Goal: Transaction & Acquisition: Purchase product/service

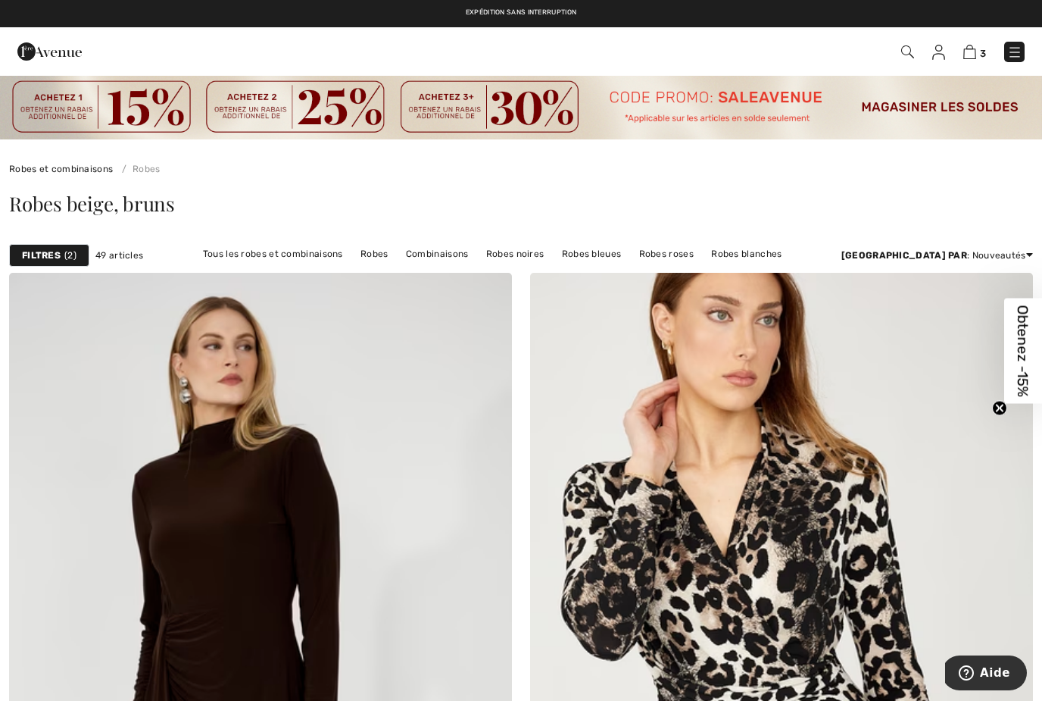
click at [33, 55] on img at bounding box center [49, 51] width 64 height 30
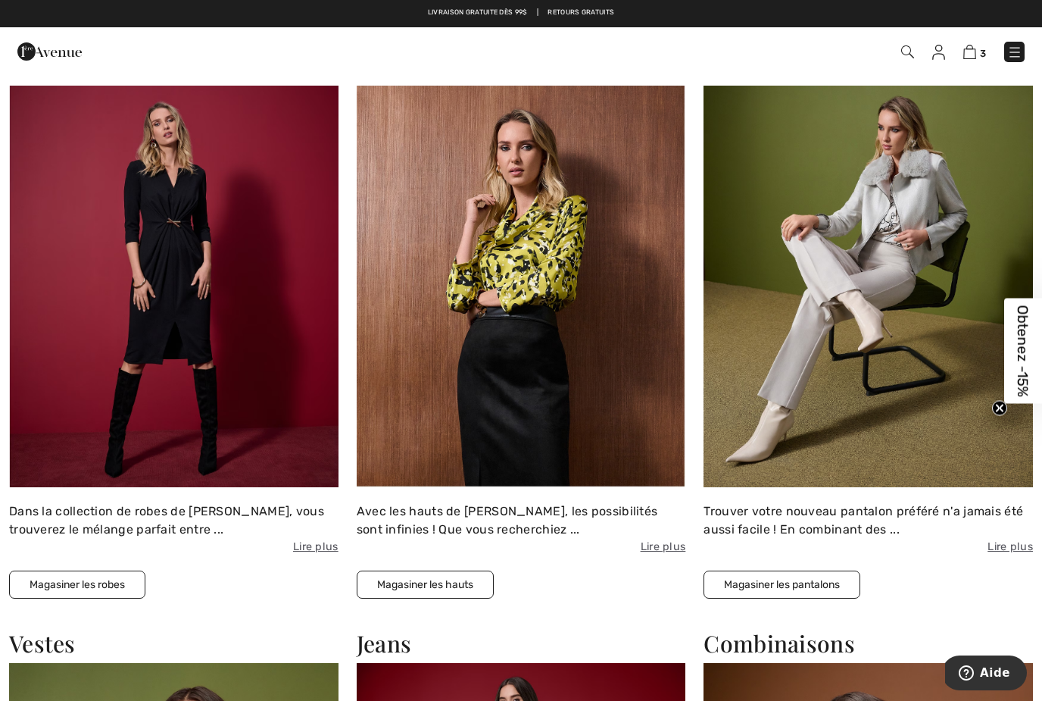
scroll to position [1342, 0]
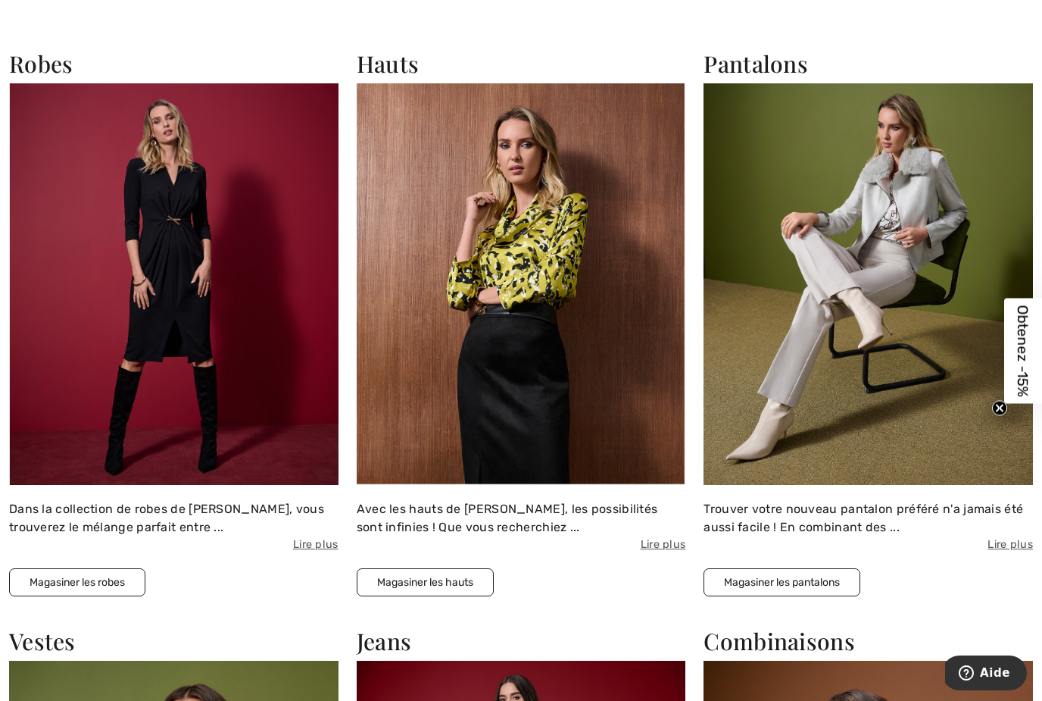
click at [77, 573] on button "Magasiner les robes" at bounding box center [77, 582] width 136 height 28
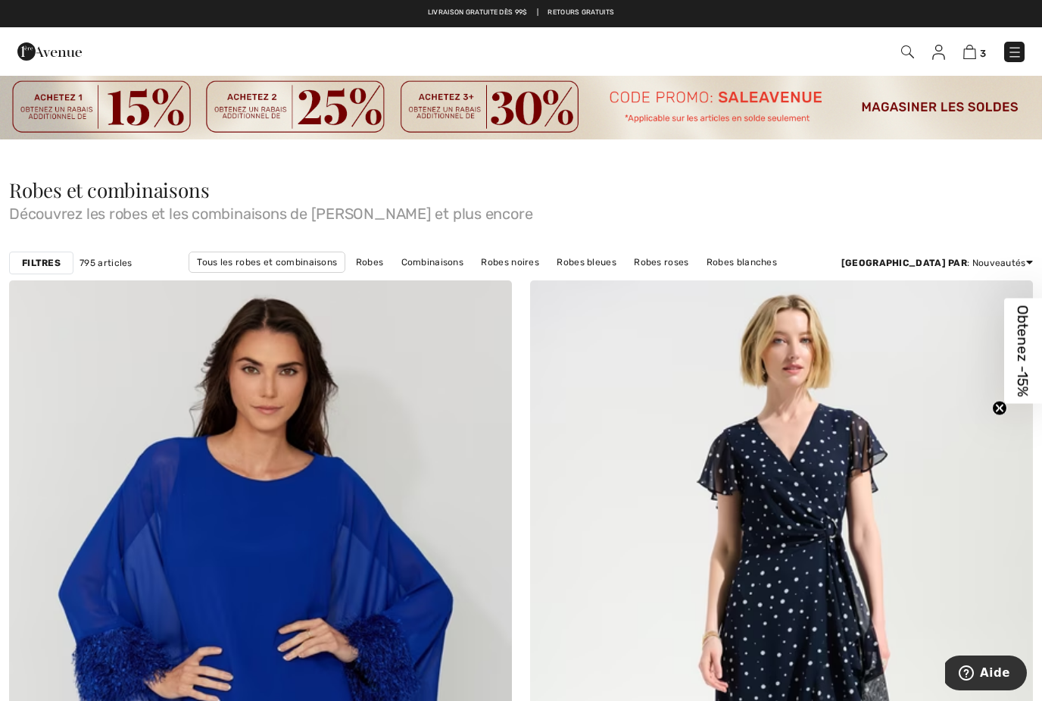
click at [978, 191] on div "Robes et combinaisons Découvrez les robes et les combinaisons de Joseph Ribkoff…" at bounding box center [521, 200] width 1024 height 41
click at [36, 258] on strong "Filtres" at bounding box center [41, 263] width 39 height 14
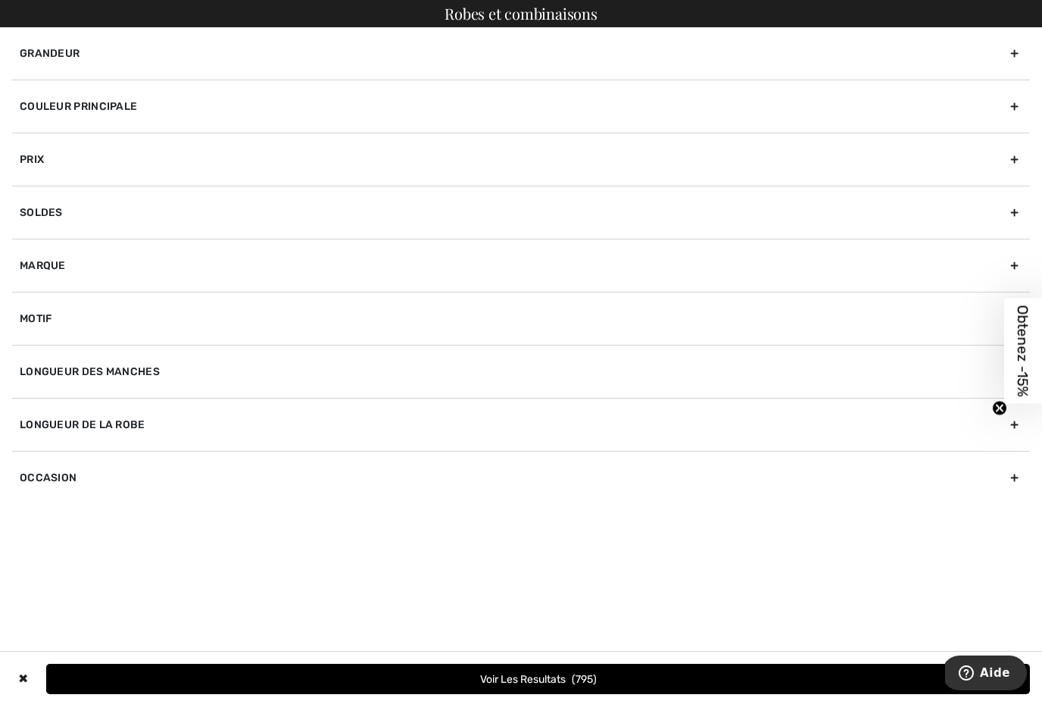
click at [39, 55] on div "Grandeur" at bounding box center [521, 53] width 1018 height 52
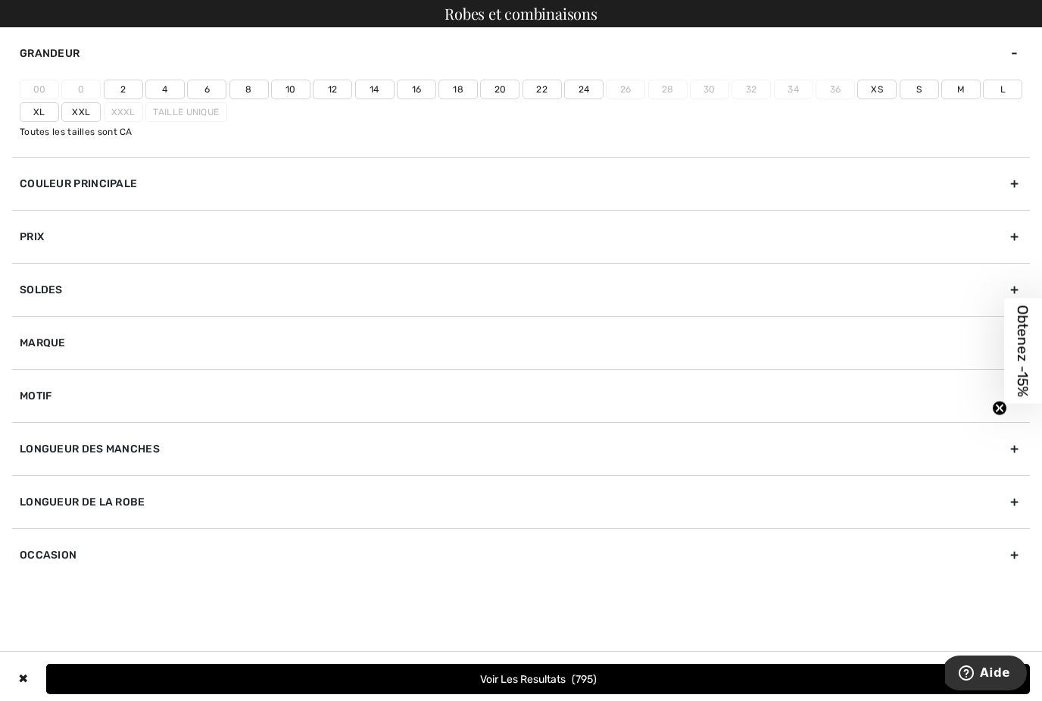
click at [371, 92] on label "14" at bounding box center [374, 90] width 39 height 20
click at [0, 0] on input"] "14" at bounding box center [0, 0] width 0 height 0
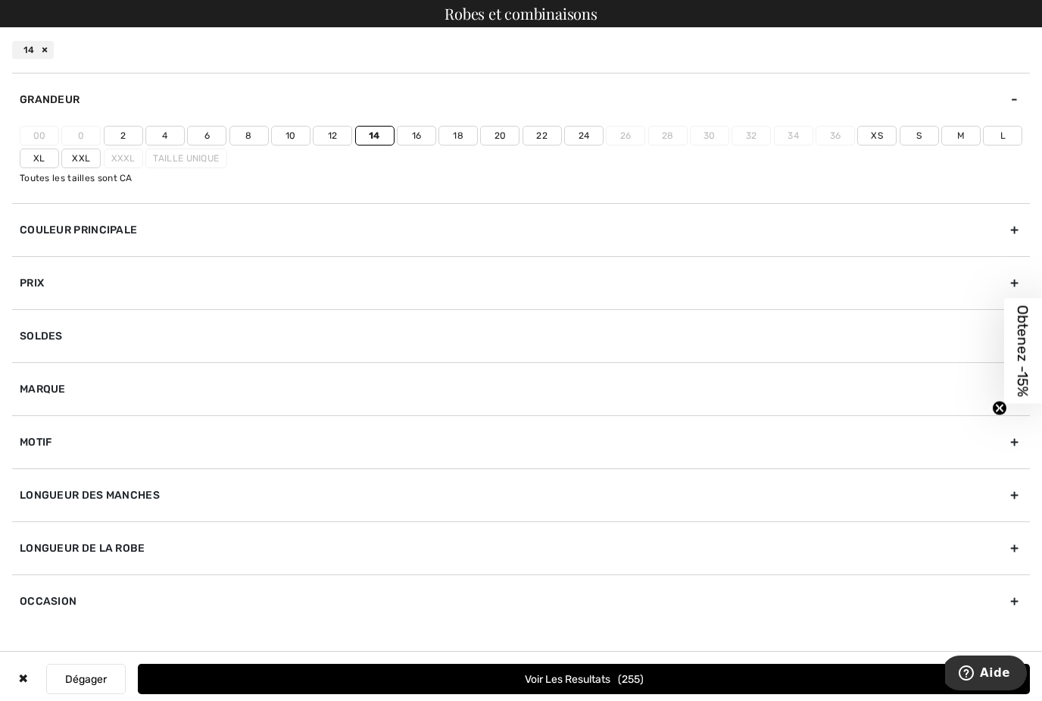
click at [34, 153] on label "Xl" at bounding box center [39, 158] width 39 height 20
click at [0, 0] on input"] "Xl" at bounding box center [0, 0] width 0 height 0
click at [141, 687] on button "Voir les resultats 302" at bounding box center [584, 678] width 892 height 30
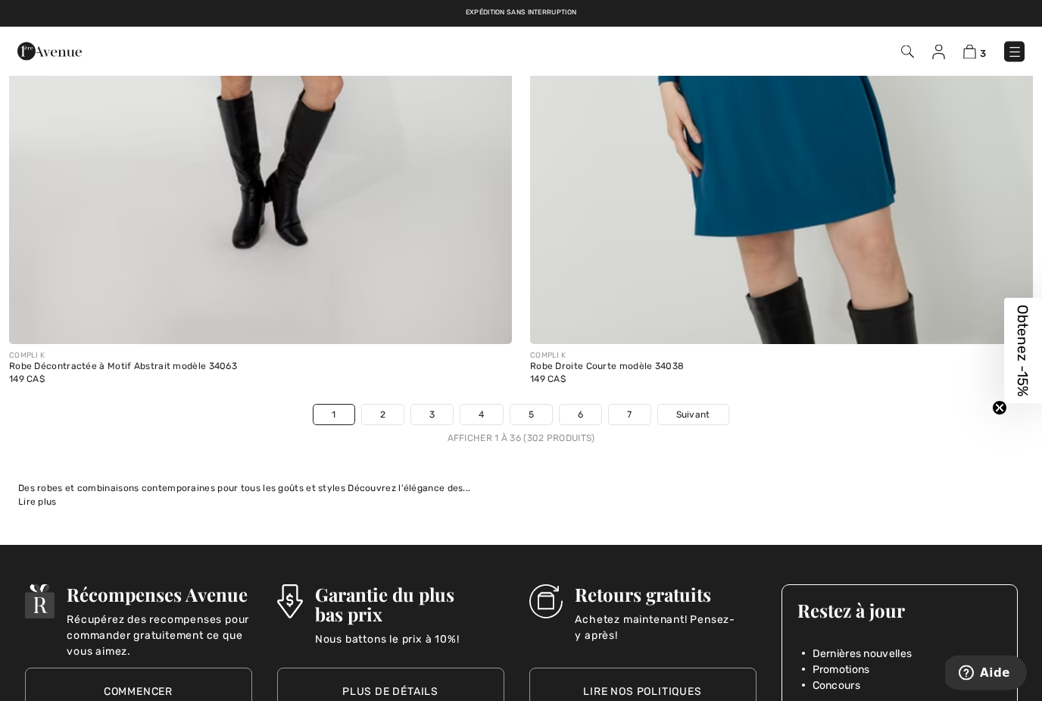
scroll to position [14900, 0]
click at [377, 404] on link "2" at bounding box center [383, 414] width 42 height 20
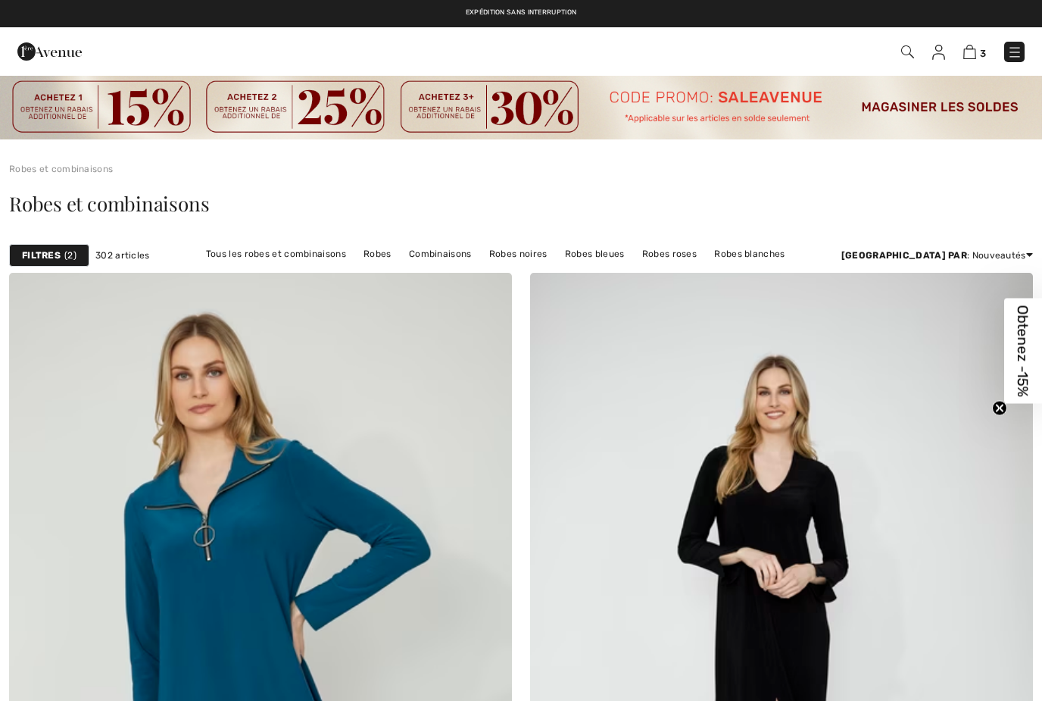
checkbox input "true"
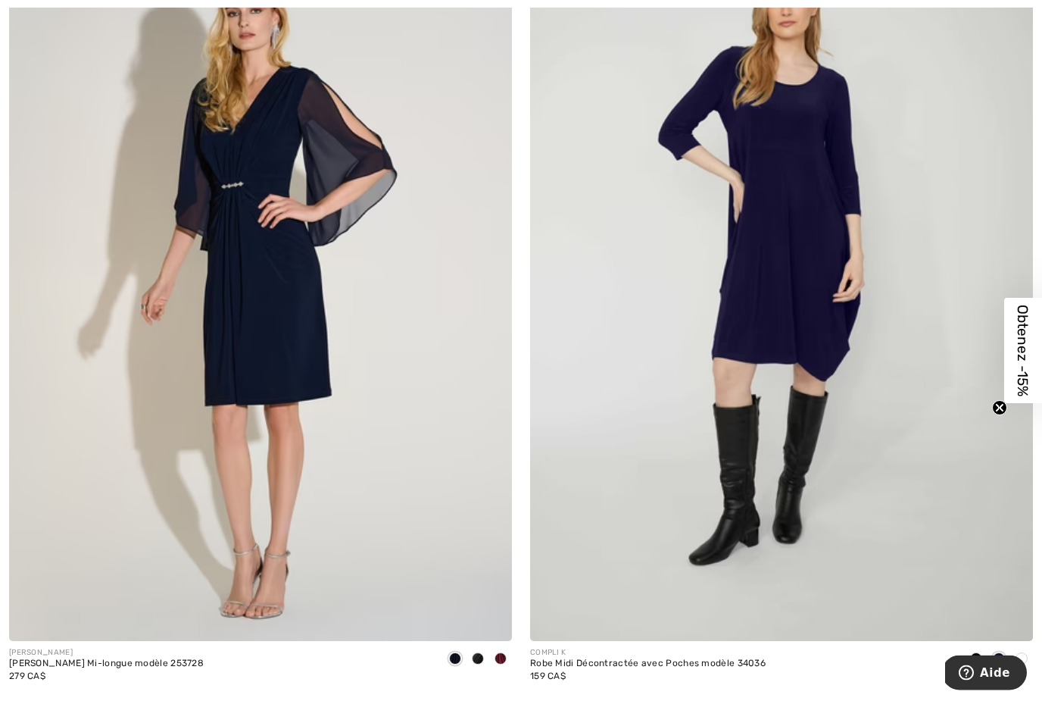
scroll to position [10578, 0]
click at [504, 652] on span at bounding box center [501, 658] width 12 height 12
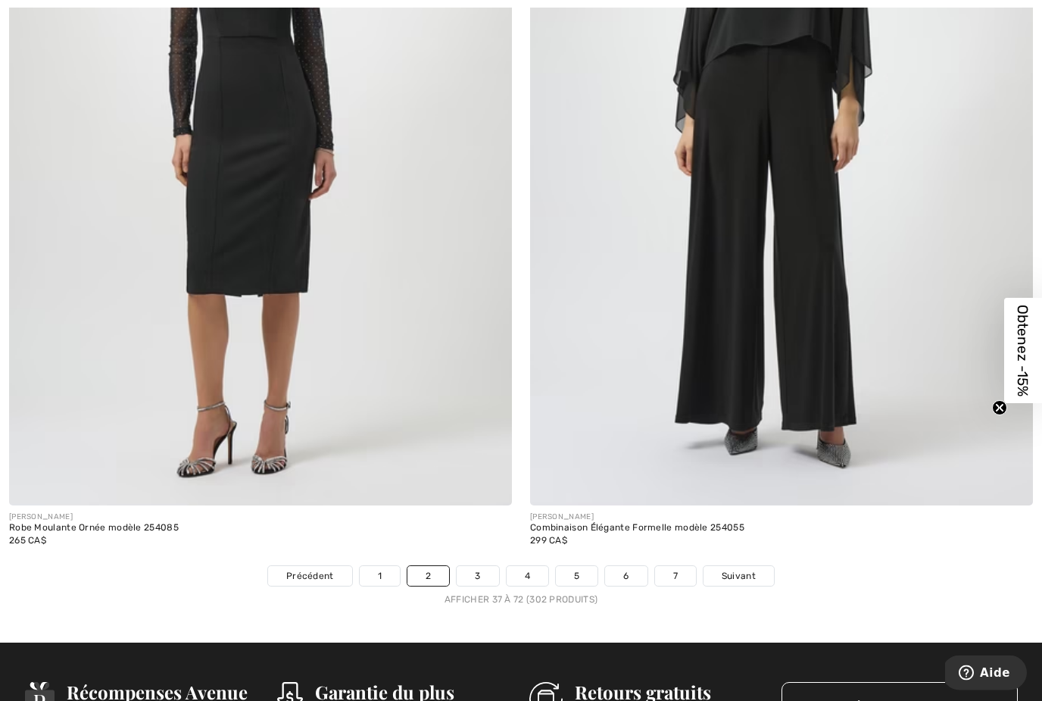
scroll to position [14783, 0]
click at [473, 566] on link "3" at bounding box center [478, 576] width 42 height 20
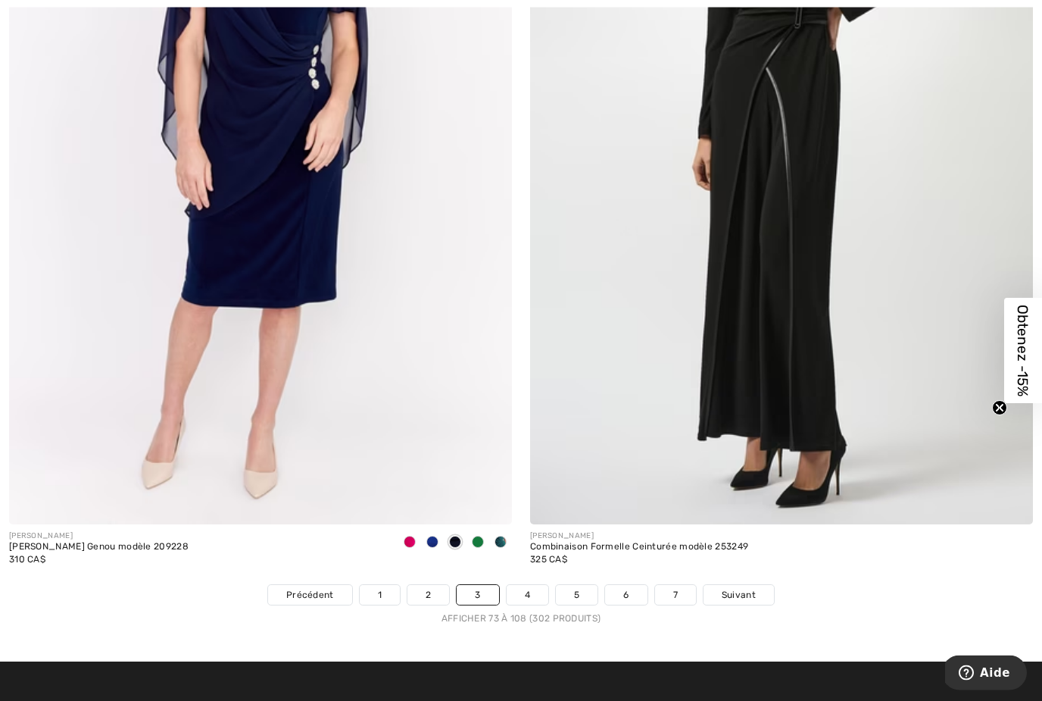
scroll to position [14804, 0]
click at [525, 585] on link "4" at bounding box center [528, 595] width 42 height 20
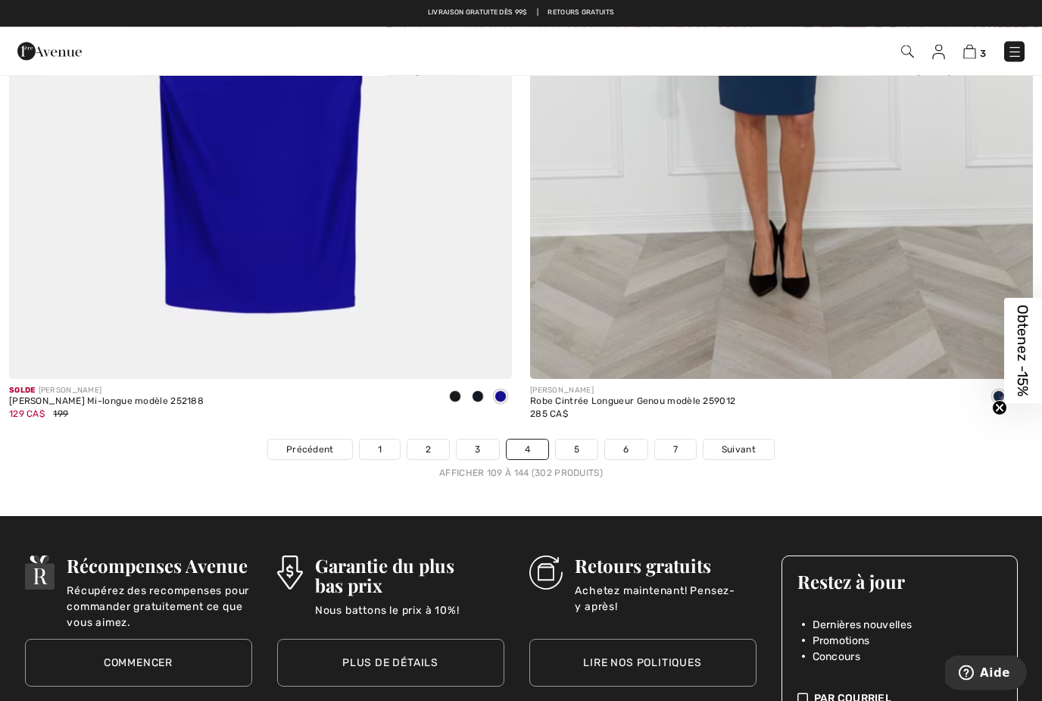
scroll to position [14844, 0]
click at [571, 439] on link "5" at bounding box center [577, 449] width 42 height 20
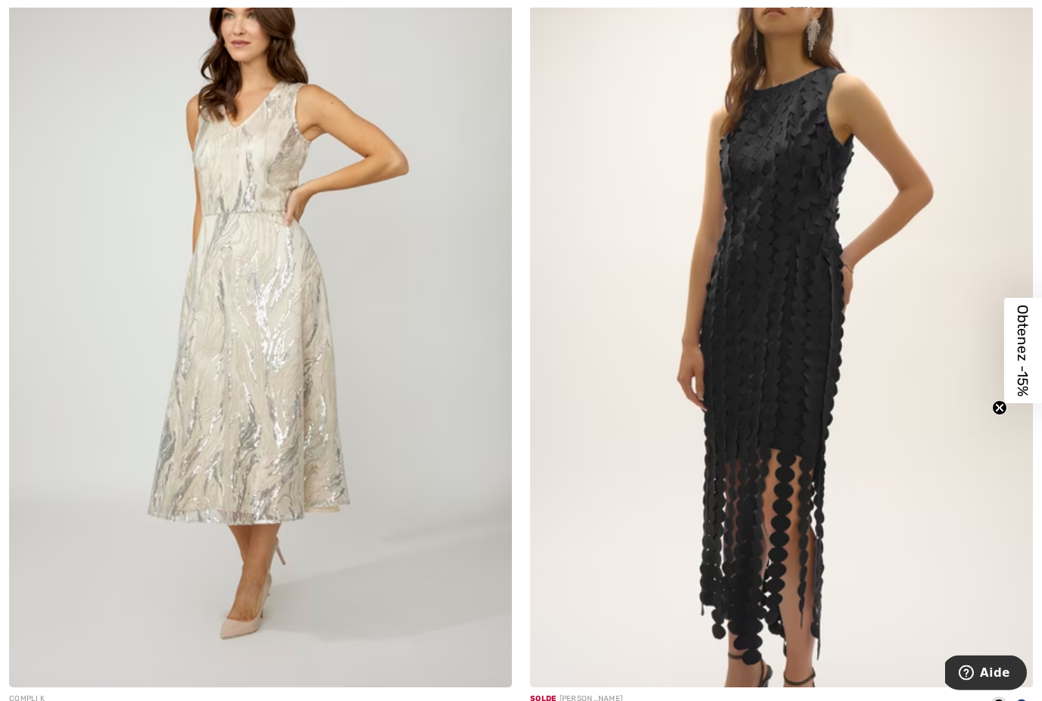
scroll to position [7931, 0]
click at [790, 370] on img at bounding box center [781, 310] width 503 height 754
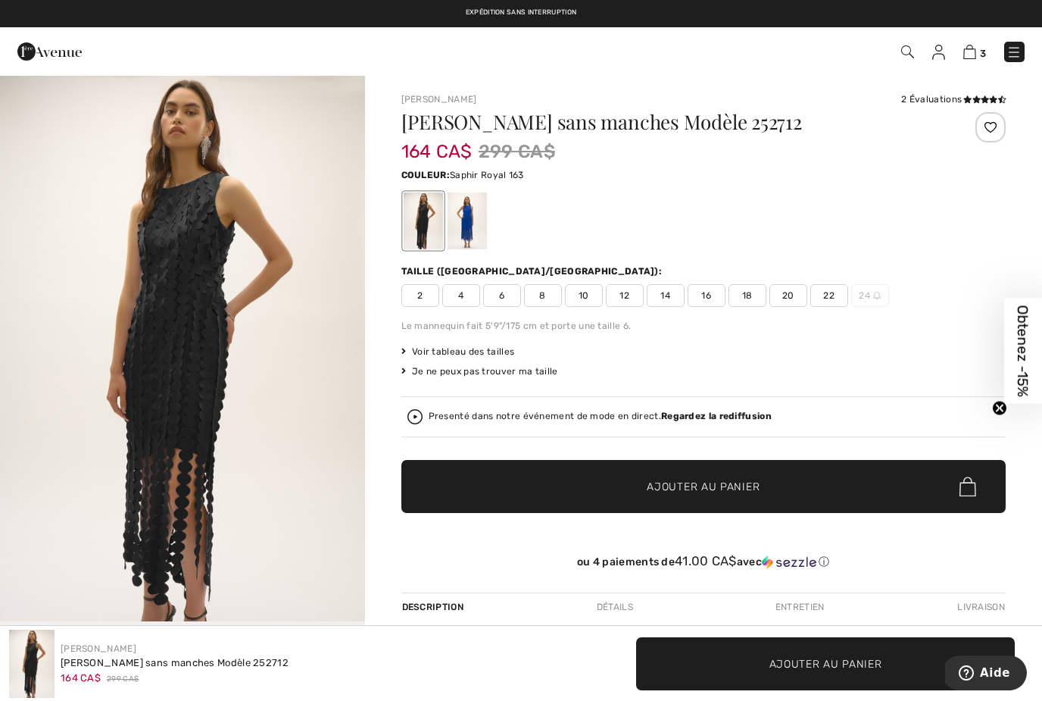
click at [464, 221] on div at bounding box center [466, 220] width 39 height 57
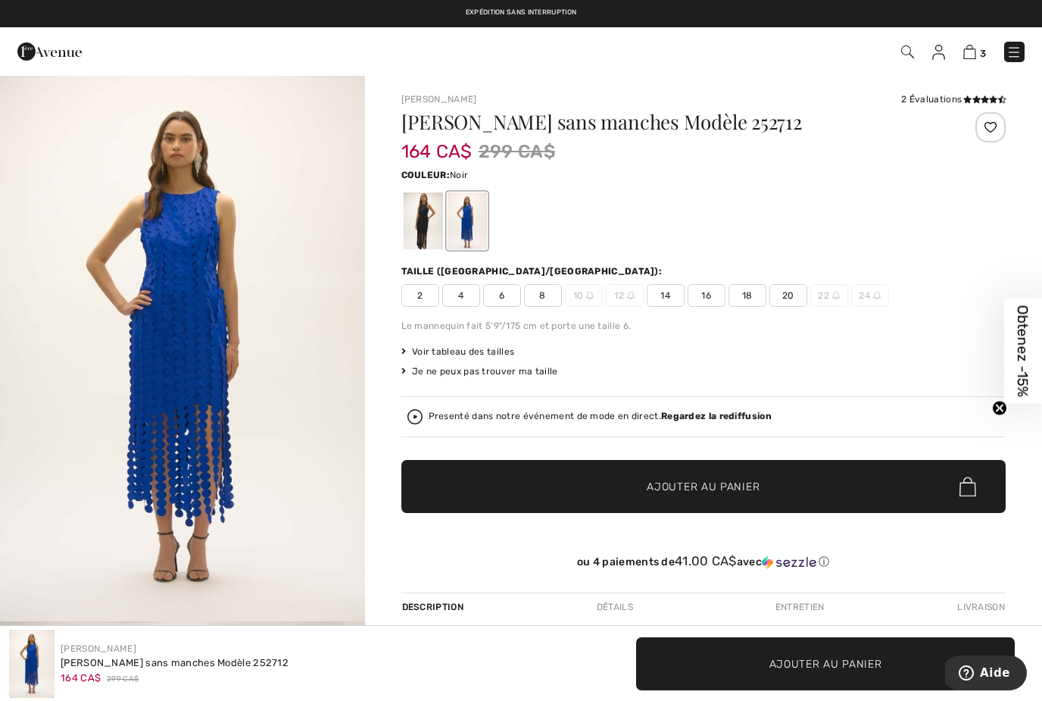
click at [432, 231] on div at bounding box center [422, 220] width 39 height 57
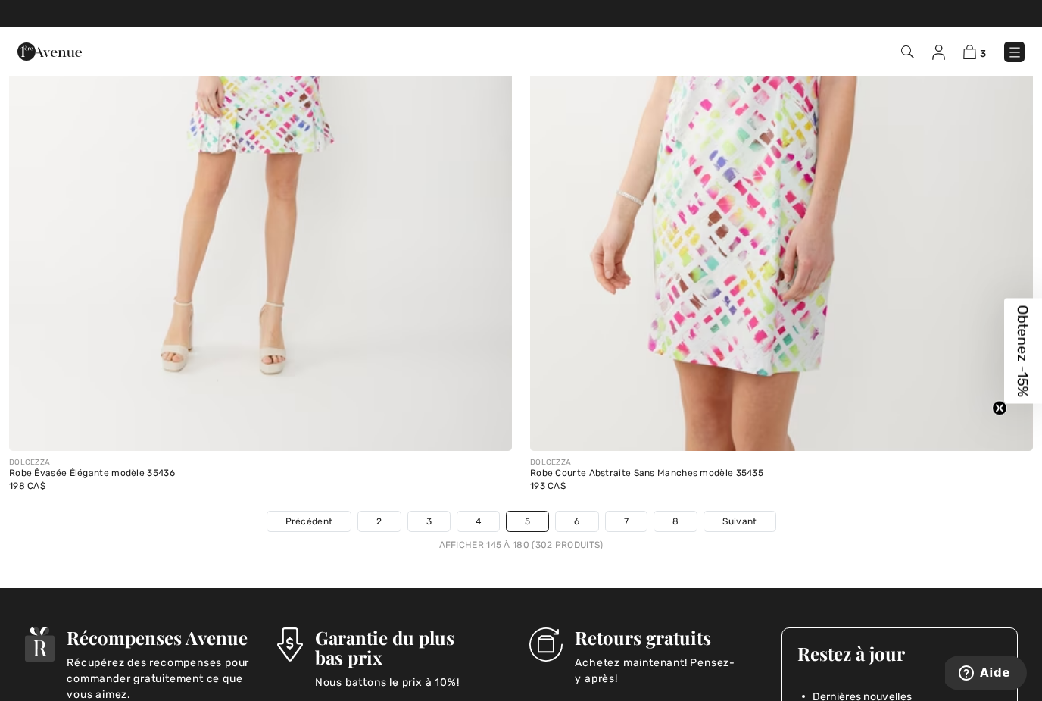
scroll to position [14873, 0]
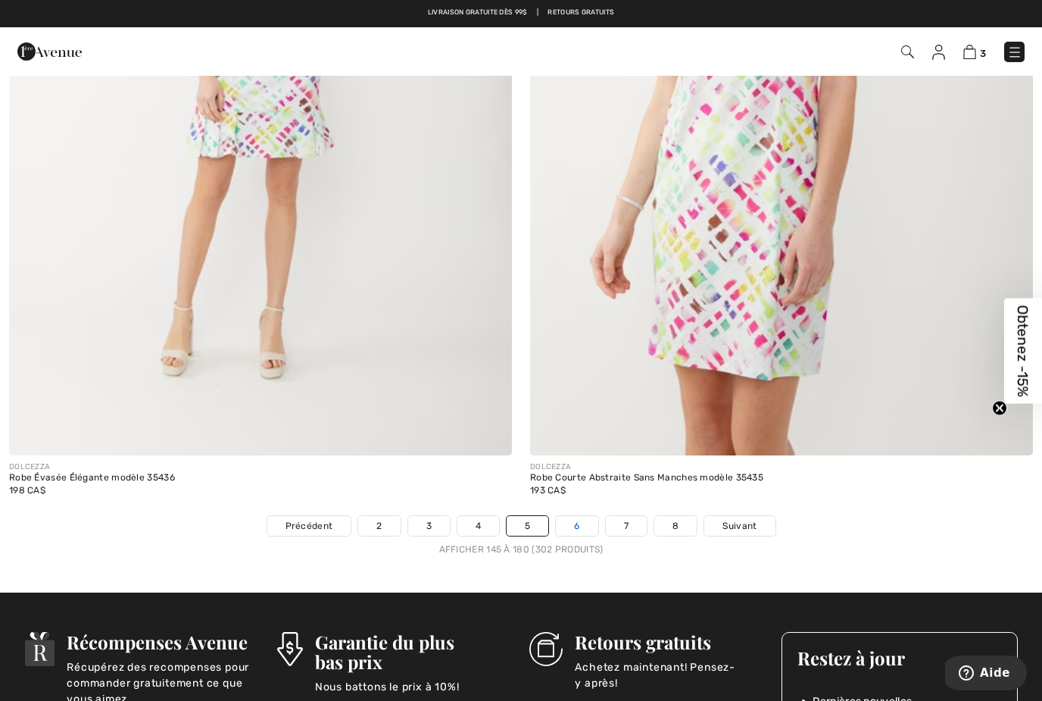
click at [574, 517] on link "6" at bounding box center [577, 526] width 42 height 20
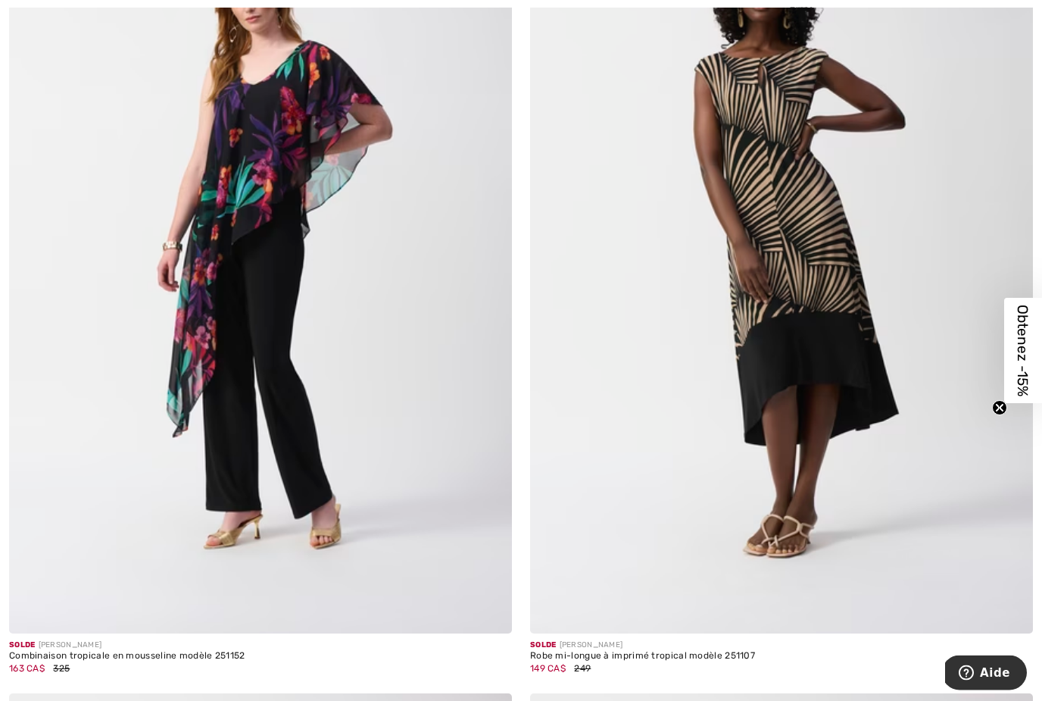
scroll to position [11335, 0]
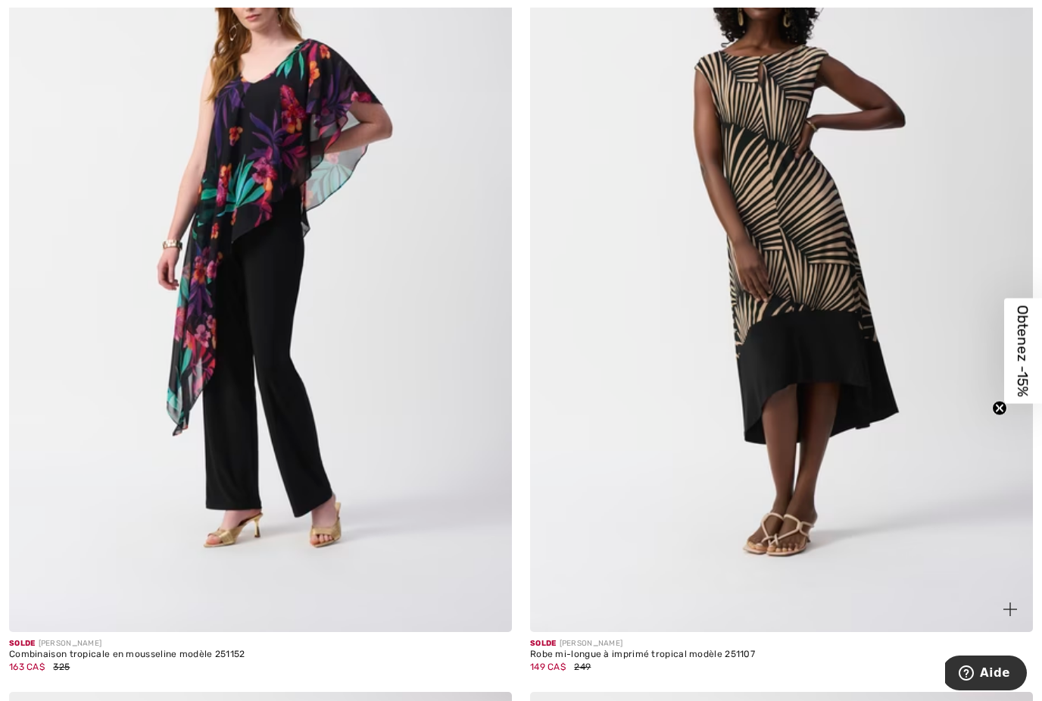
click at [817, 339] on img at bounding box center [781, 254] width 503 height 754
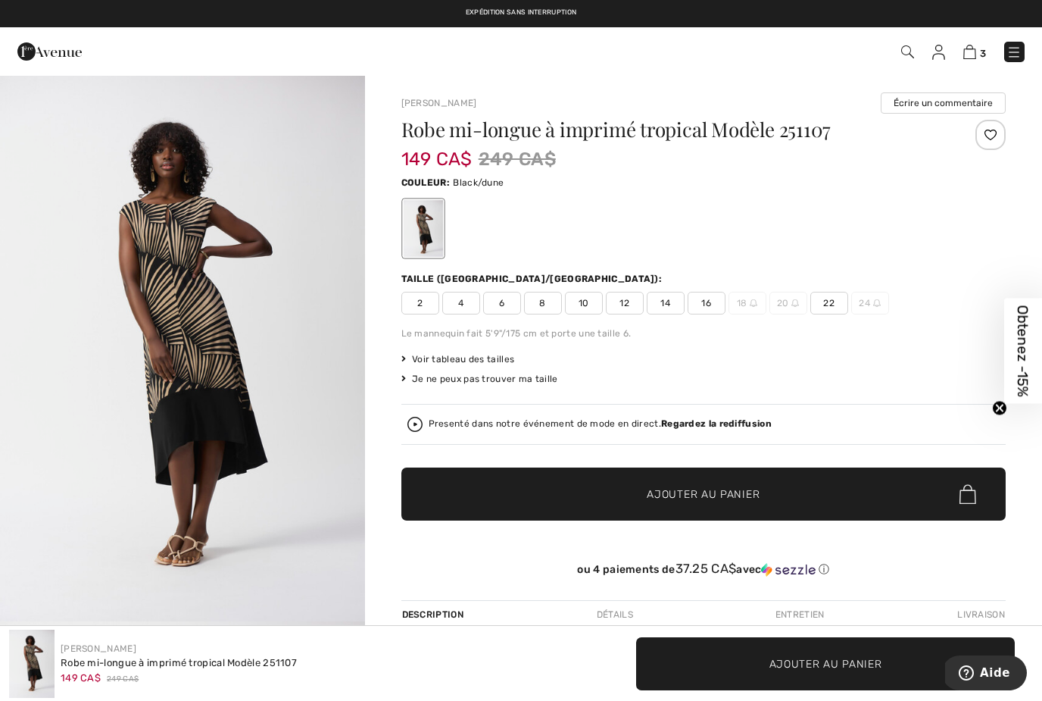
click at [657, 301] on span "14" at bounding box center [666, 303] width 38 height 23
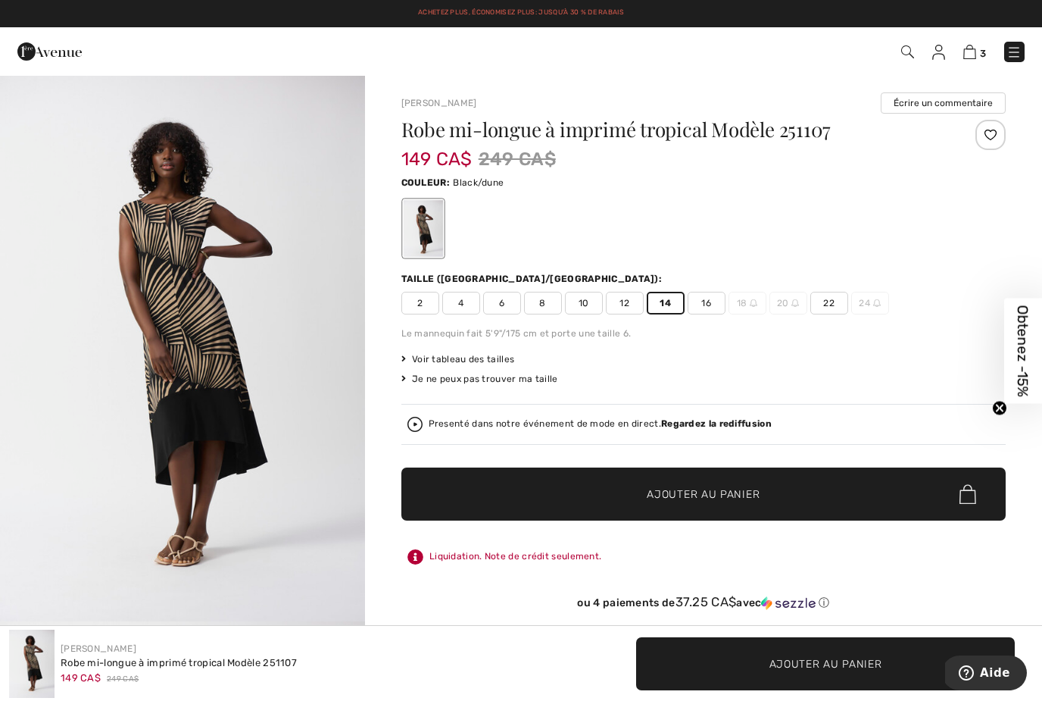
click at [683, 495] on span "Ajouter au panier" at bounding box center [703, 494] width 113 height 16
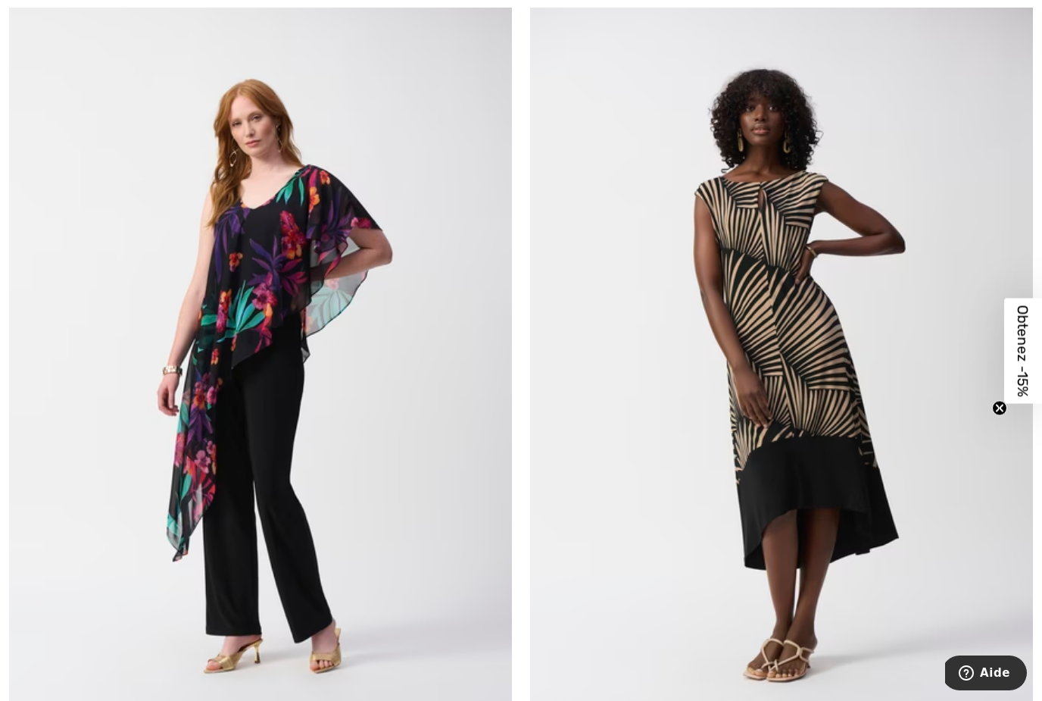
scroll to position [11276, 0]
click at [795, 435] on img at bounding box center [781, 379] width 503 height 754
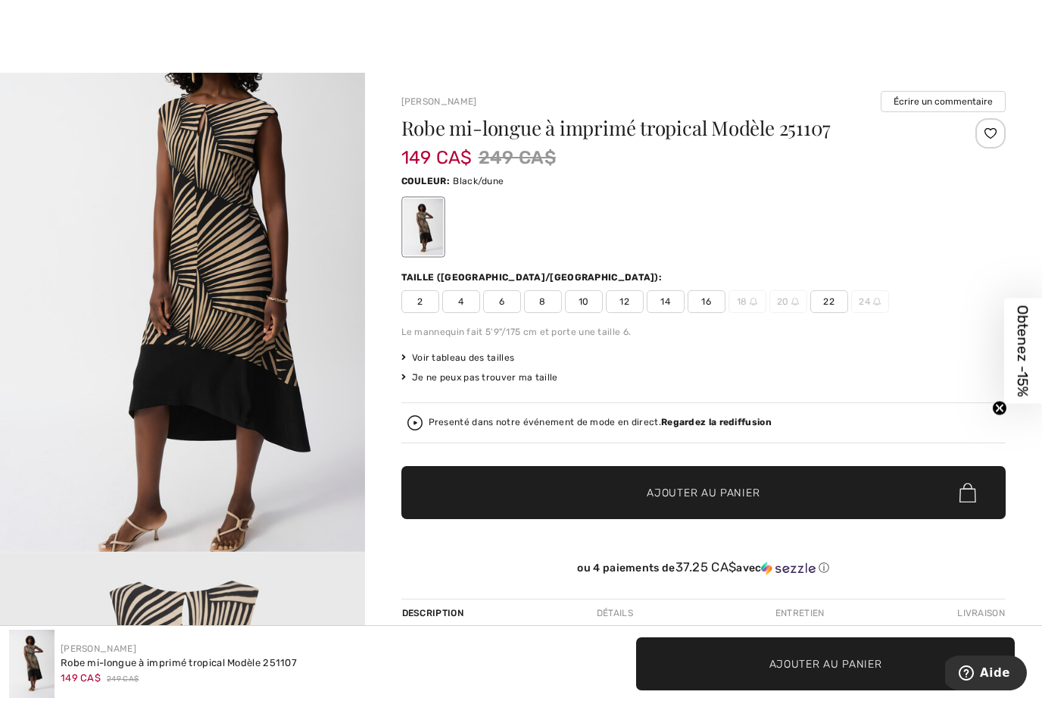
scroll to position [2250, 0]
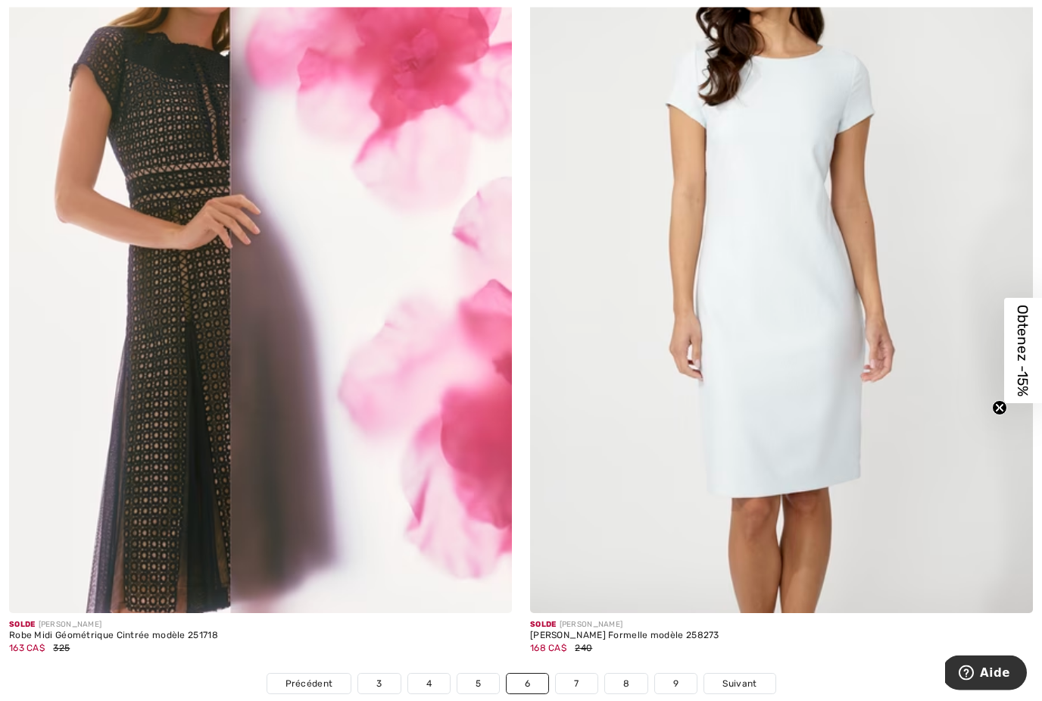
scroll to position [14716, 0]
click at [171, 254] on img at bounding box center [260, 235] width 503 height 754
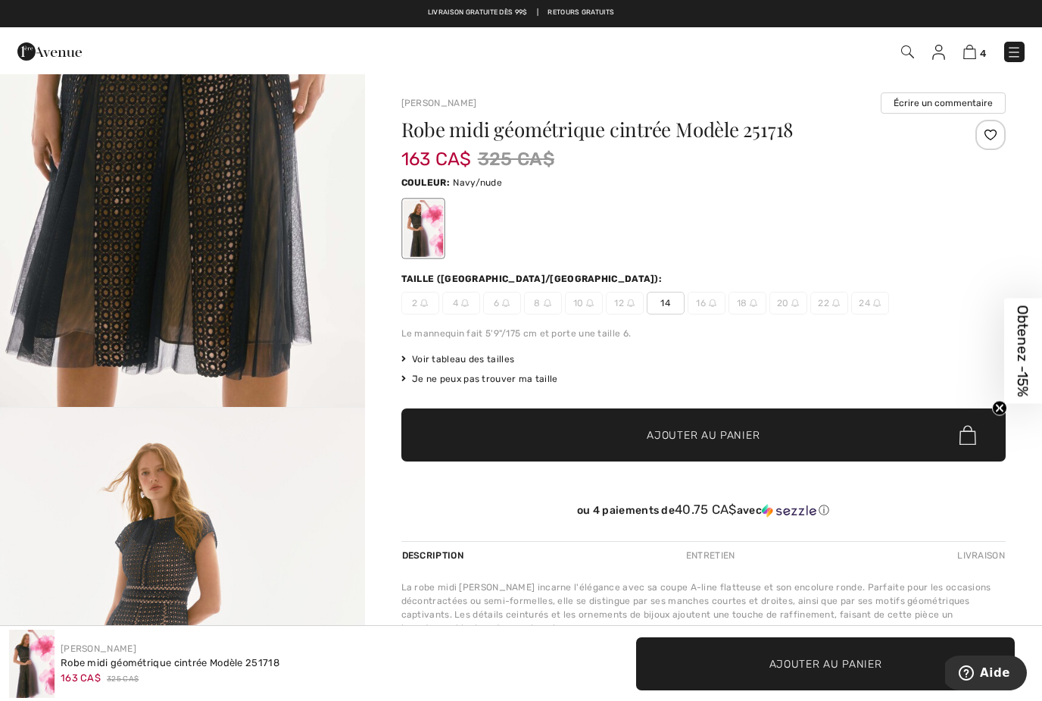
scroll to position [2394, 0]
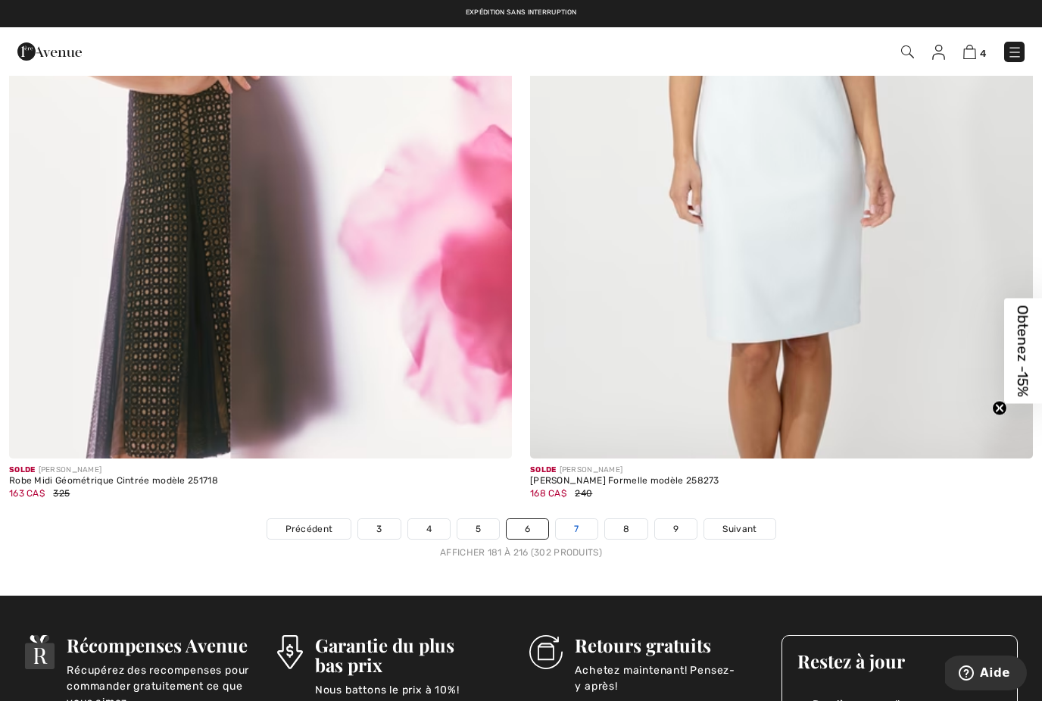
click at [579, 519] on link "7" at bounding box center [576, 529] width 41 height 20
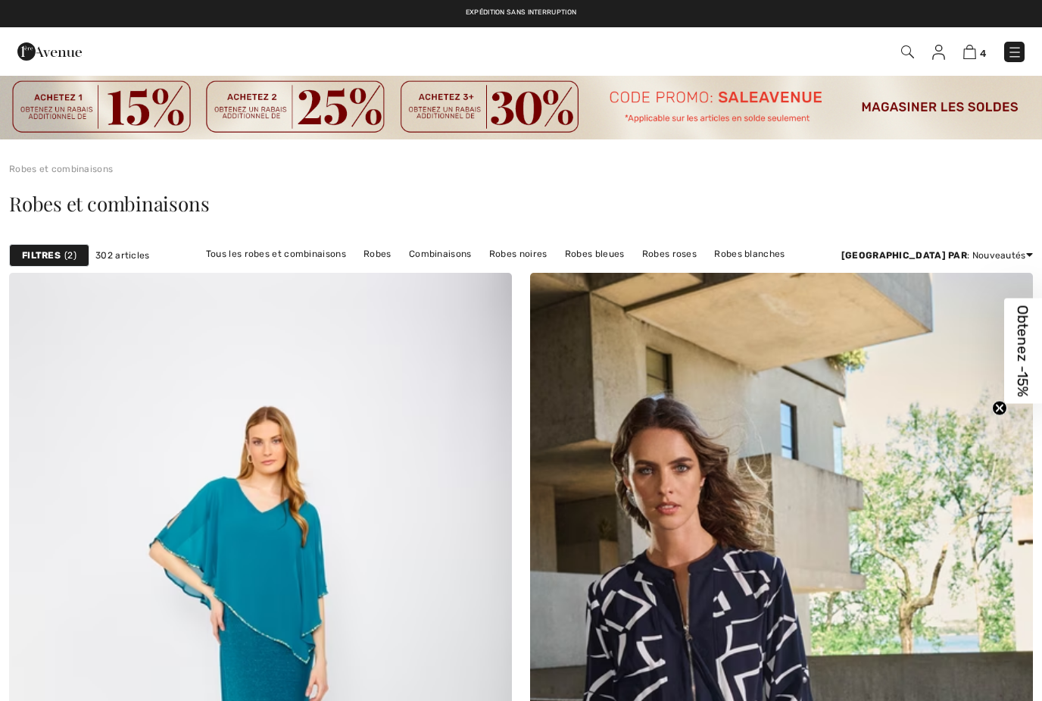
checkbox input "true"
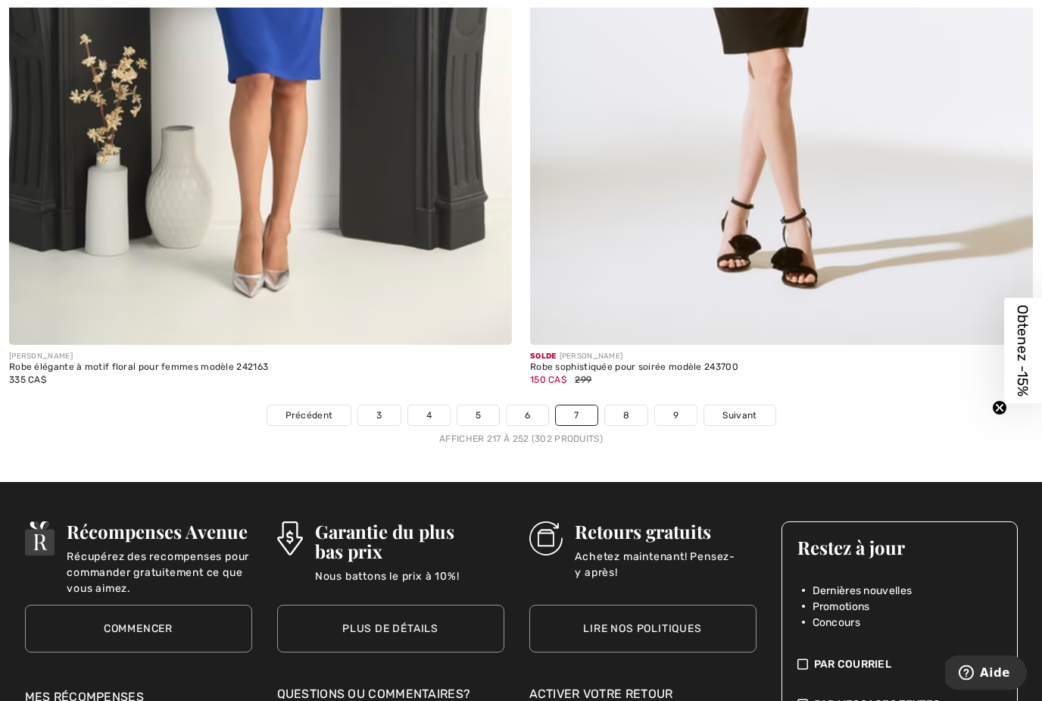
scroll to position [15023, 0]
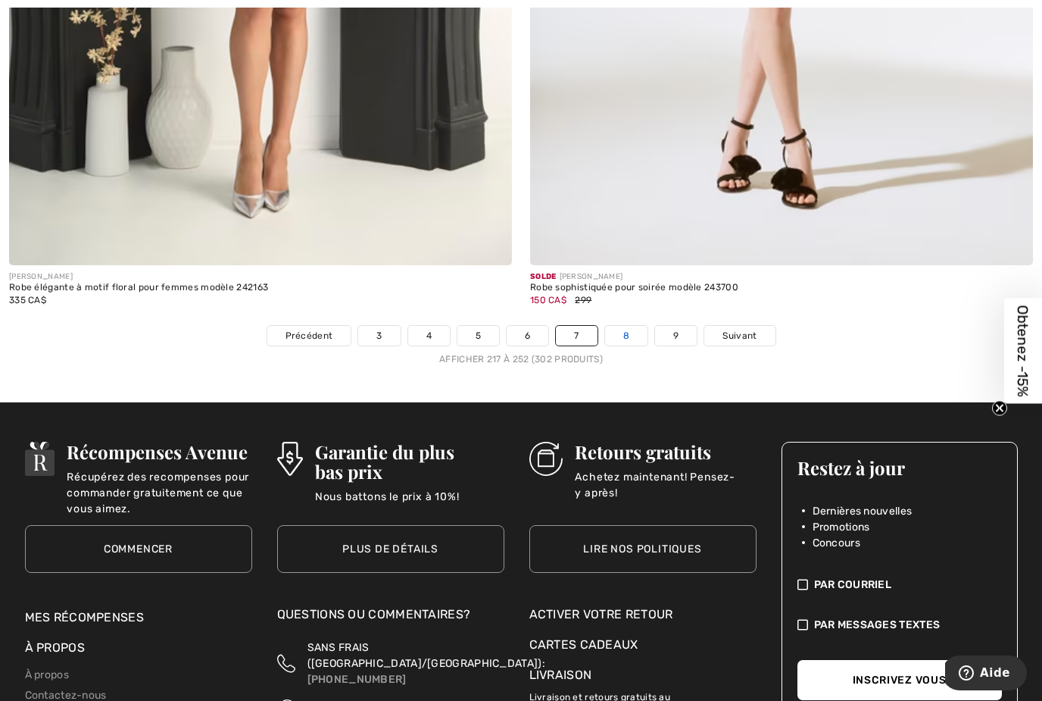
click at [614, 326] on link "8" at bounding box center [626, 336] width 42 height 20
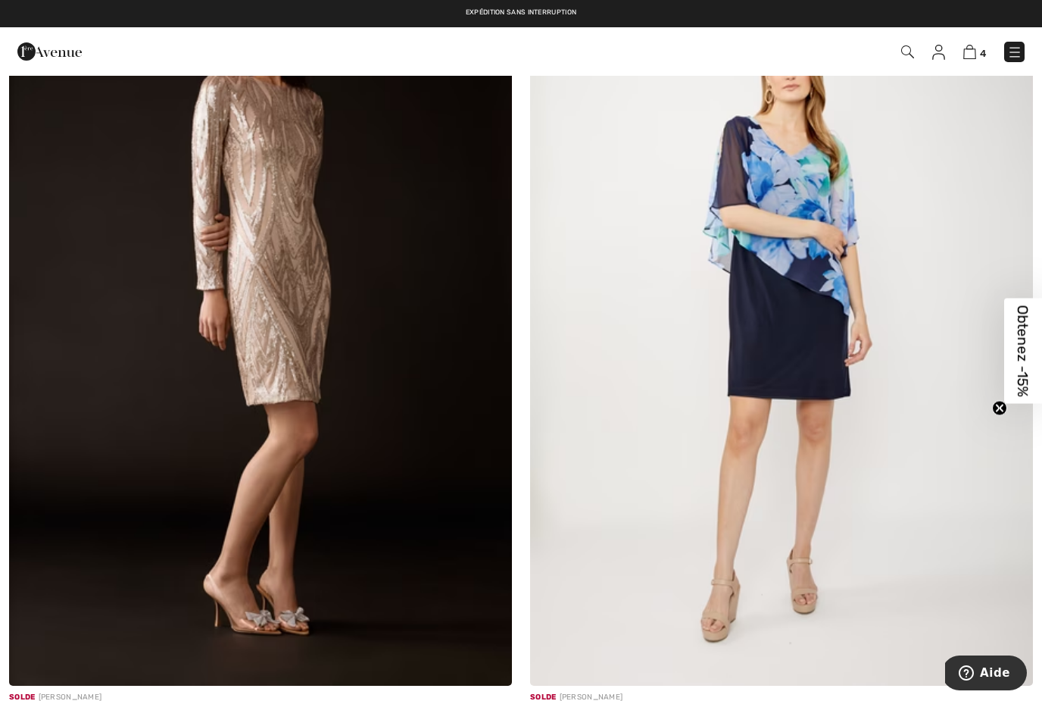
scroll to position [2782, 0]
click at [273, 289] on img at bounding box center [260, 309] width 503 height 754
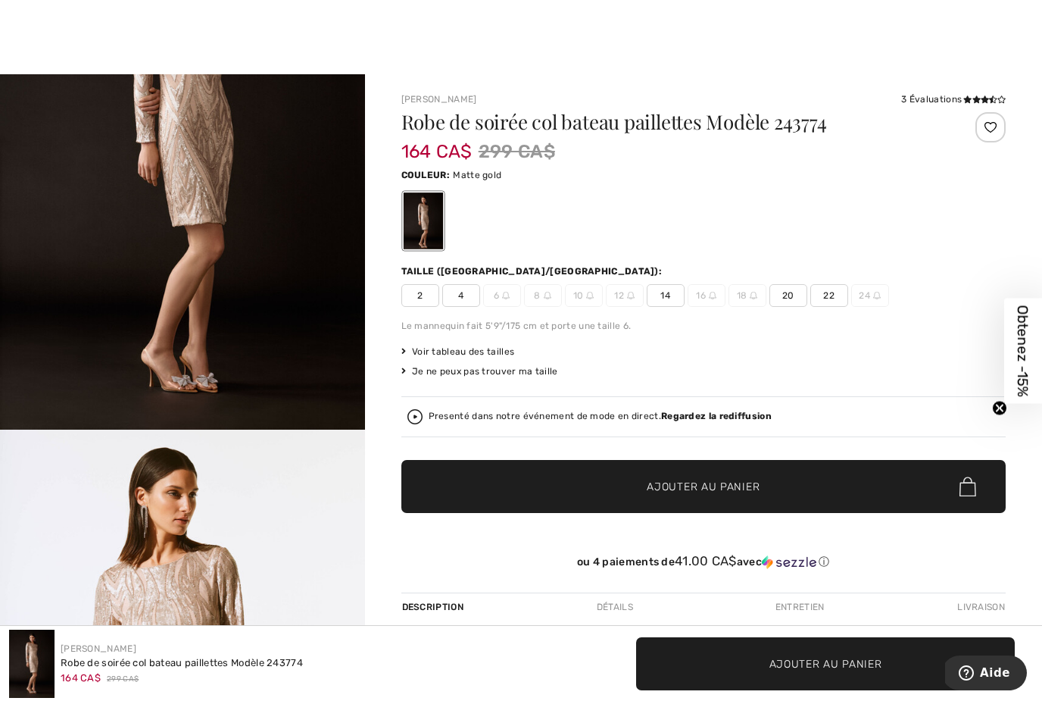
scroll to position [184, 0]
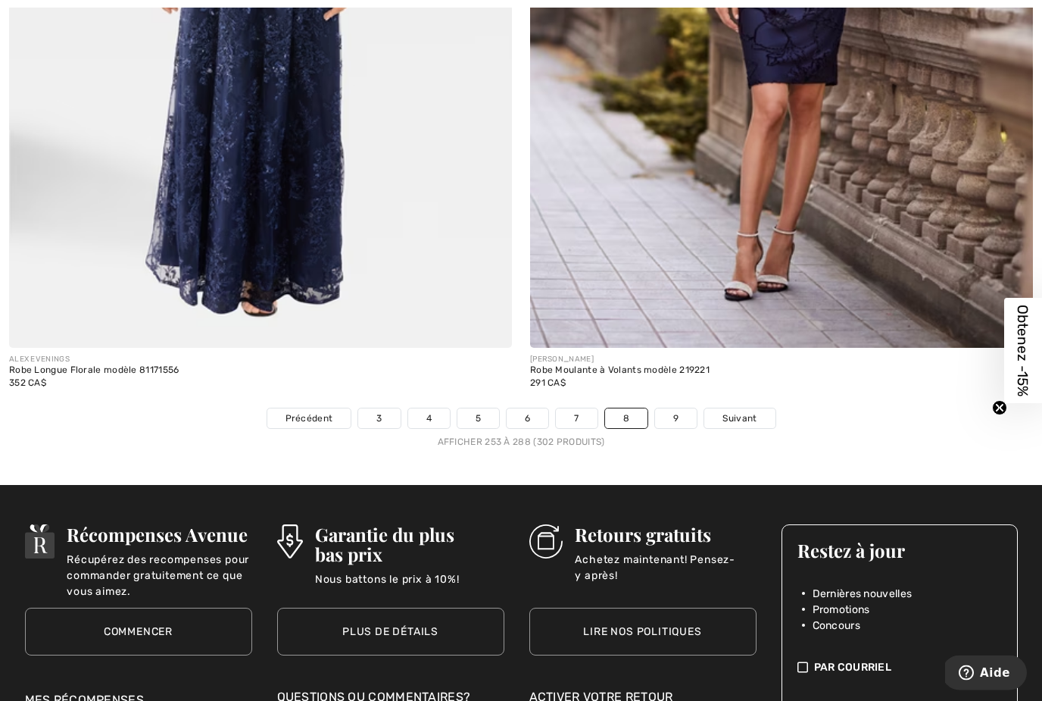
scroll to position [14875, 0]
click at [669, 408] on link "9" at bounding box center [676, 418] width 42 height 20
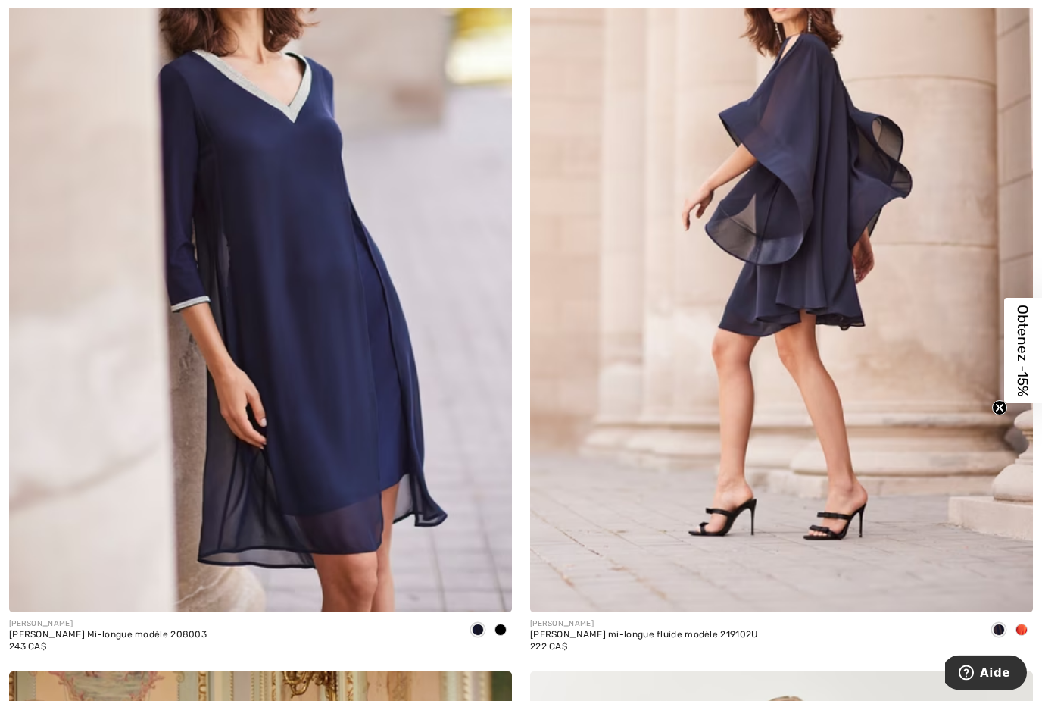
scroll to position [2043, 0]
click at [498, 630] on span at bounding box center [501, 629] width 12 height 12
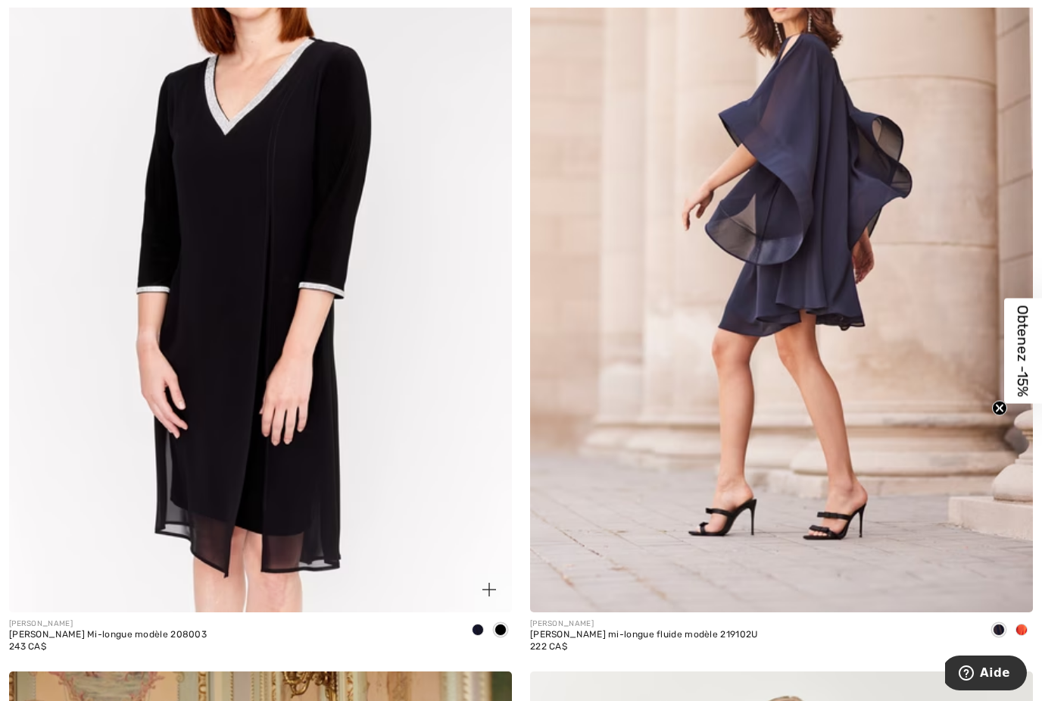
click at [473, 625] on span at bounding box center [478, 629] width 12 height 12
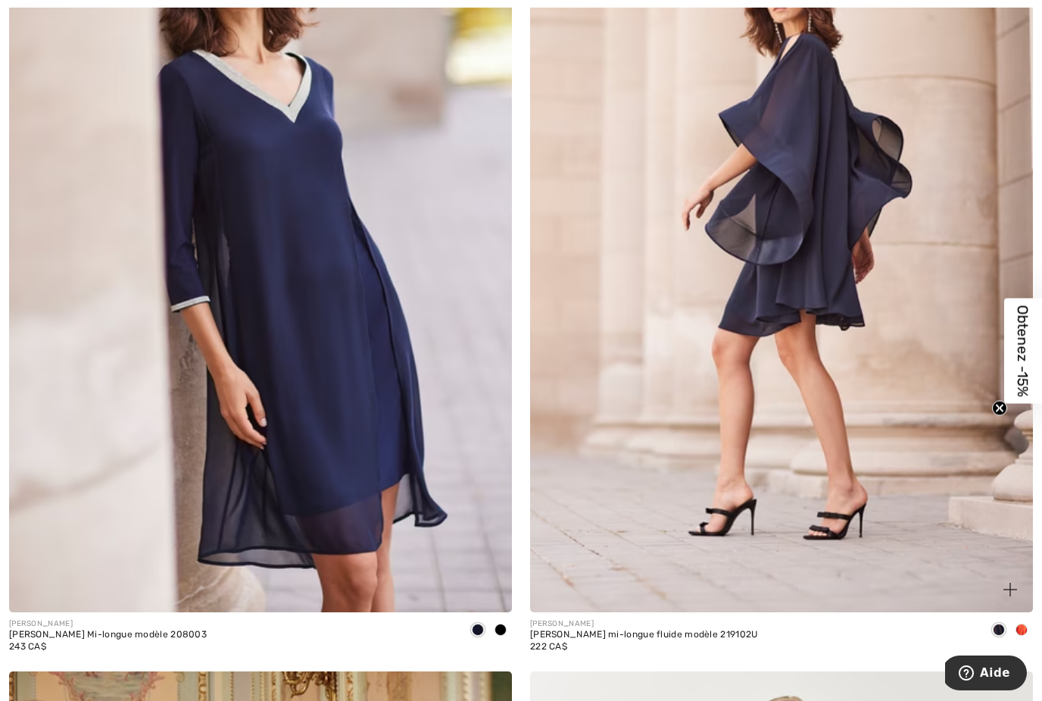
click at [1027, 629] on span at bounding box center [1022, 629] width 12 height 12
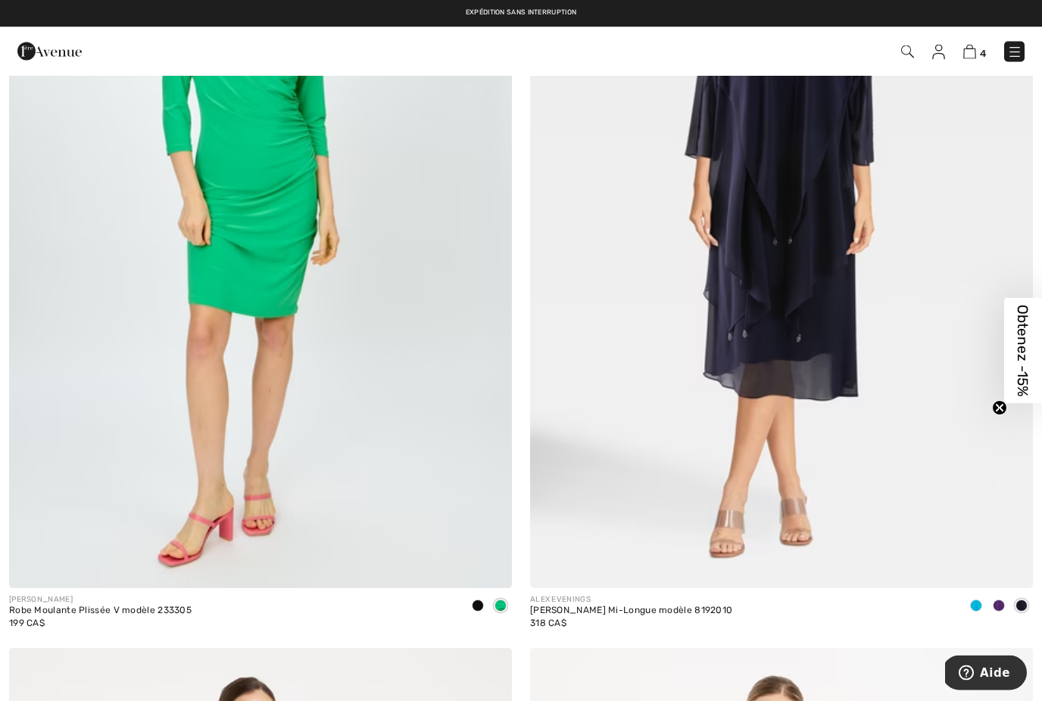
scroll to position [3695, 0]
click at [1002, 609] on div at bounding box center [999, 606] width 23 height 25
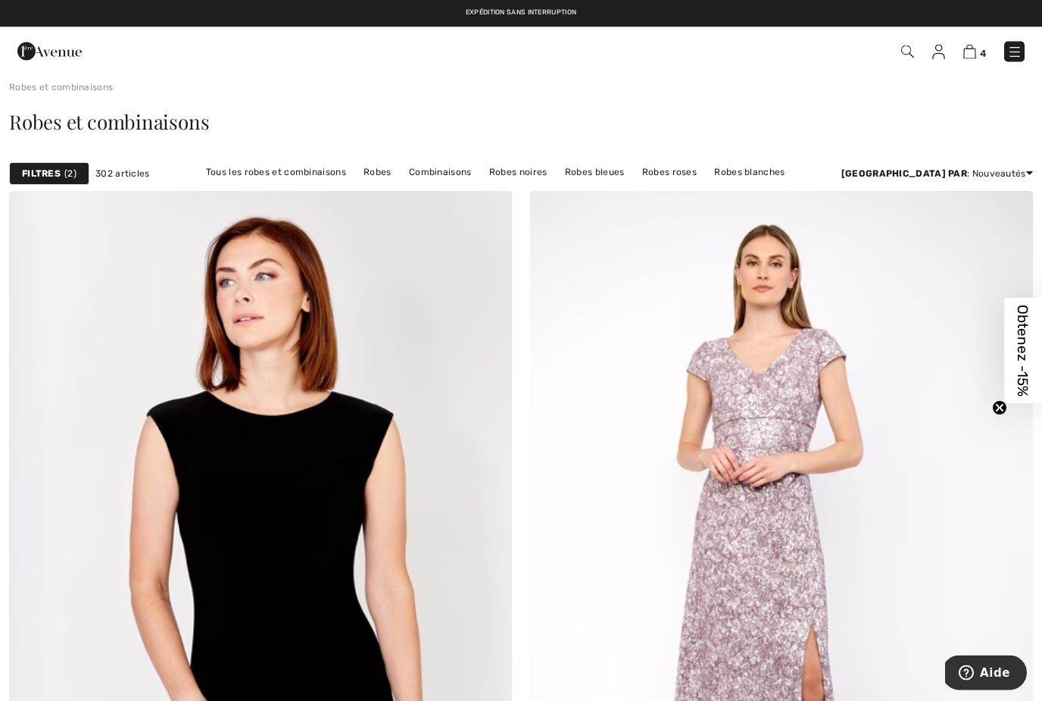
scroll to position [0, 0]
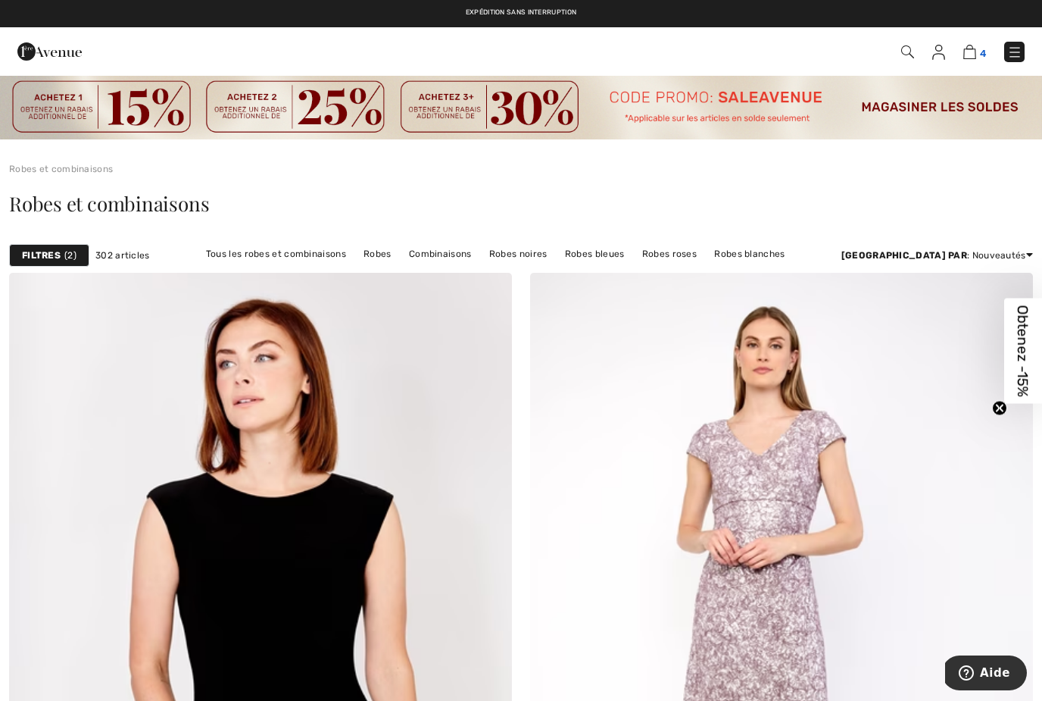
click at [971, 56] on img at bounding box center [969, 52] width 13 height 14
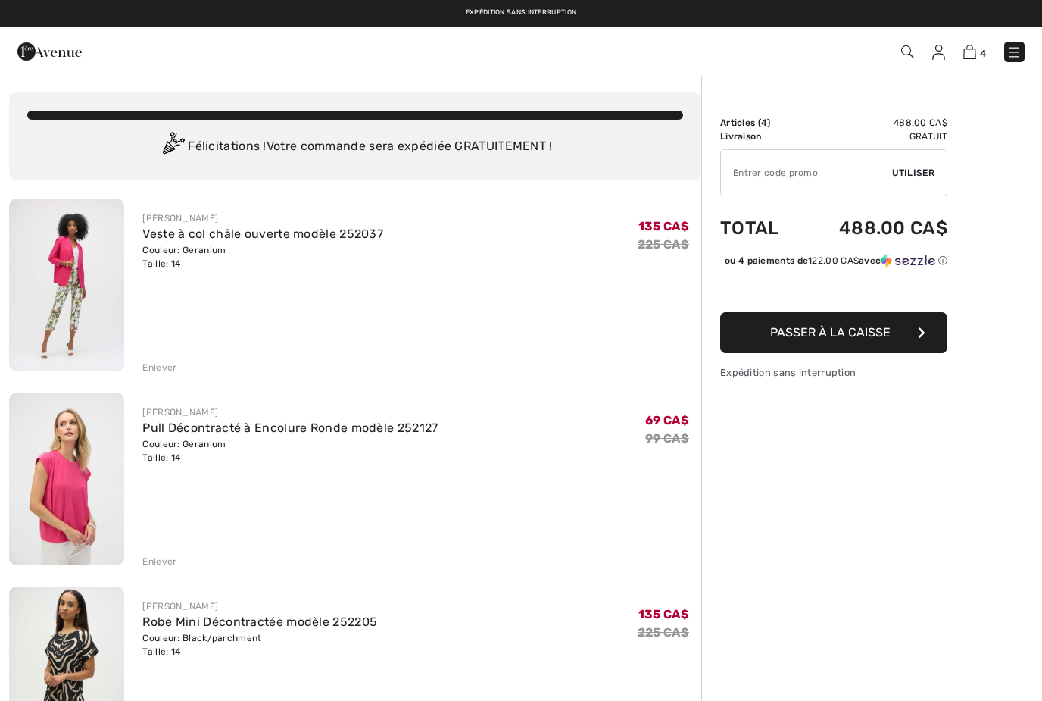
click at [74, 249] on img at bounding box center [66, 284] width 115 height 173
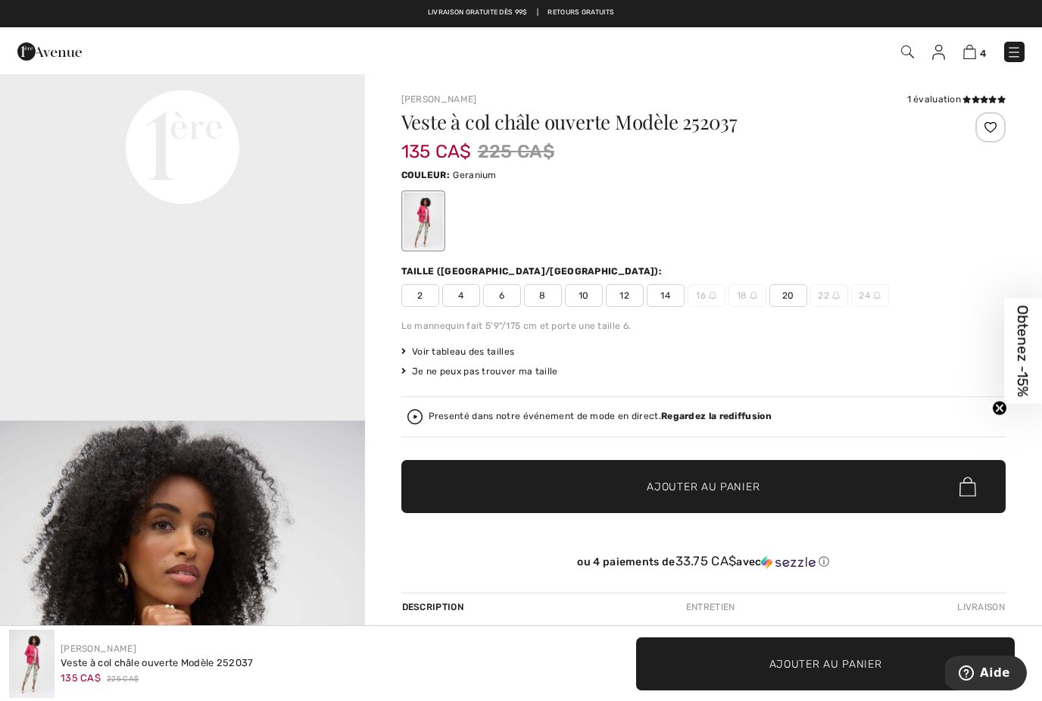
scroll to position [1278, 0]
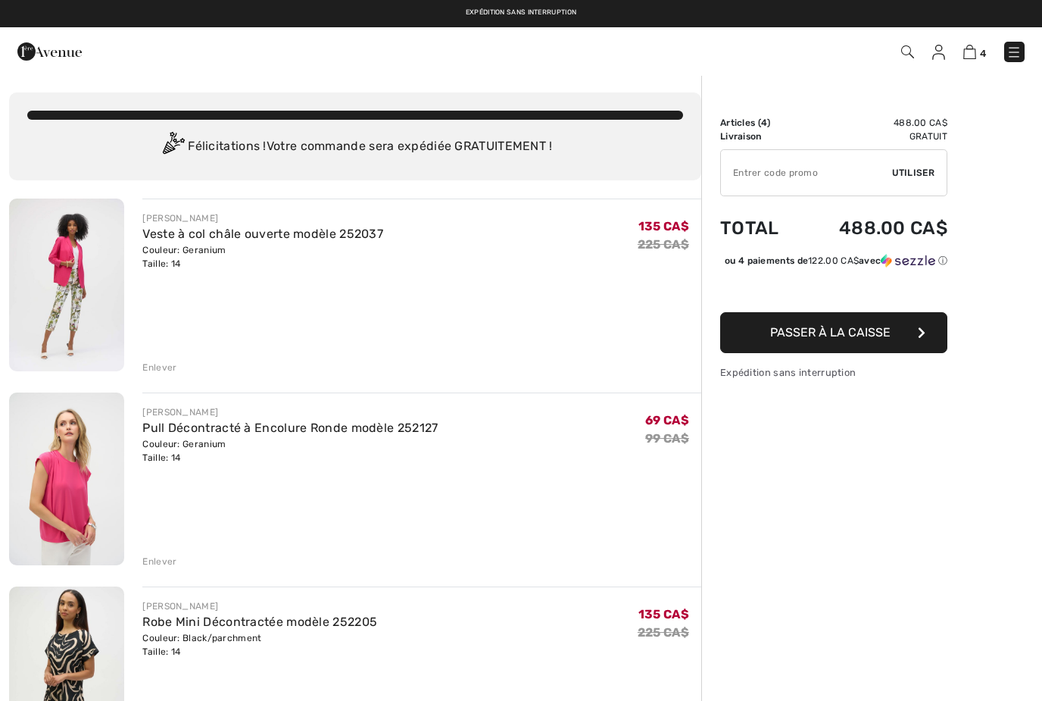
click at [159, 367] on div "Enlever" at bounding box center [159, 367] width 34 height 14
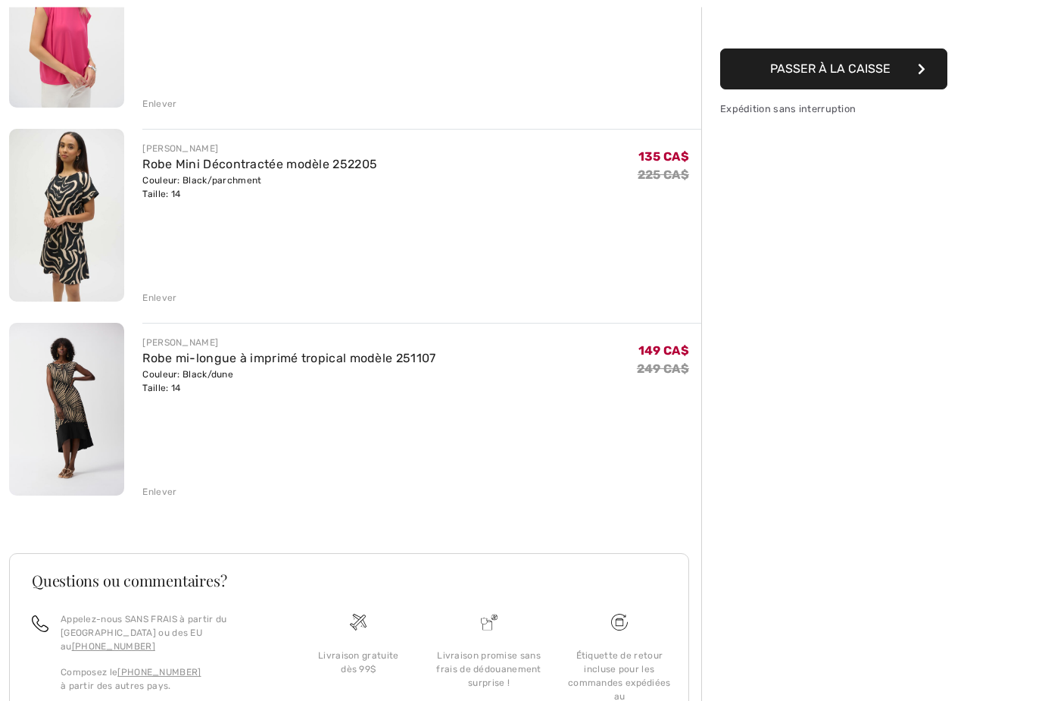
scroll to position [264, 0]
click at [158, 301] on div "Enlever" at bounding box center [159, 298] width 34 height 14
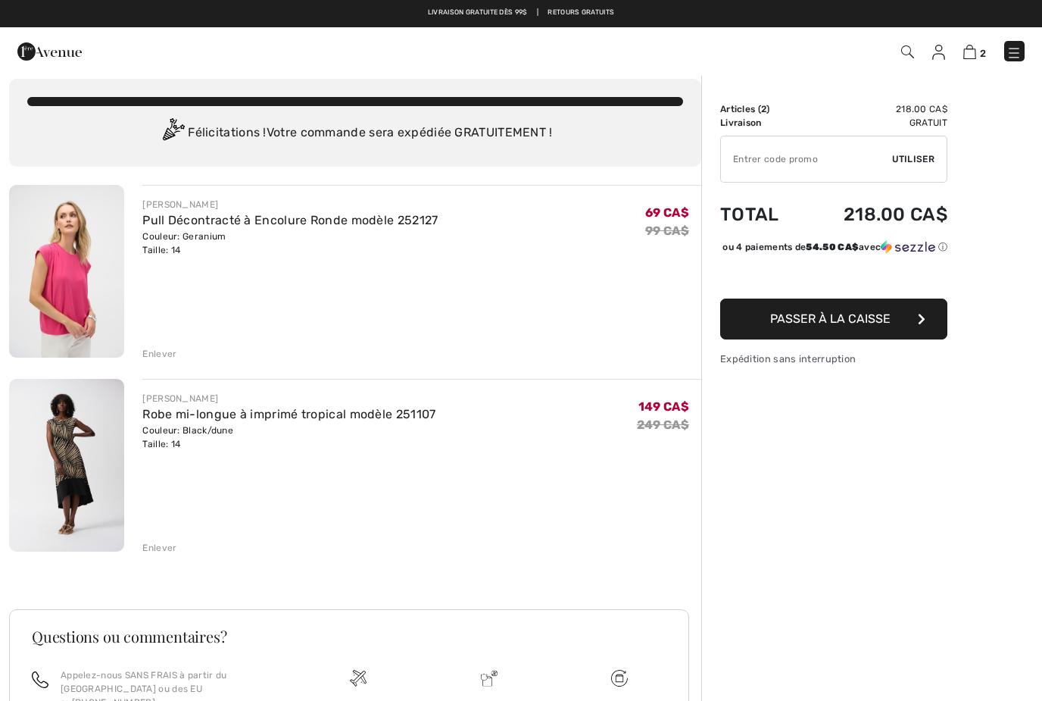
scroll to position [12, 0]
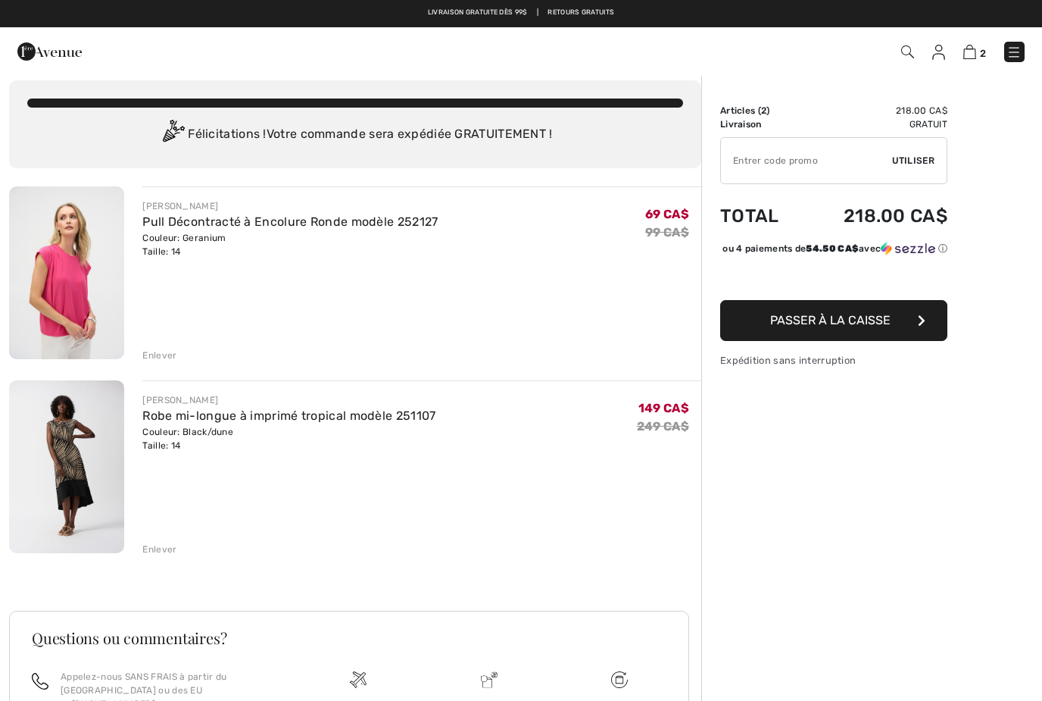
click at [158, 356] on div "Enlever" at bounding box center [159, 355] width 34 height 14
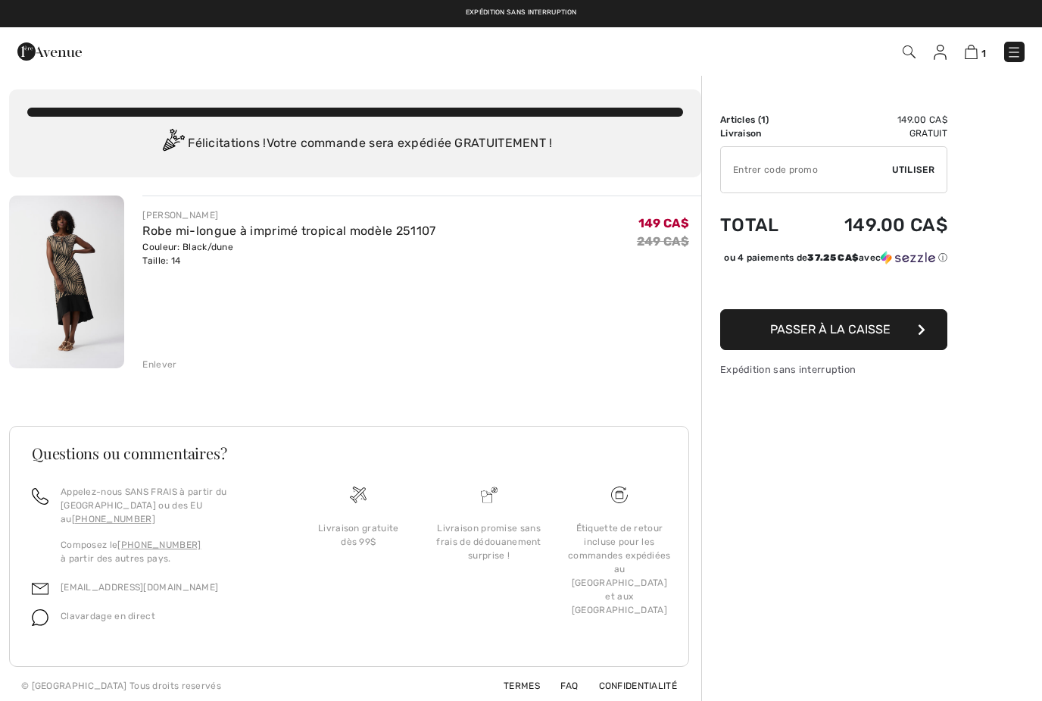
scroll to position [0, 0]
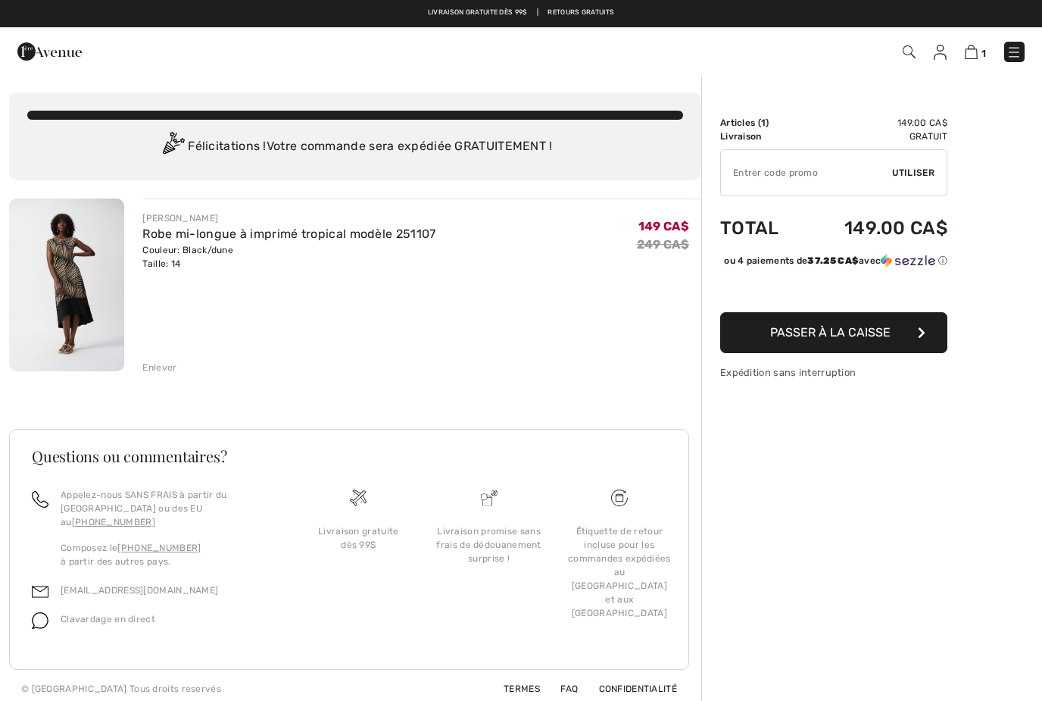
click at [888, 339] on span "Passer à la caisse" at bounding box center [830, 332] width 120 height 14
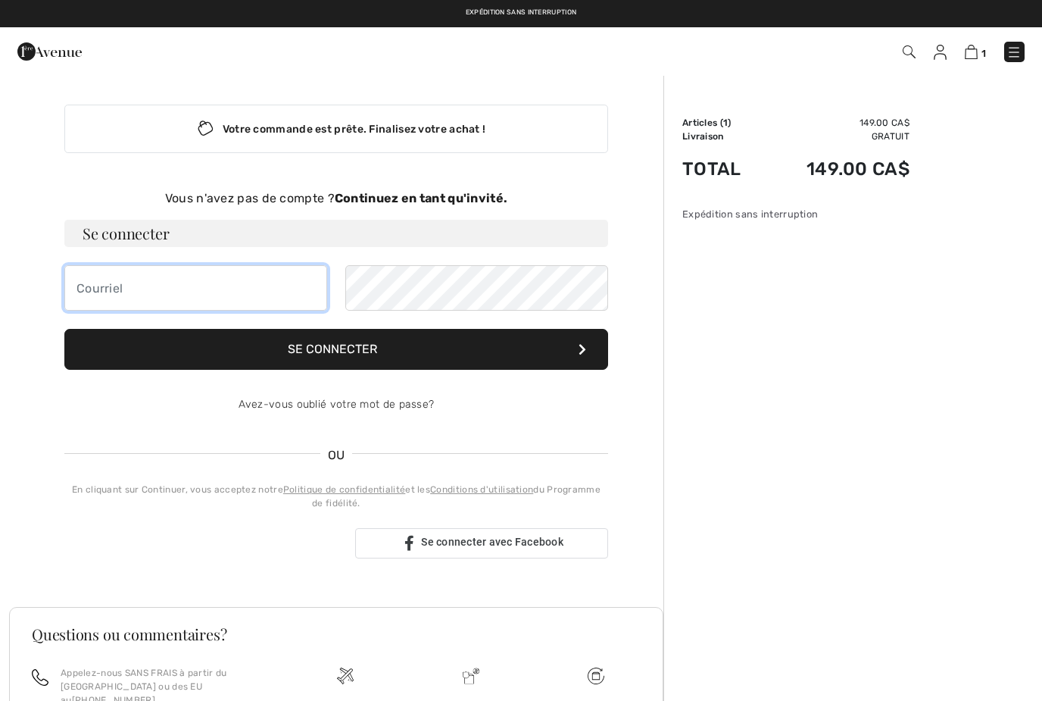
click at [89, 297] on input "email" at bounding box center [195, 287] width 263 height 45
type input "[PERSON_NAME][EMAIL_ADDRESS][DOMAIN_NAME]"
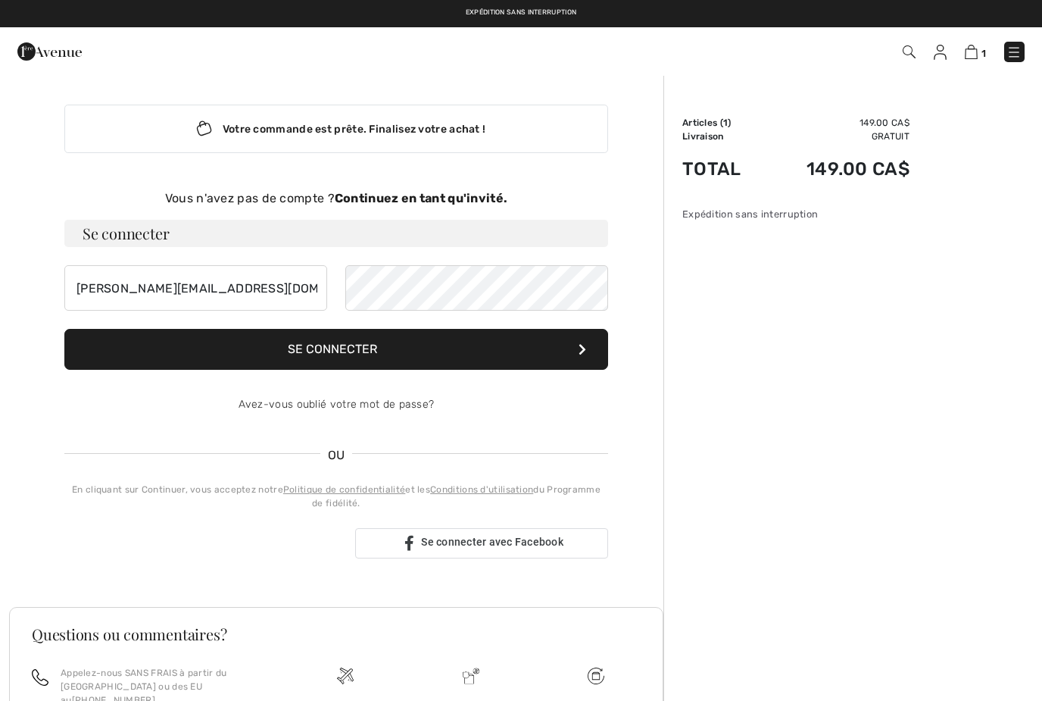
click at [314, 361] on button "Se connecter" at bounding box center [336, 349] width 544 height 41
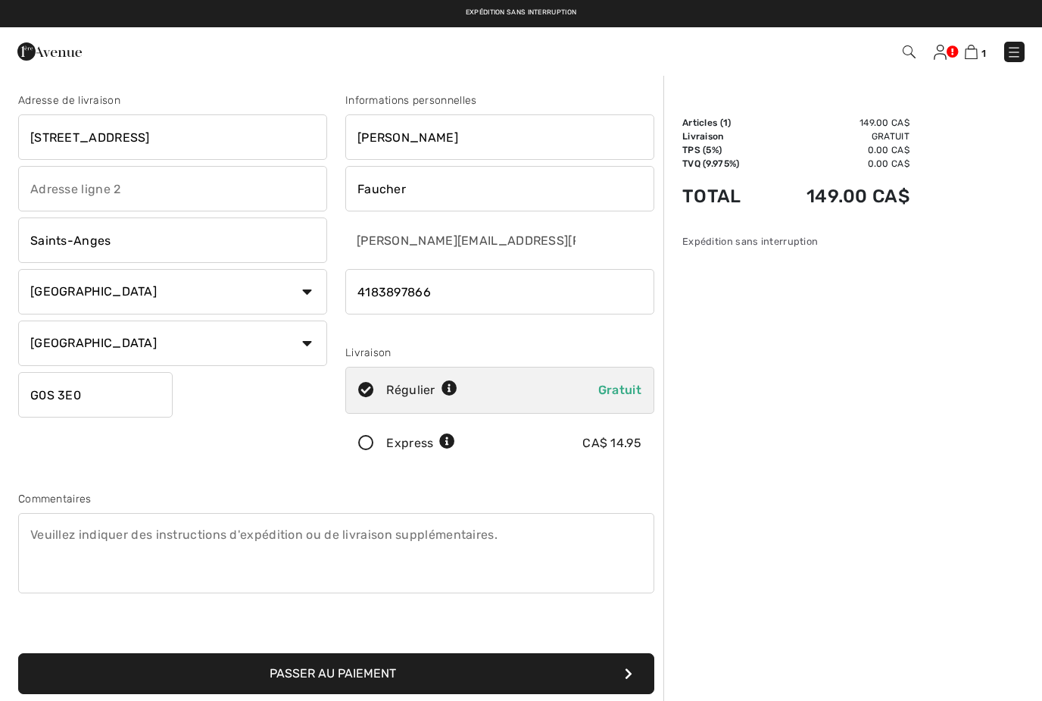
click at [172, 139] on input "[STREET_ADDRESS]" at bounding box center [172, 136] width 309 height 45
type input "3"
type input "128, rue du Moulin"
click at [96, 236] on input "Saints-Anges" at bounding box center [172, 239] width 309 height 45
type input "S"
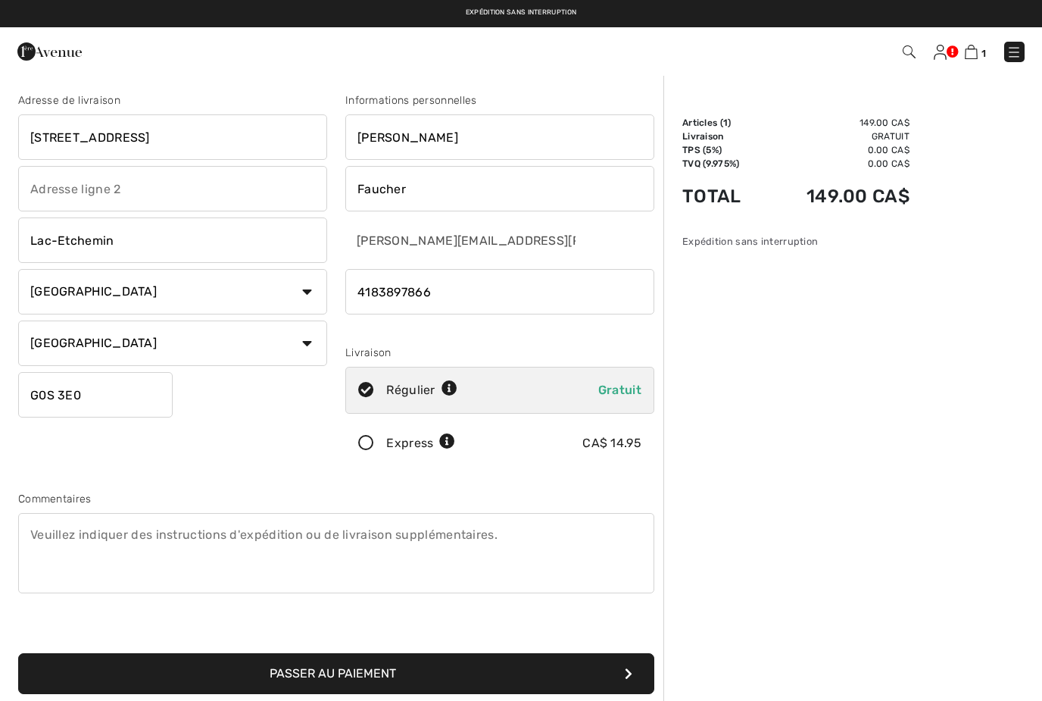
type input "Lac-Etchemin"
click at [90, 398] on input "G0S 3E0" at bounding box center [95, 394] width 154 height 45
type input "G0R1S0"
click at [947, 48] on link at bounding box center [940, 51] width 13 height 18
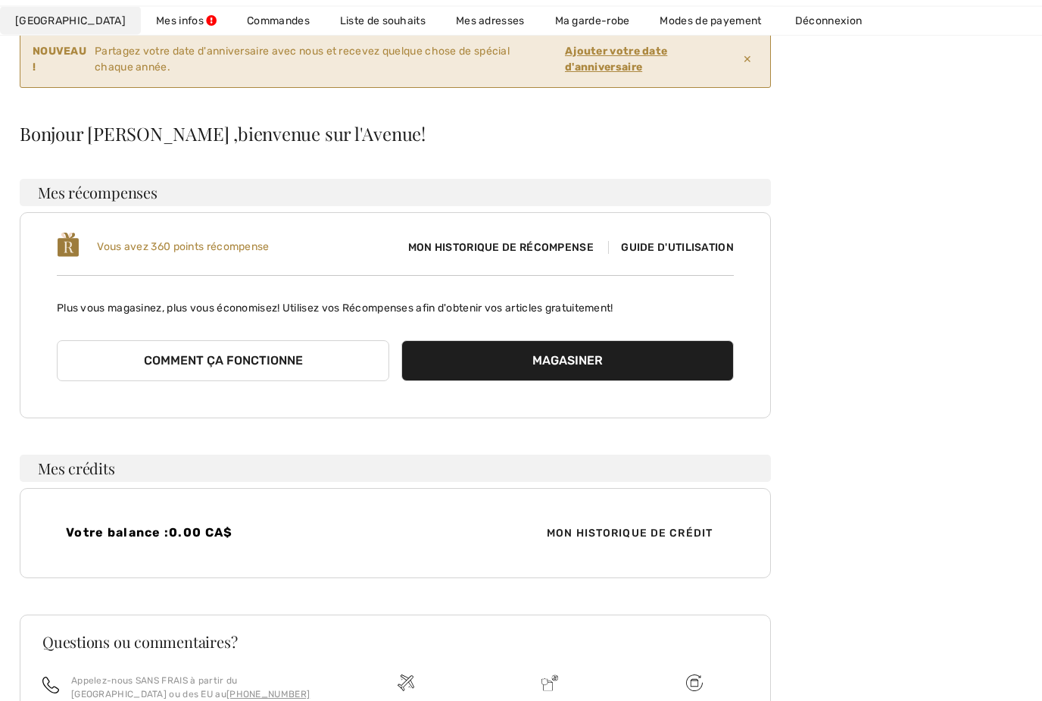
scroll to position [138, 0]
click at [680, 248] on span "Guide d'utilisation" at bounding box center [671, 247] width 126 height 13
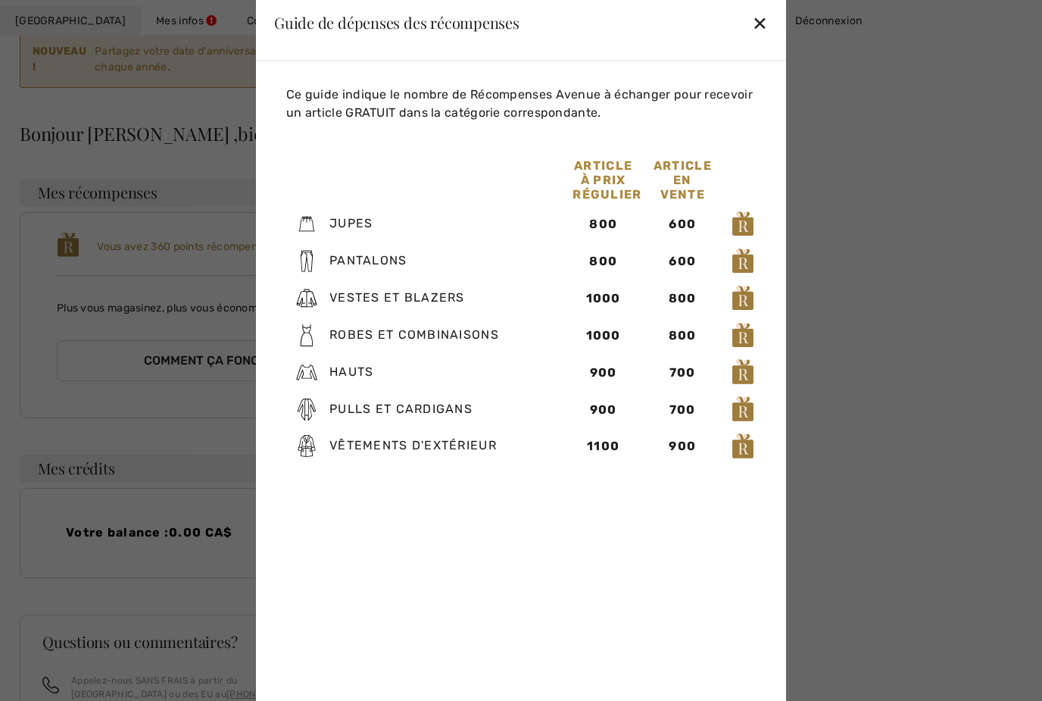
click at [757, 39] on div "✕" at bounding box center [760, 23] width 16 height 32
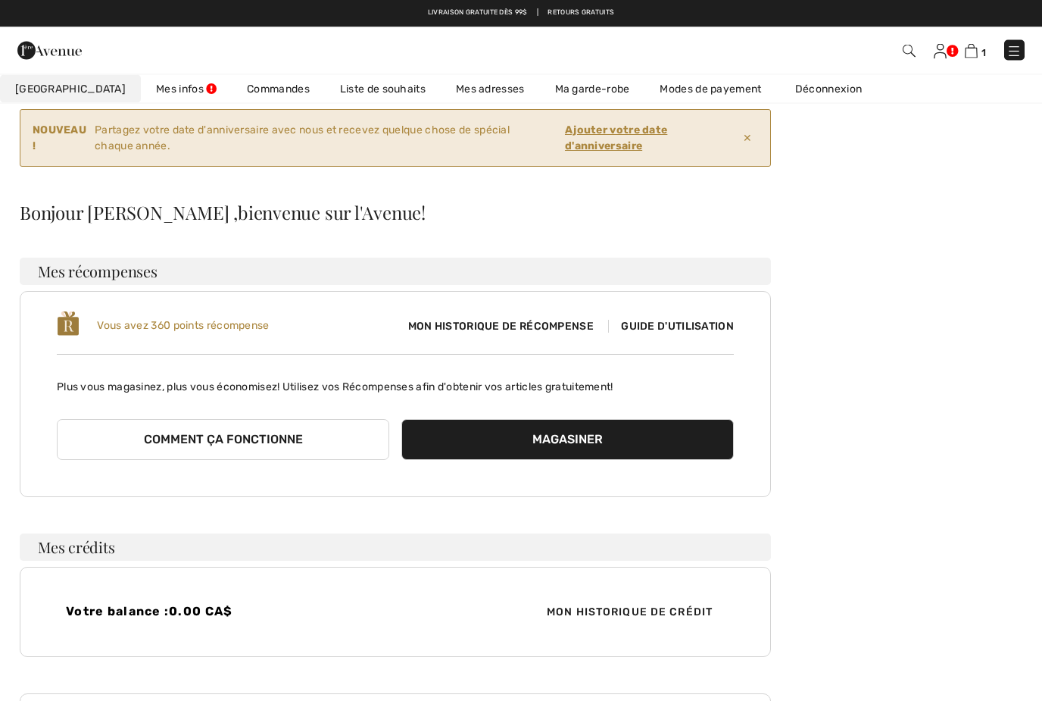
scroll to position [0, 0]
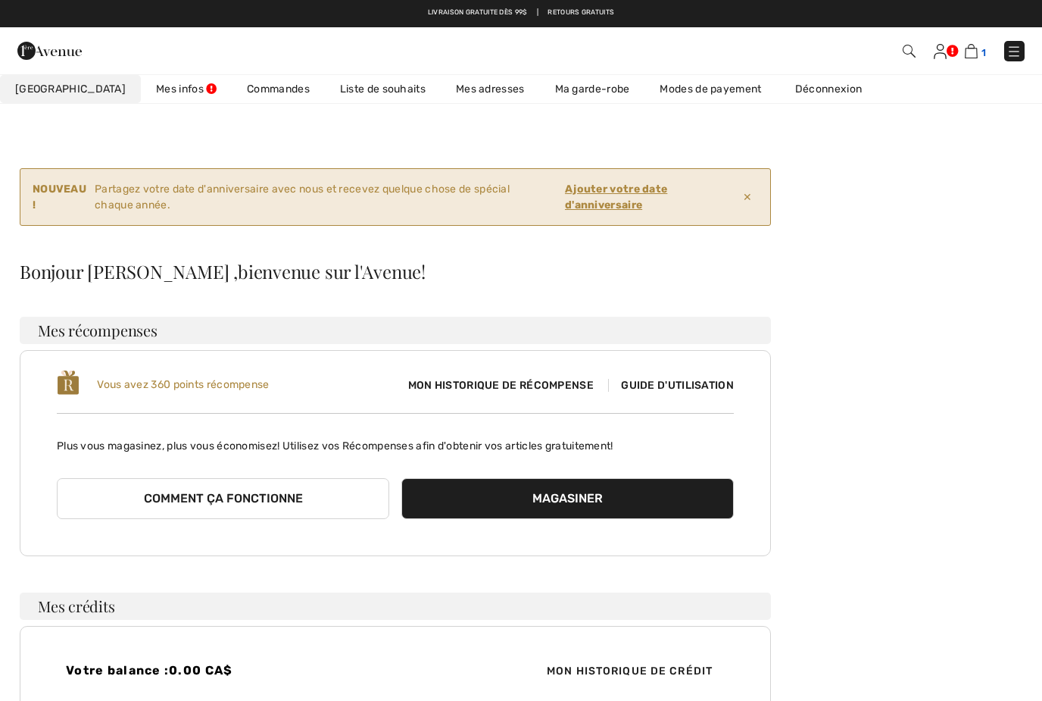
click at [975, 52] on img at bounding box center [971, 51] width 13 height 14
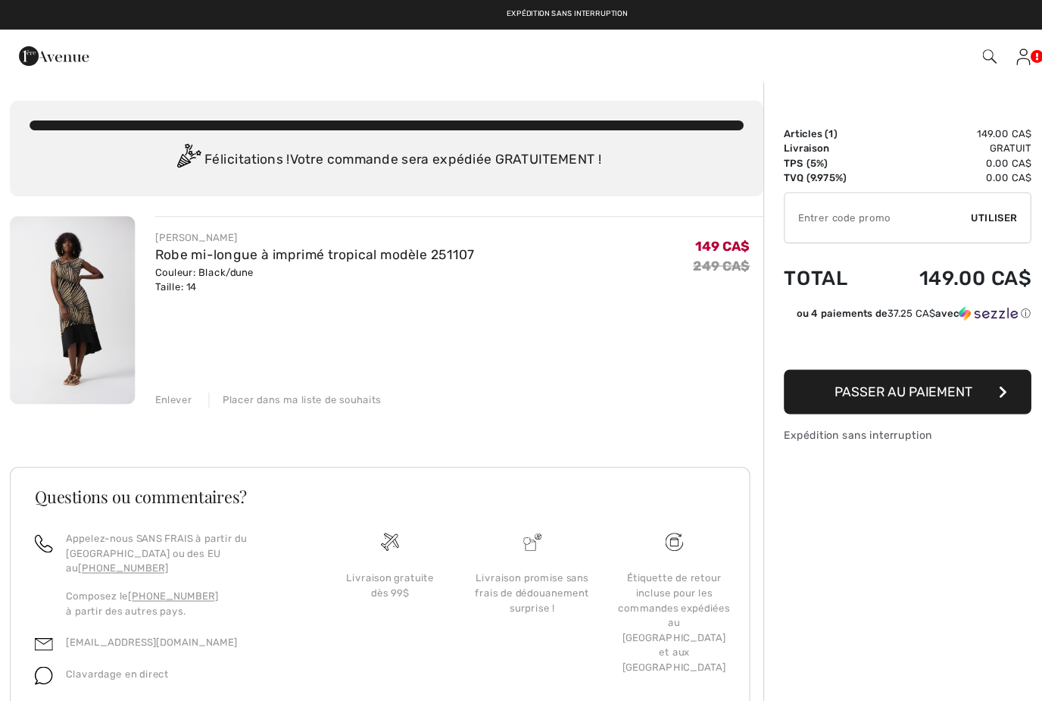
click at [825, 367] on button "Passer au paiement" at bounding box center [833, 359] width 227 height 41
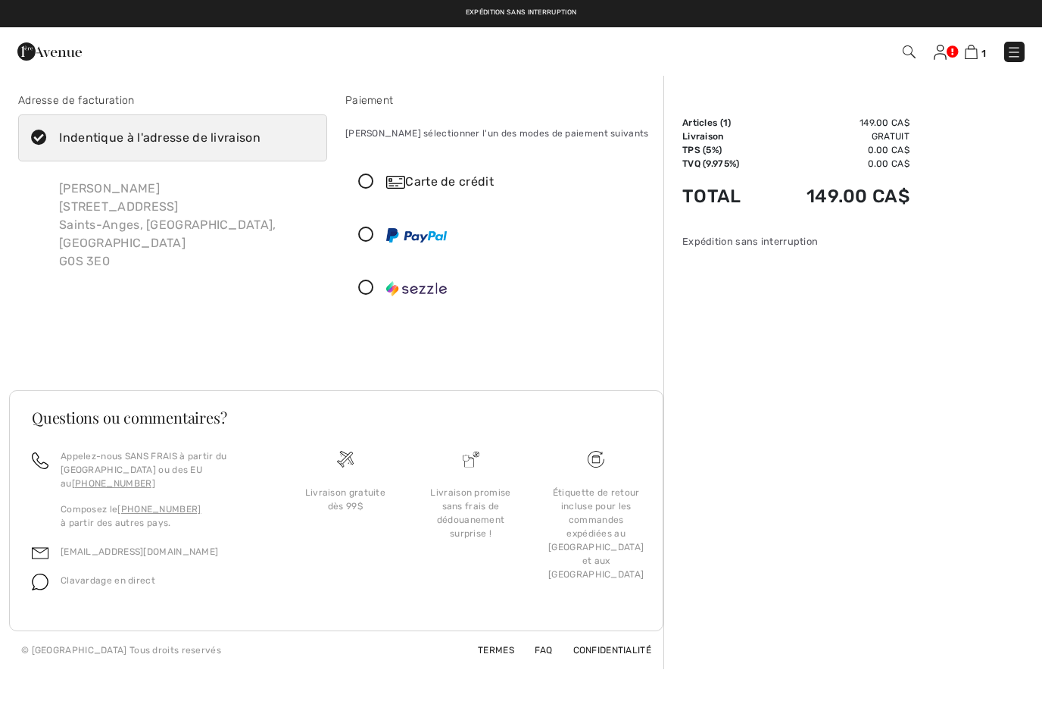
click at [42, 133] on icon at bounding box center [39, 138] width 40 height 16
click at [261, 133] on input "Indentique à l'adresse de livraison" at bounding box center [266, 137] width 10 height 45
checkbox input "false"
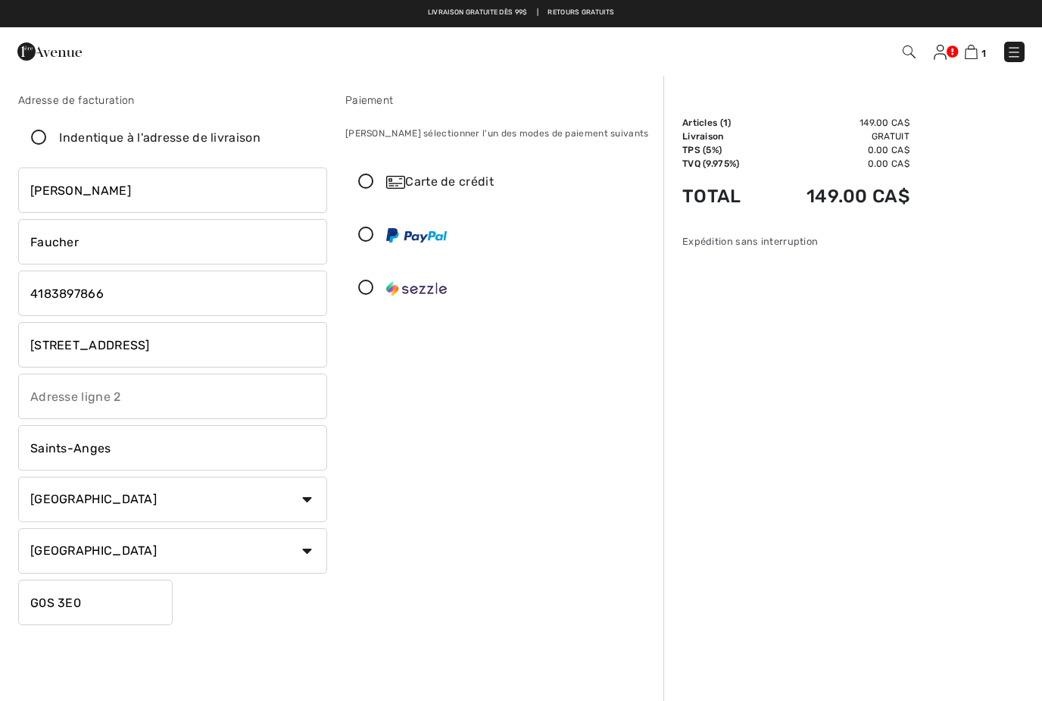
click at [176, 338] on input "[STREET_ADDRESS]" at bounding box center [172, 344] width 309 height 45
type input "128 Rue du Moulin"
click at [115, 441] on input "Saints-Anges" at bounding box center [172, 447] width 309 height 45
type input "Lac-Etchemin"
click at [111, 593] on input "G0S 3E0" at bounding box center [95, 601] width 154 height 45
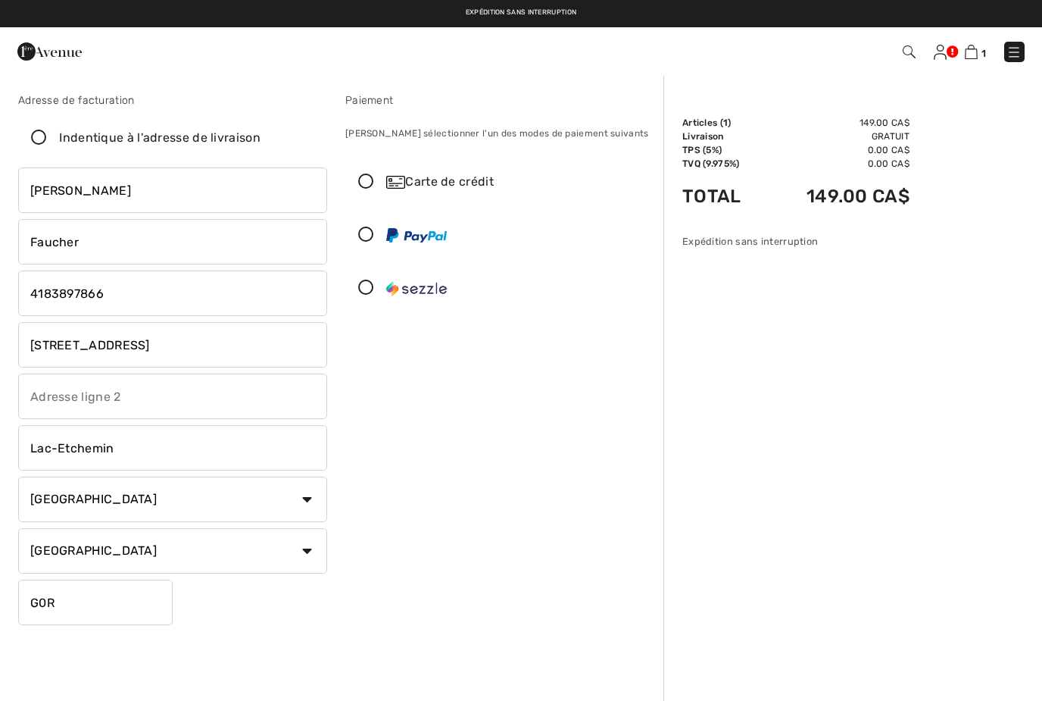
type input "G0R1S0"
click at [48, 136] on icon at bounding box center [39, 138] width 40 height 16
click at [261, 136] on input "Indentique à l'adresse de livraison" at bounding box center [266, 137] width 10 height 45
checkbox input "true"
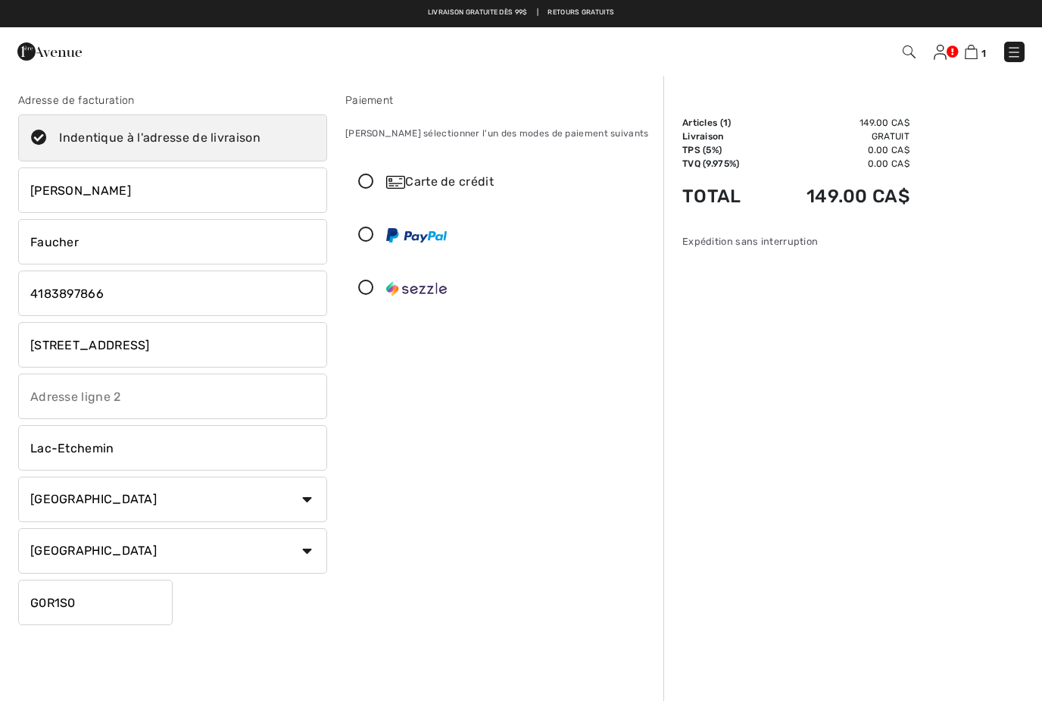
type input "325, place de la Source"
type input "Saints-Anges"
type input "G0S 3E0"
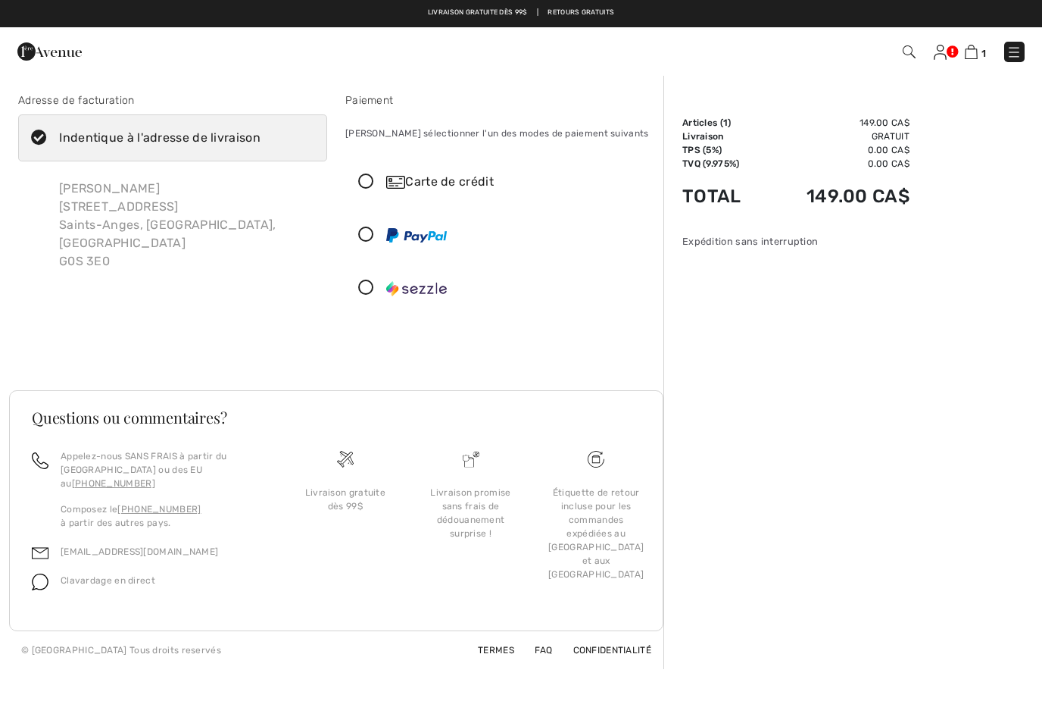
click at [92, 233] on div "Claudia Faucher 325, place de la Source Saints-Anges, QC, CA G0S 3E0" at bounding box center [187, 224] width 280 height 115
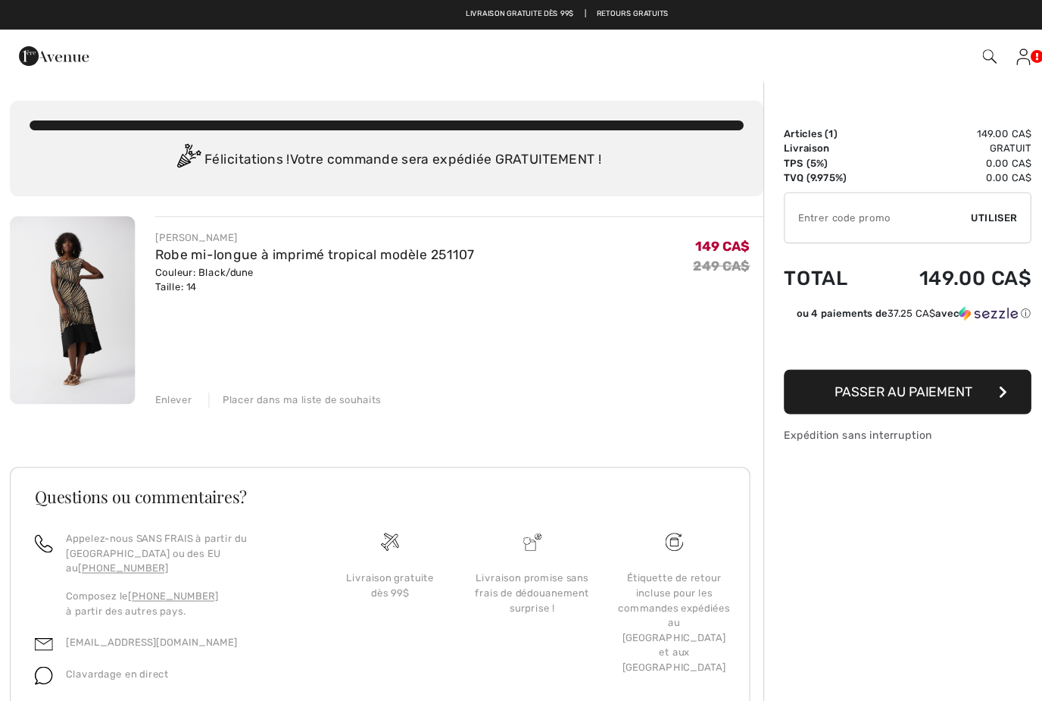
click at [780, 372] on button "Passer au paiement" at bounding box center [833, 359] width 227 height 41
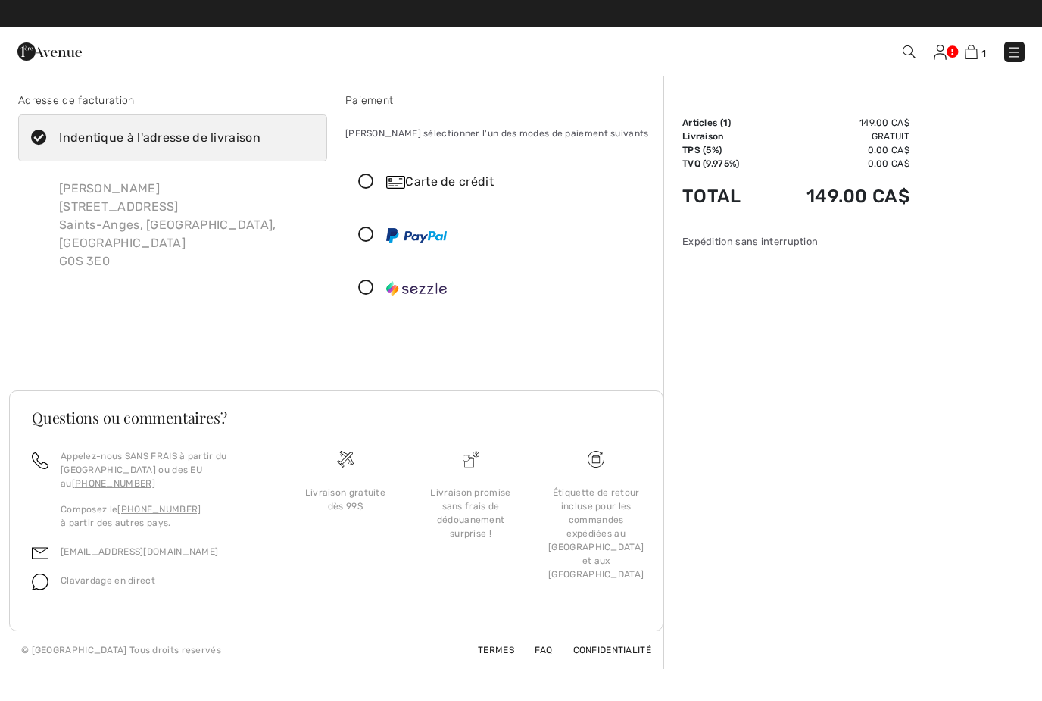
click at [1012, 52] on img at bounding box center [1013, 52] width 15 height 15
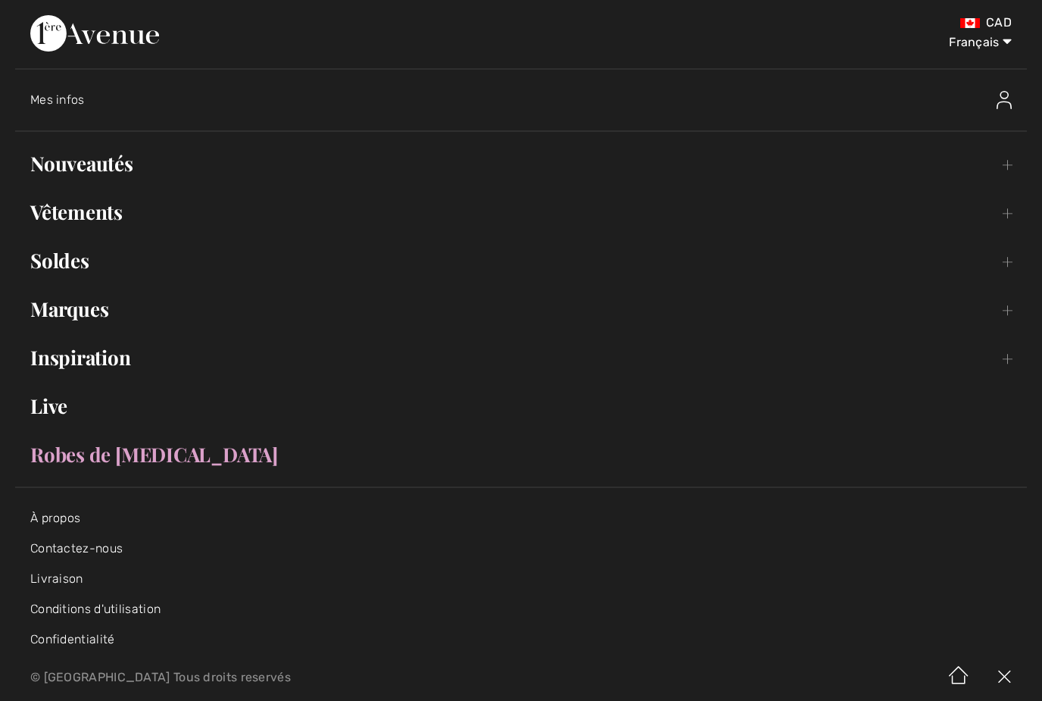
click at [1002, 101] on img at bounding box center [1004, 100] width 15 height 18
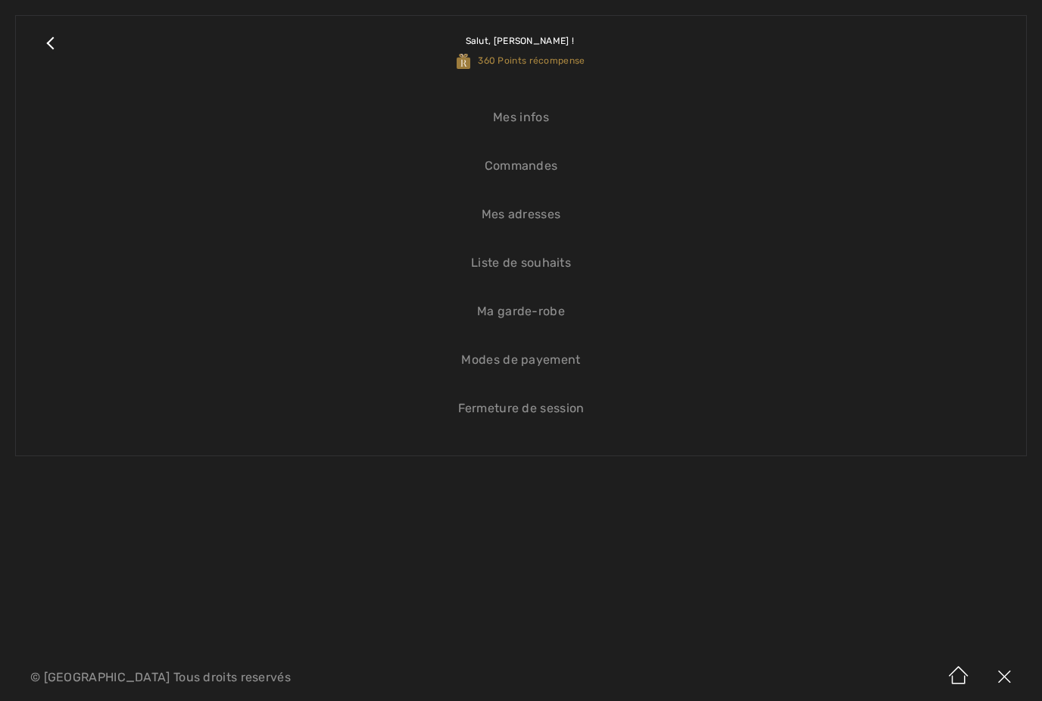
click at [523, 118] on link "Mes infos" at bounding box center [521, 117] width 980 height 33
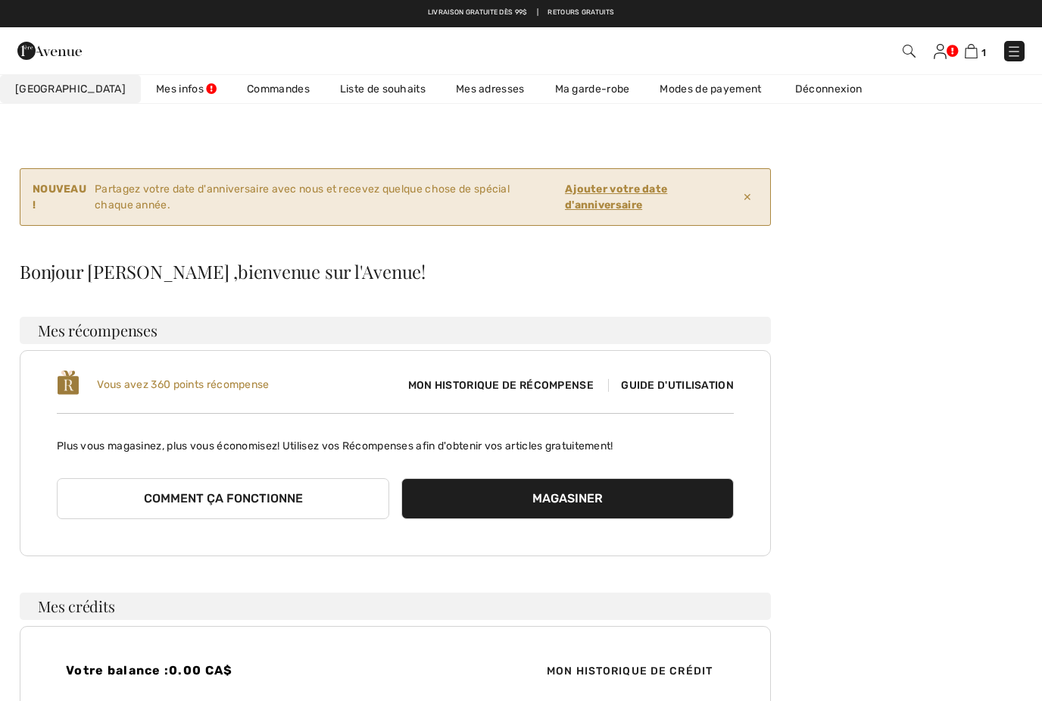
click at [1010, 45] on img at bounding box center [1013, 51] width 15 height 15
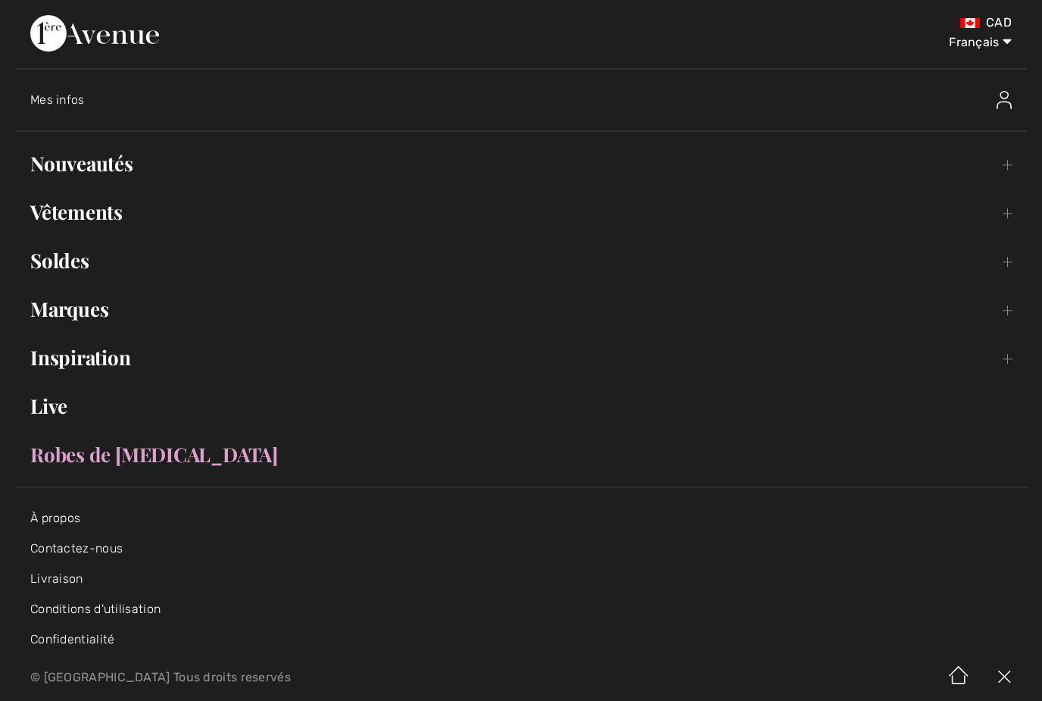
click at [73, 96] on span "Mes infos" at bounding box center [57, 99] width 55 height 14
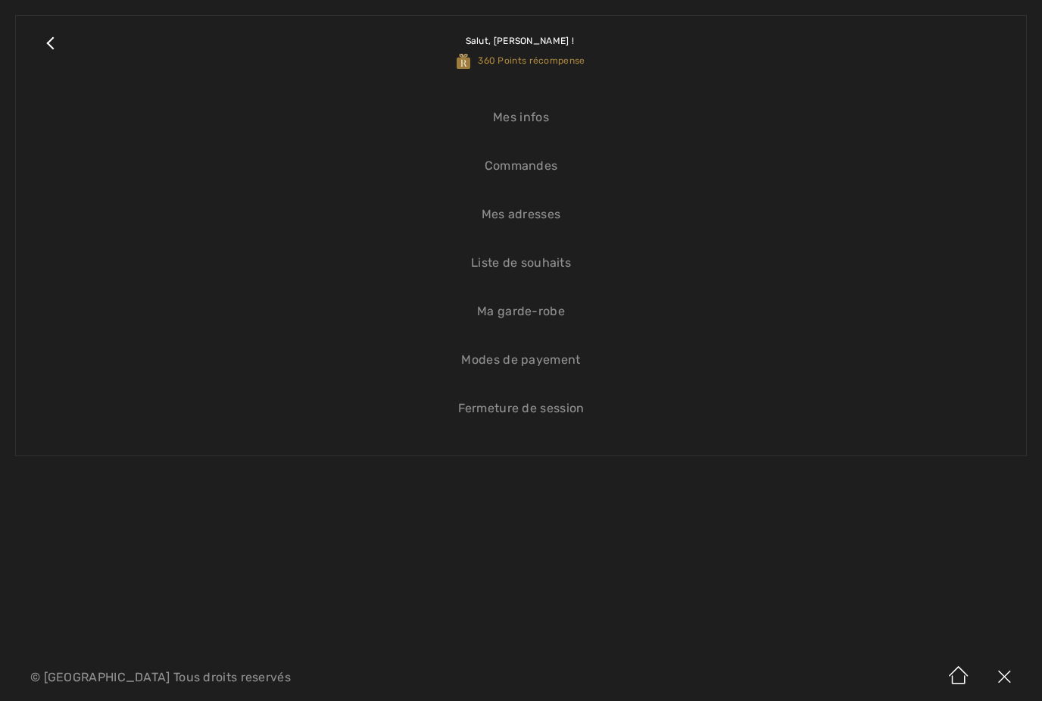
click at [524, 213] on link "Mes adresses" at bounding box center [521, 214] width 980 height 33
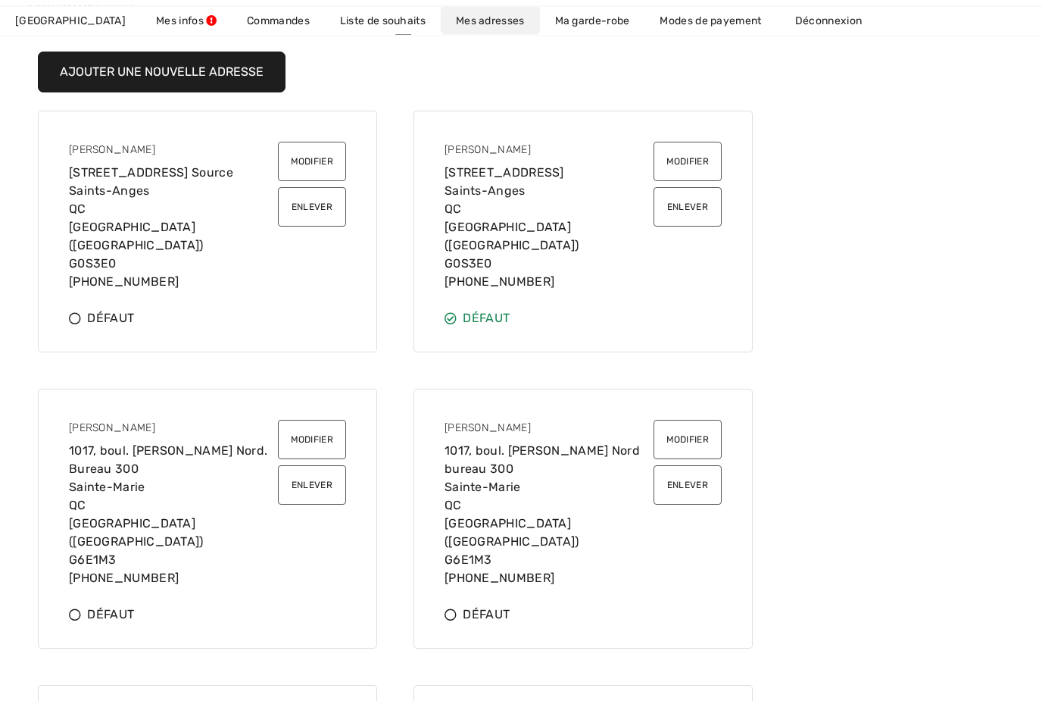
scroll to position [265, 0]
click at [306, 477] on button "Enlever" at bounding box center [312, 484] width 68 height 39
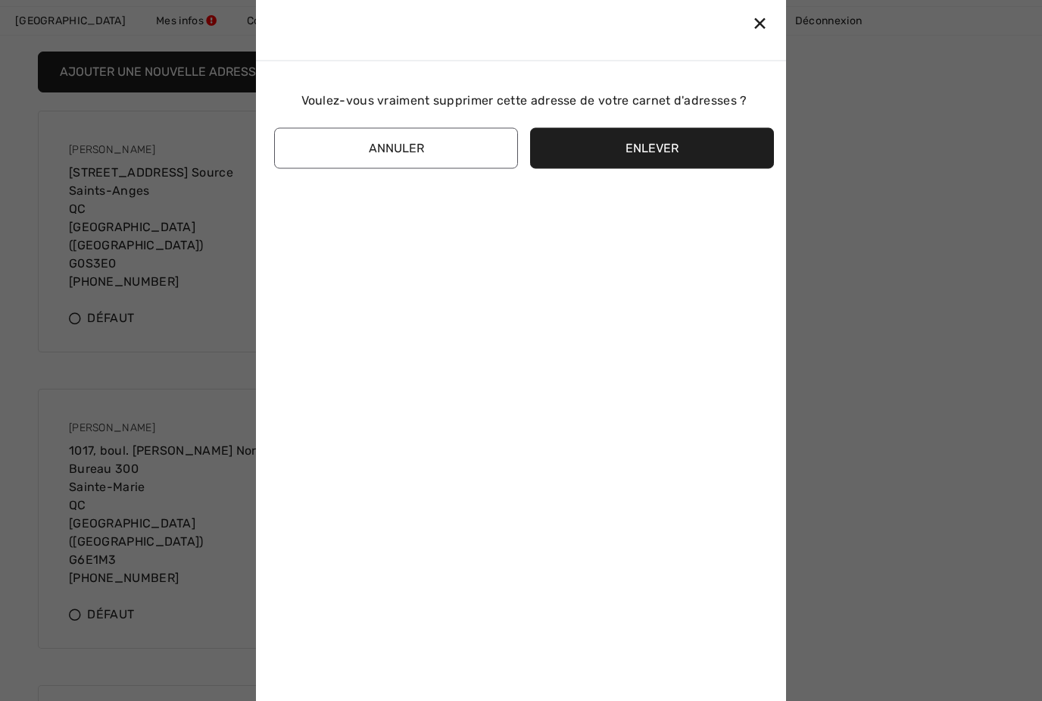
click at [630, 168] on button "Enlever" at bounding box center [652, 147] width 244 height 41
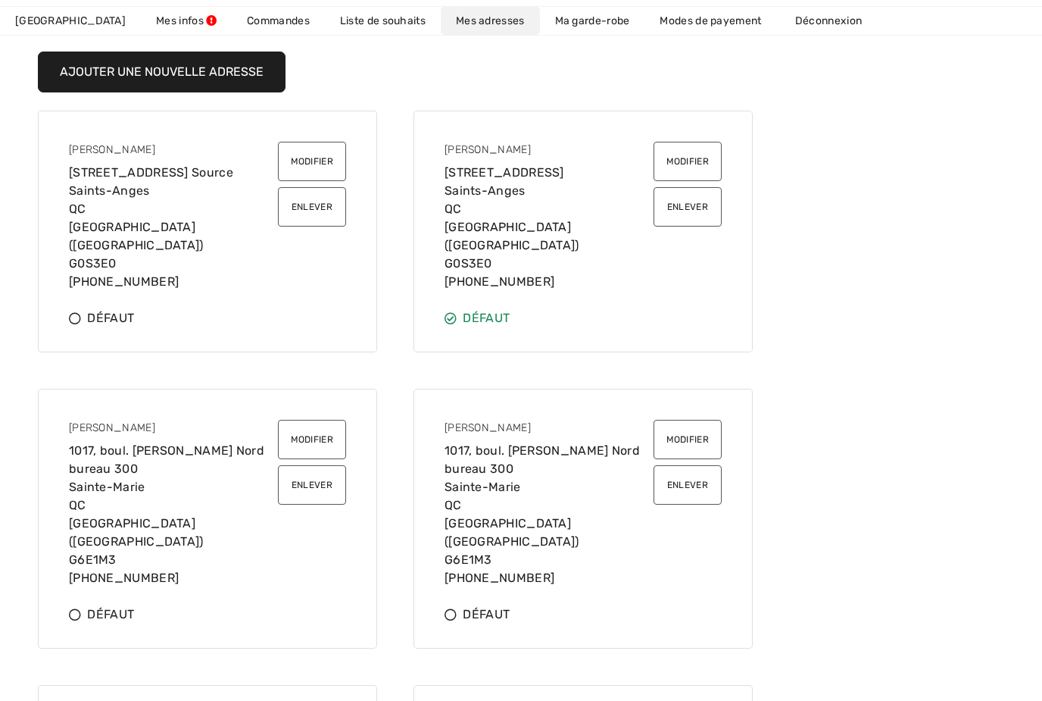
click at [701, 480] on button "Enlever" at bounding box center [688, 484] width 68 height 39
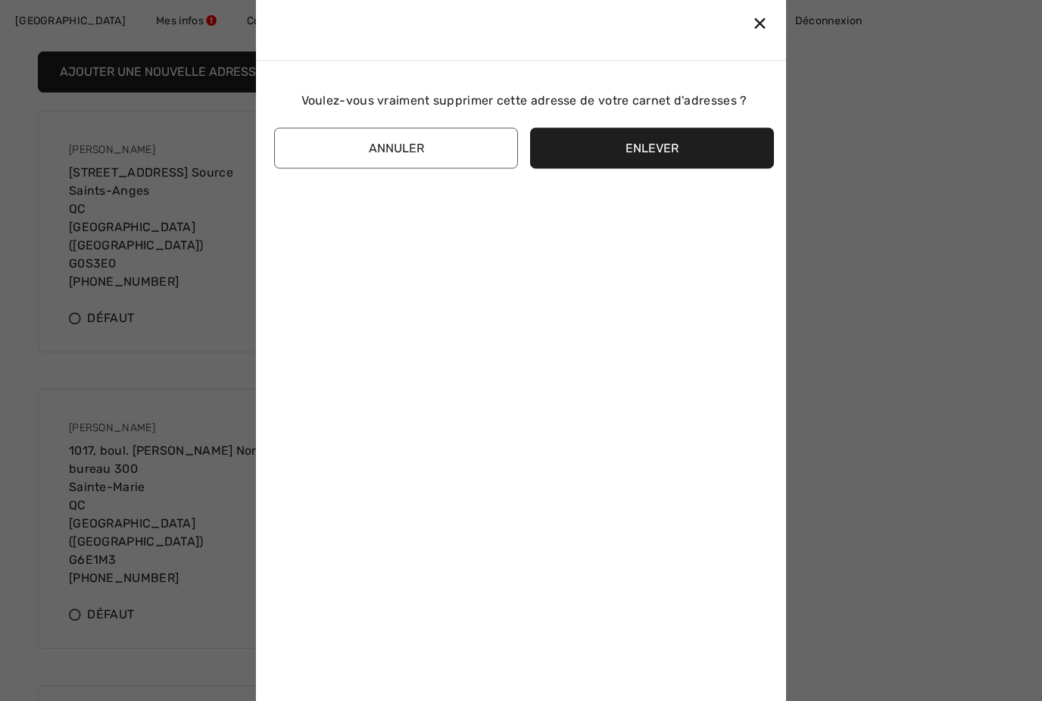
click at [638, 168] on button "Enlever" at bounding box center [652, 147] width 244 height 41
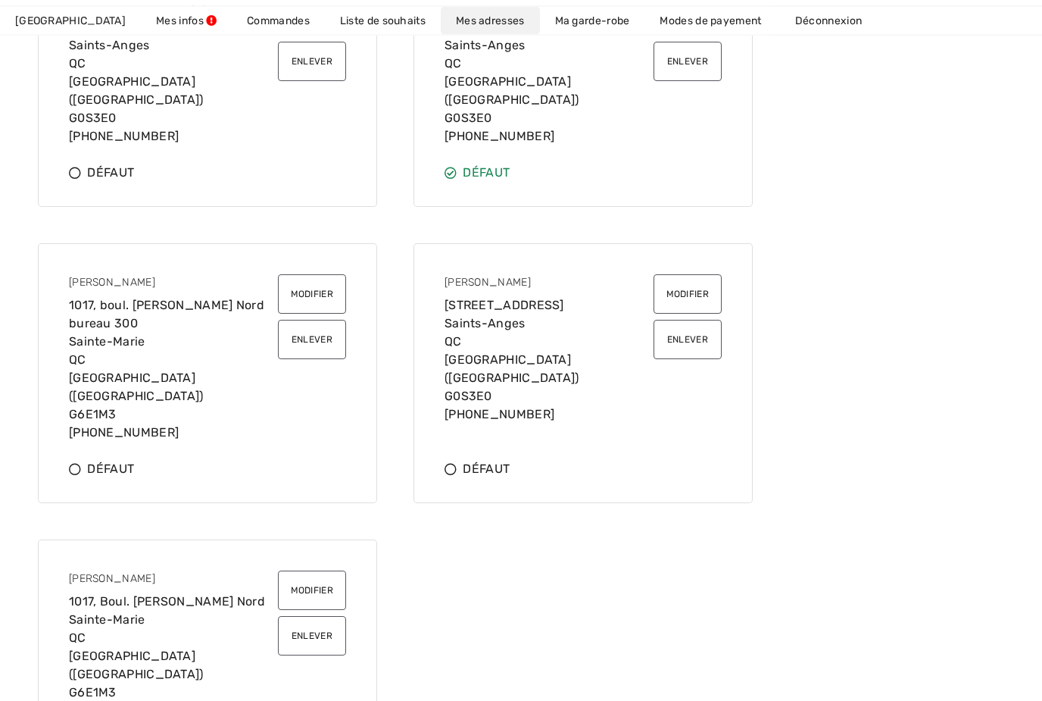
scroll to position [424, 0]
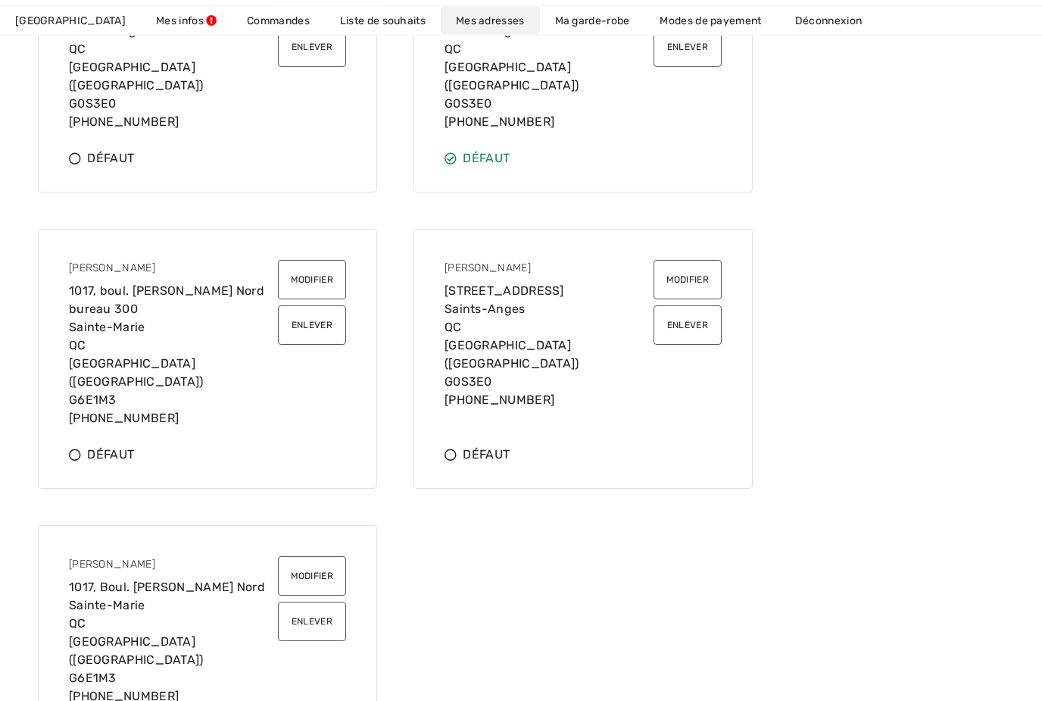
click at [303, 311] on button "Enlever" at bounding box center [312, 325] width 68 height 39
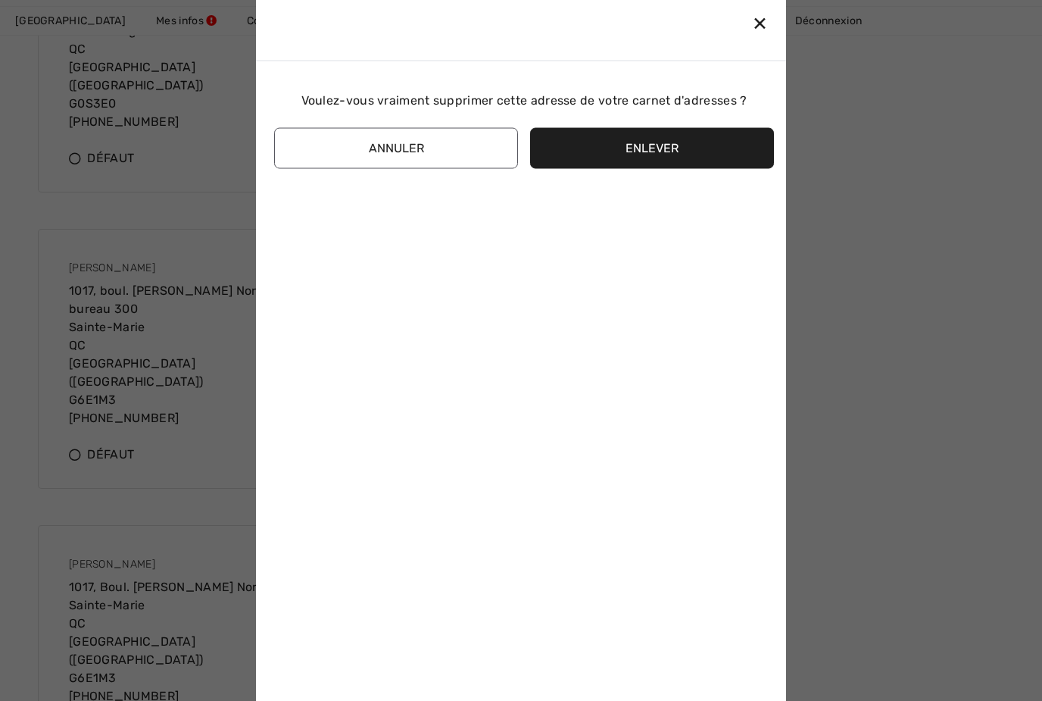
click at [670, 162] on button "Enlever" at bounding box center [652, 147] width 244 height 41
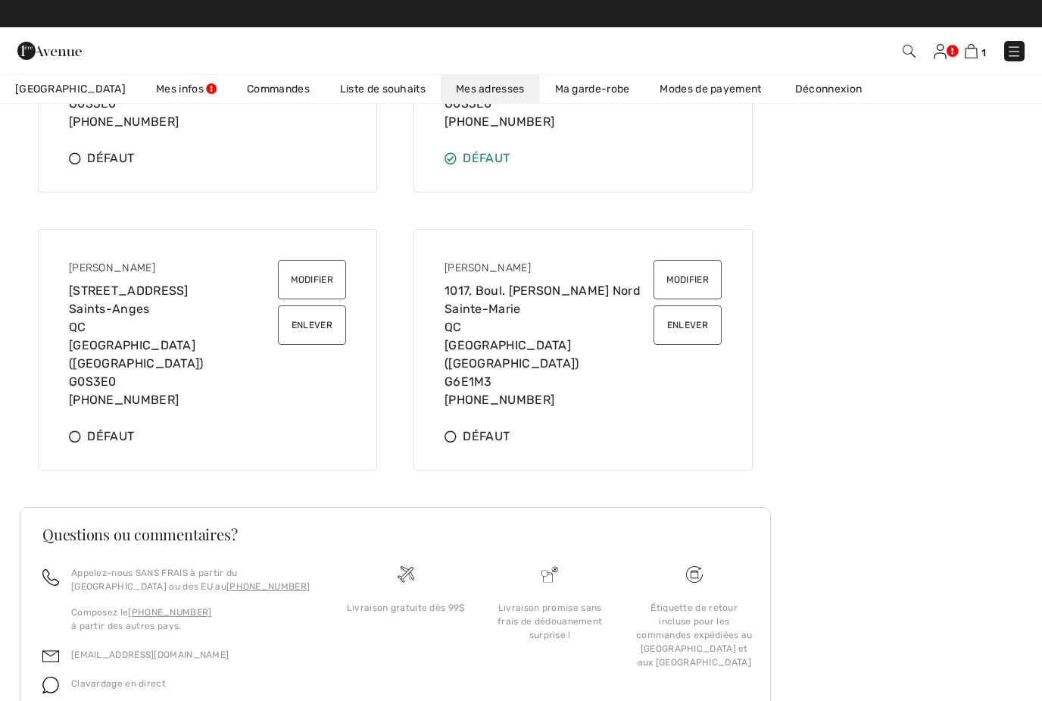
scroll to position [411, 0]
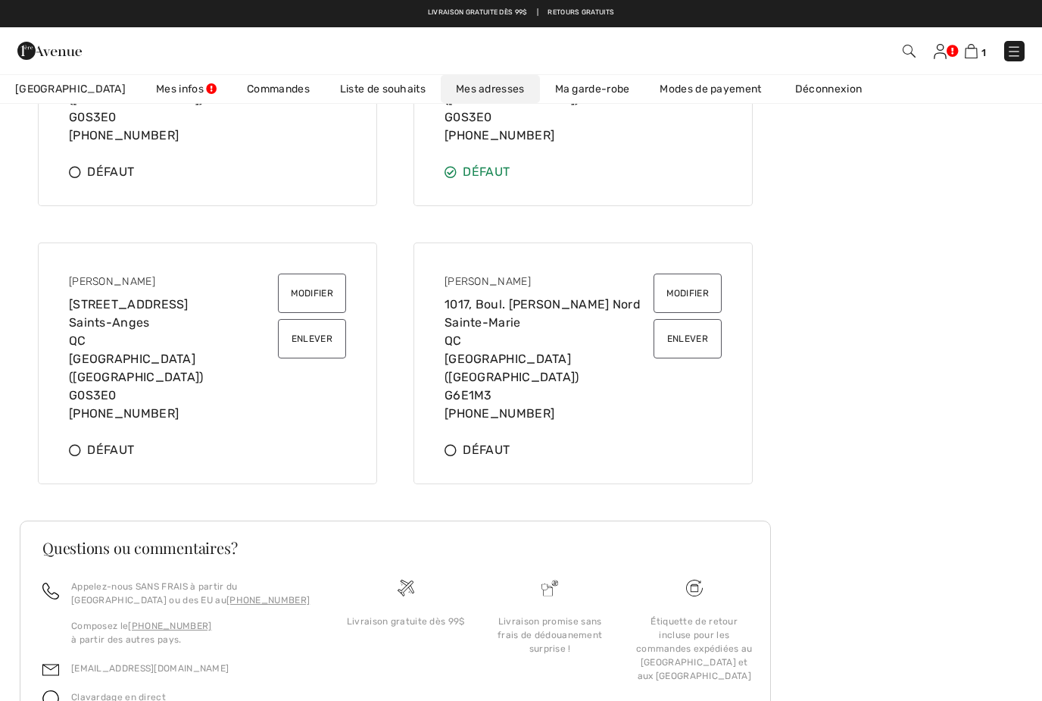
click at [314, 319] on button "Enlever" at bounding box center [312, 338] width 68 height 39
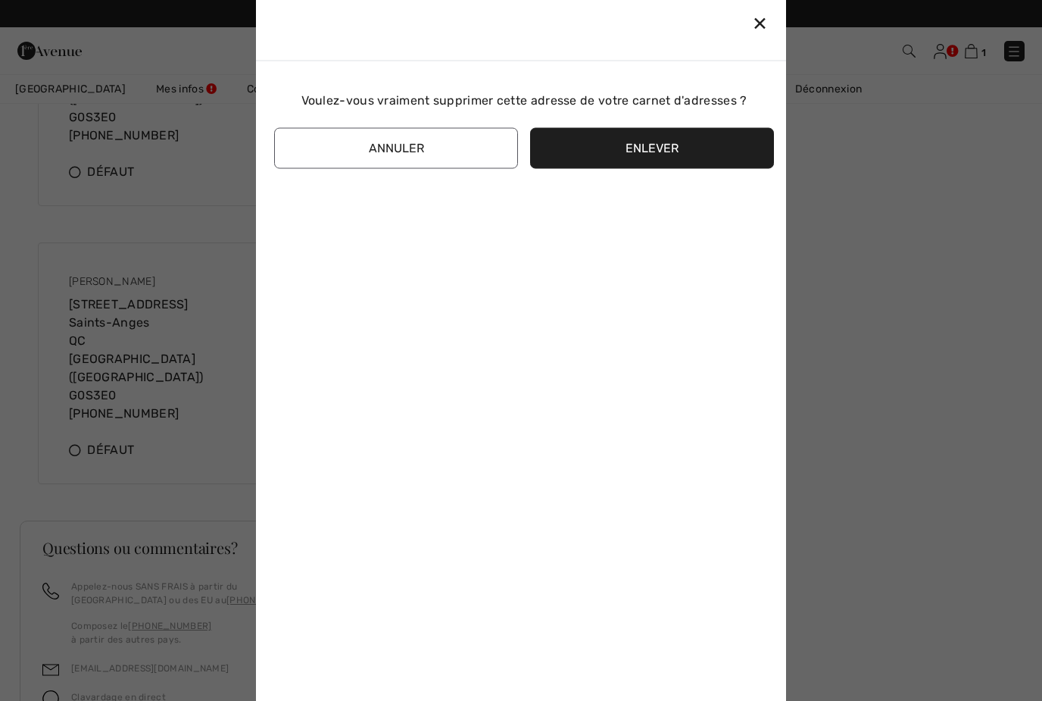
click at [668, 164] on button "Enlever" at bounding box center [652, 147] width 244 height 41
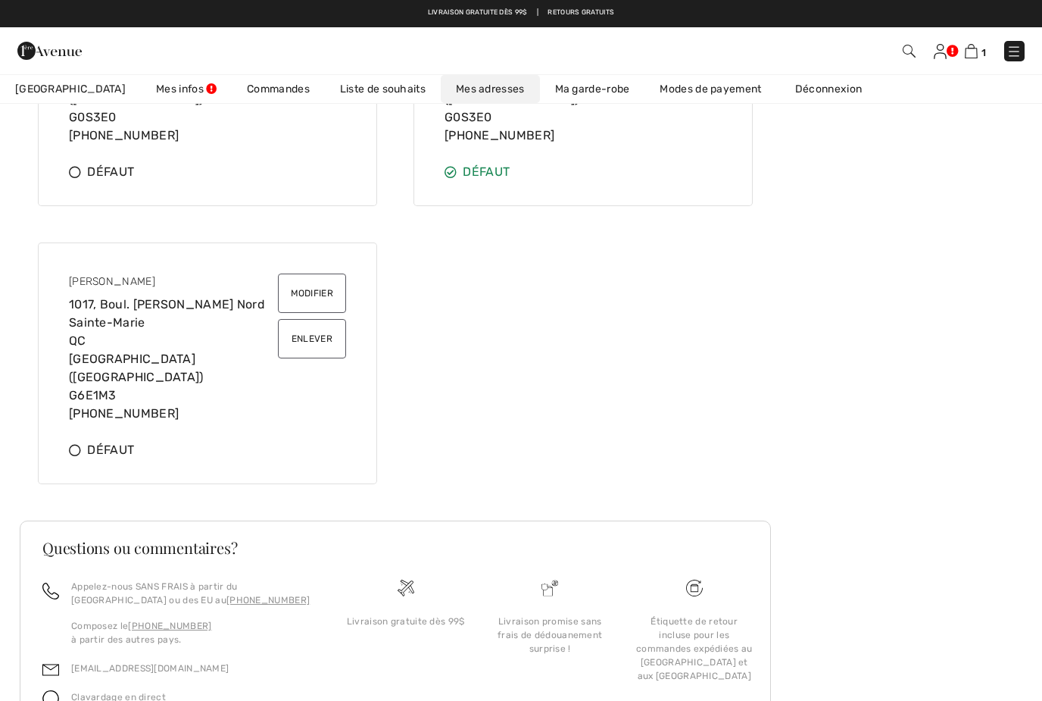
click at [311, 323] on button "Enlever" at bounding box center [312, 338] width 68 height 39
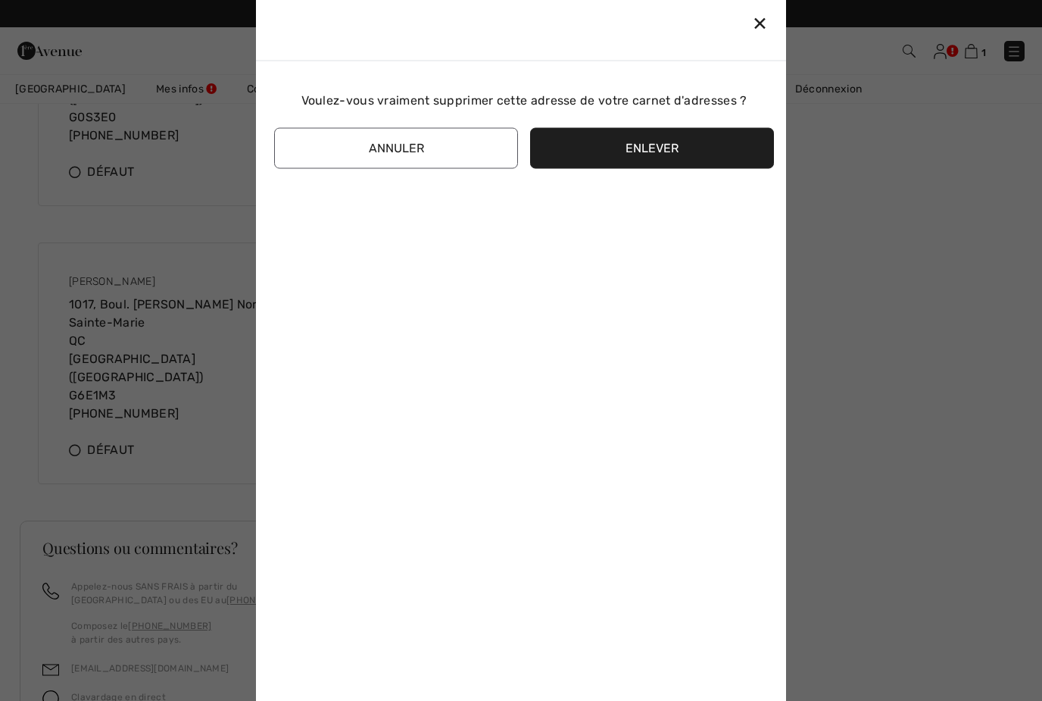
click at [673, 168] on button "Enlever" at bounding box center [652, 147] width 244 height 41
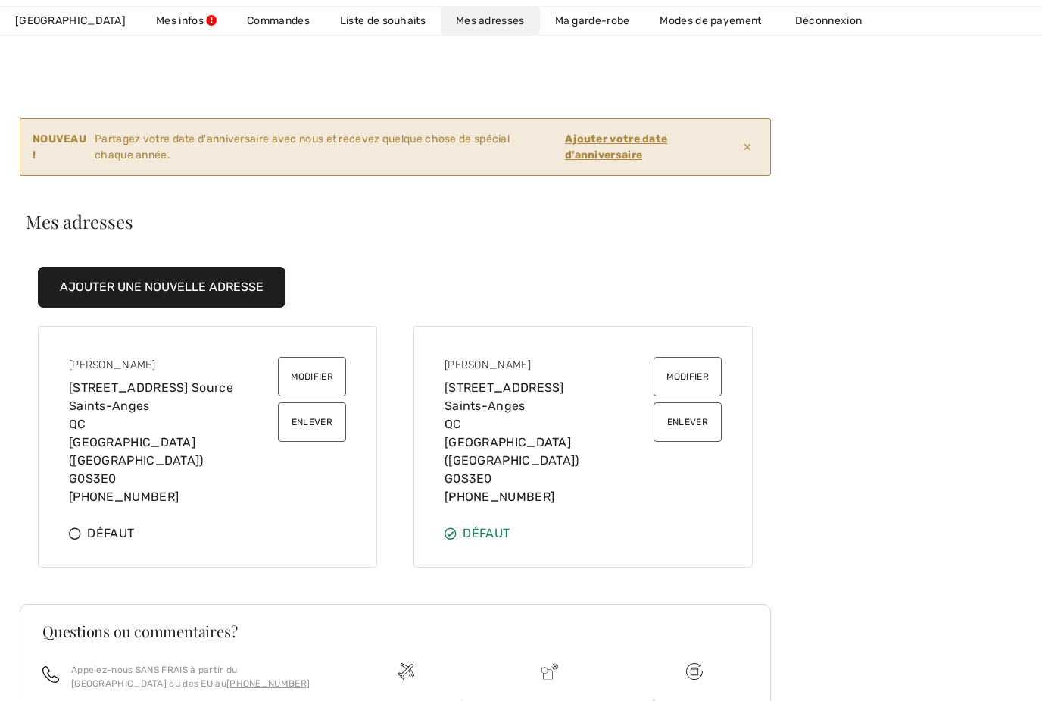
scroll to position [52, 0]
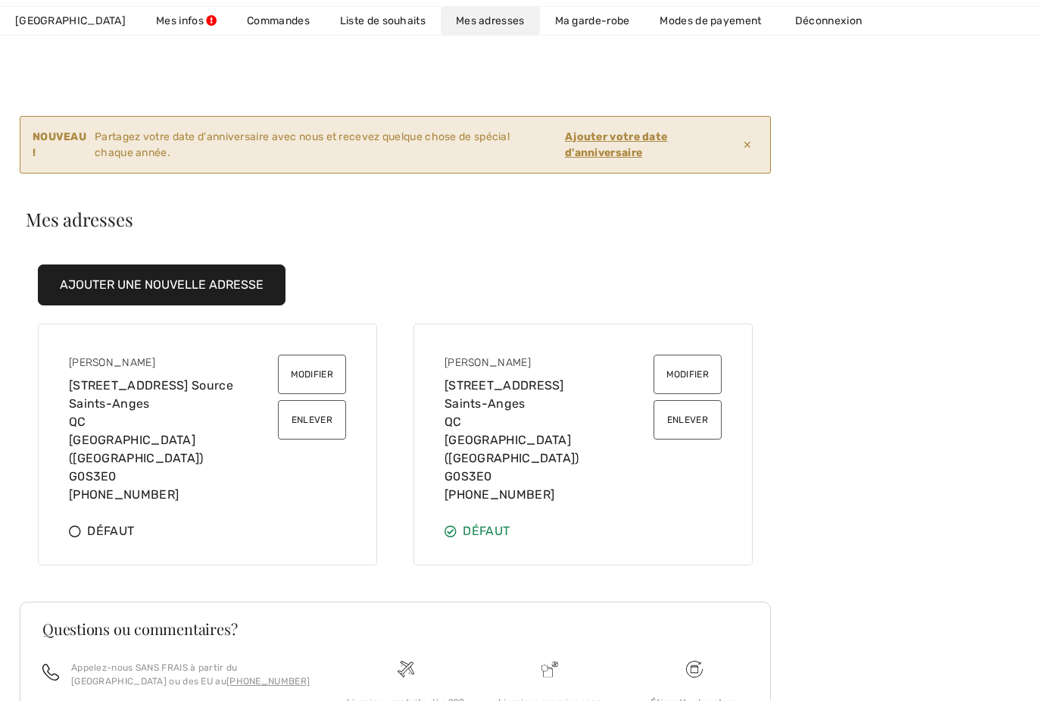
click at [691, 420] on button "Enlever" at bounding box center [688, 419] width 68 height 39
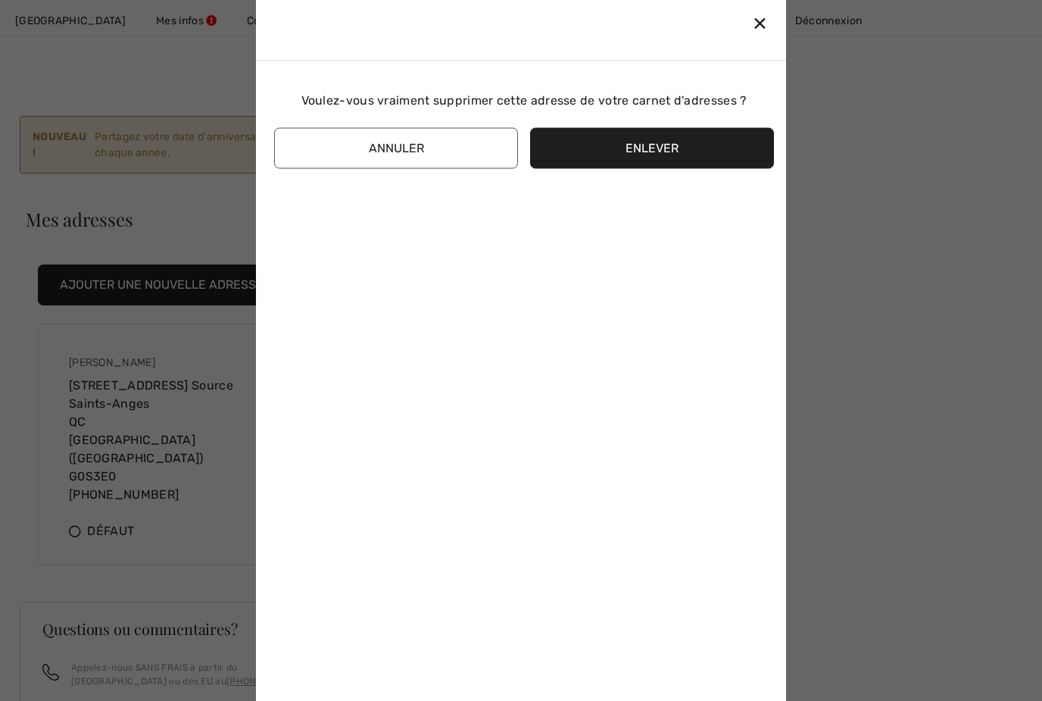
click at [663, 162] on button "Enlever" at bounding box center [652, 147] width 244 height 41
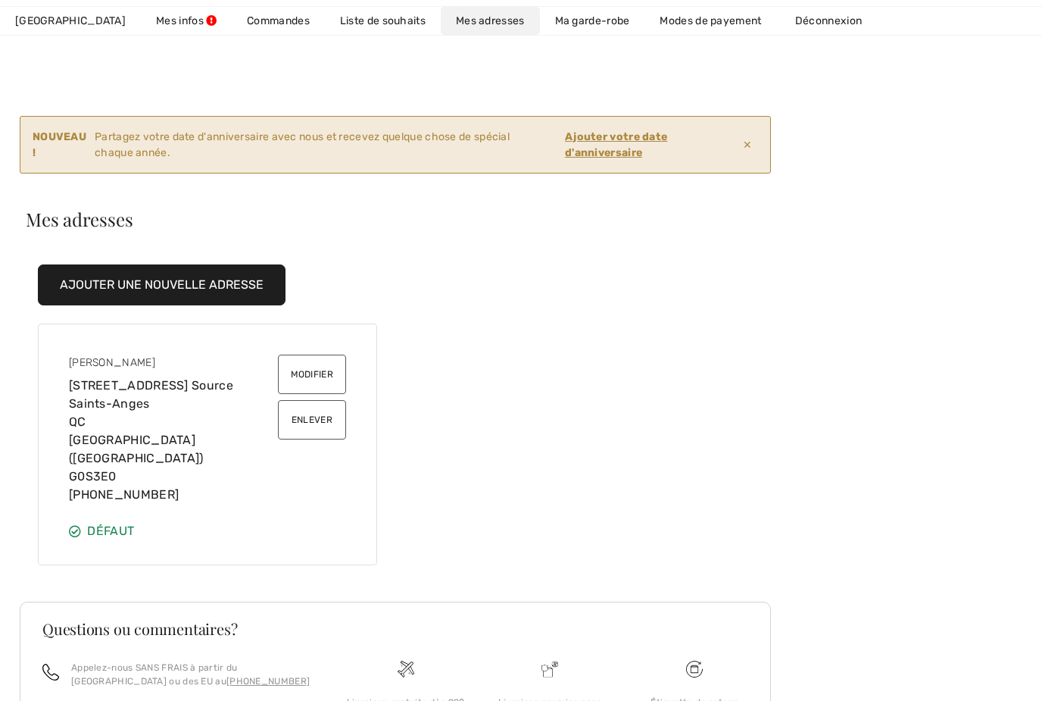
click at [315, 376] on button "Modifier" at bounding box center [312, 373] width 68 height 39
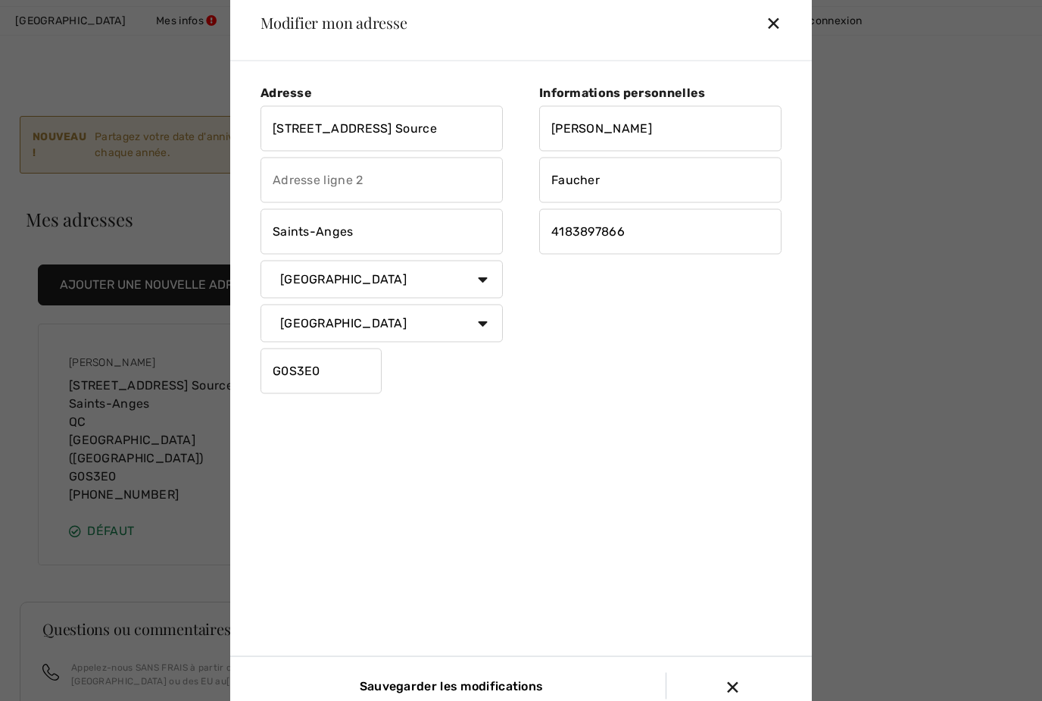
click at [438, 151] on input "325, Place De La Source" at bounding box center [382, 127] width 242 height 45
type input "3"
type input "128"
type input "128 Rue du Moulin"
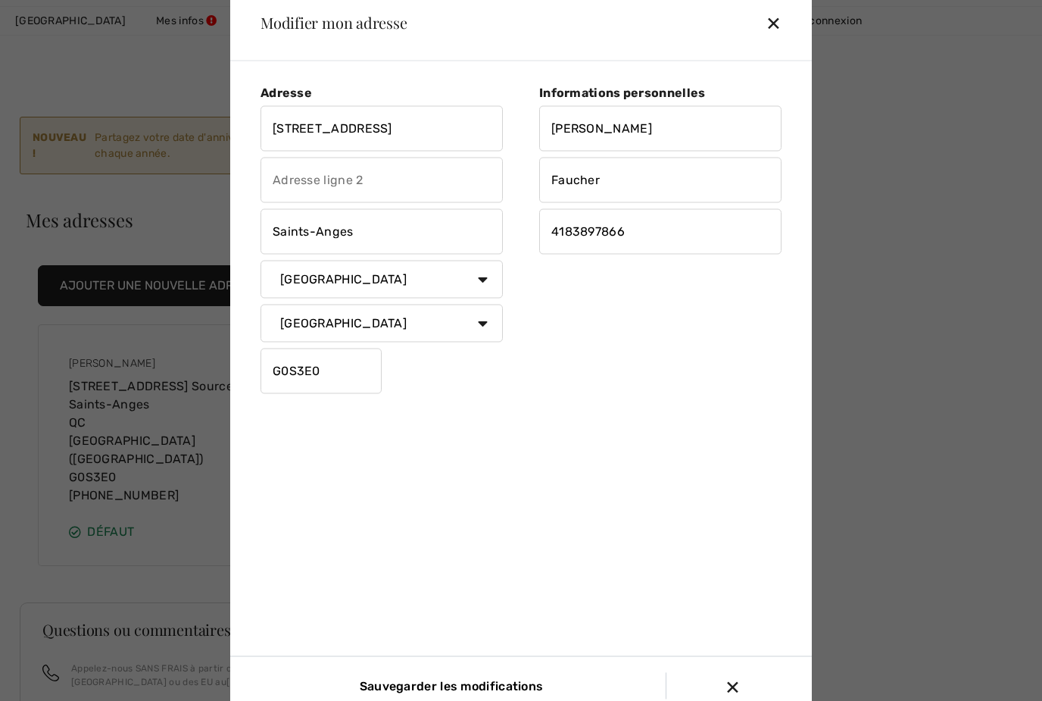
click at [359, 254] on input "Saints-Anges" at bounding box center [382, 230] width 242 height 45
type input "Lac-Etchemin"
click at [332, 393] on input "G0S3E0" at bounding box center [321, 370] width 121 height 45
type input "G0R1S0"
click at [718, 569] on div "Adresse 128 Rue du Moulin Lac-Etchemin Pays Canada États-Unis Afghanistan Afriq…" at bounding box center [523, 385] width 551 height 625
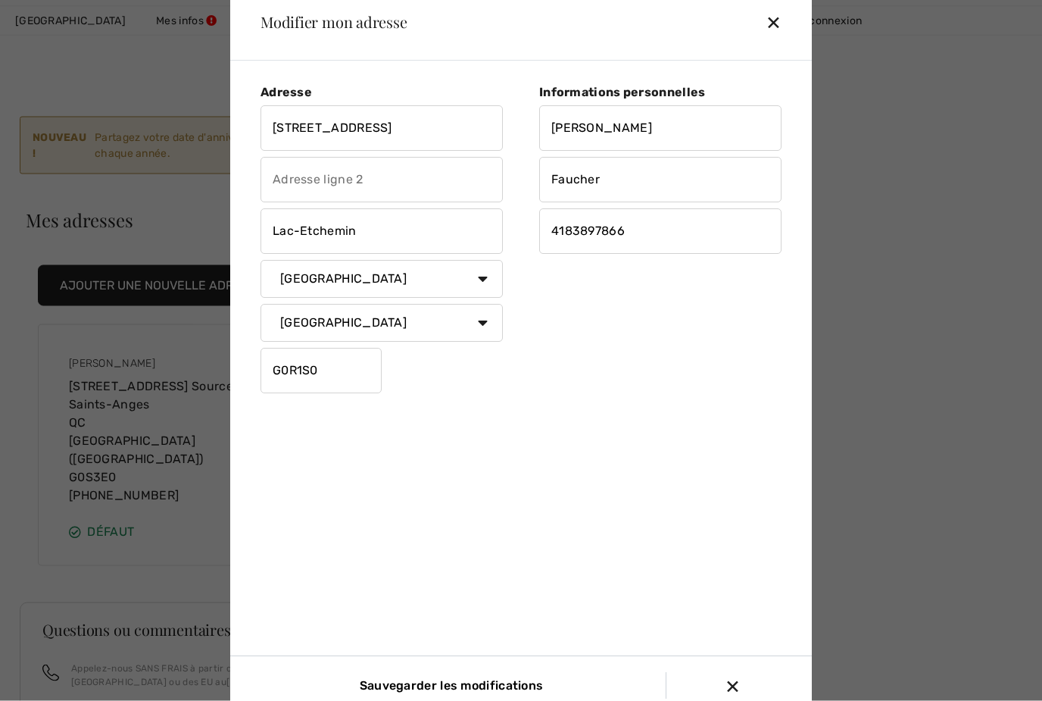
click at [735, 700] on div "✕" at bounding box center [739, 685] width 127 height 32
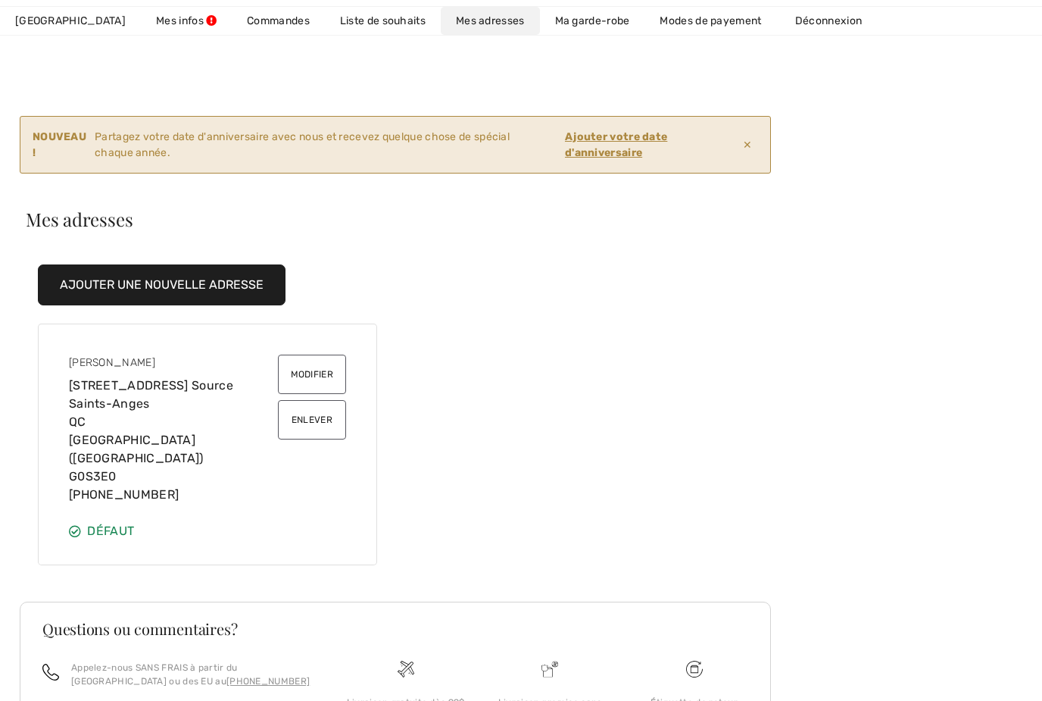
click at [320, 370] on button "Modifier" at bounding box center [312, 373] width 68 height 39
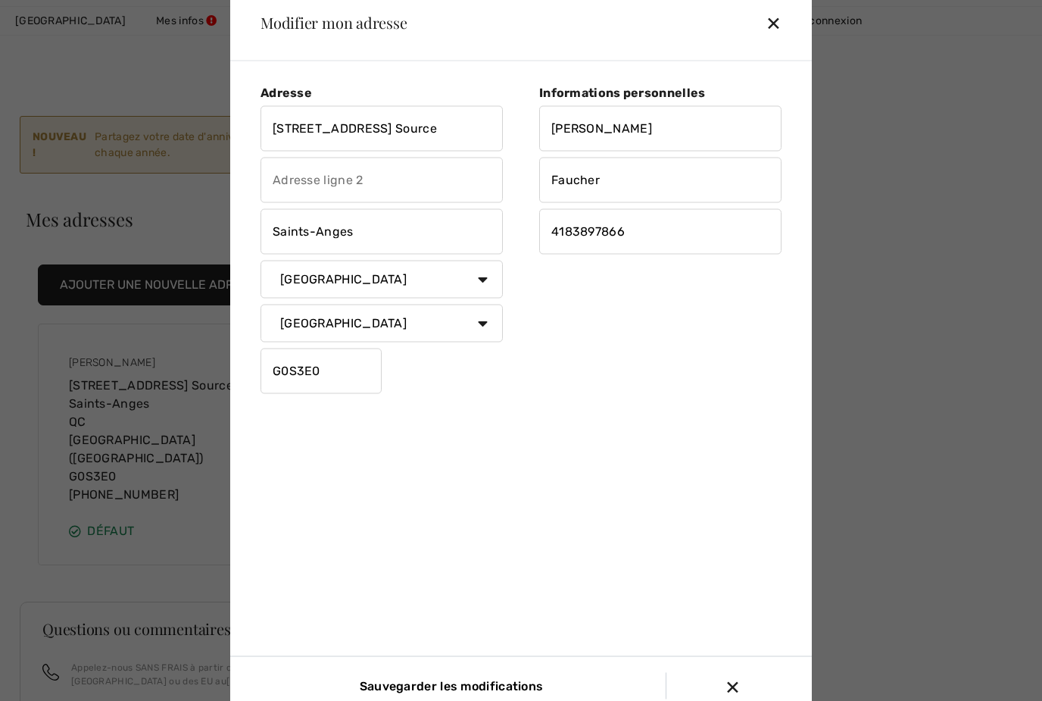
click at [310, 149] on input "325, Place De La Source" at bounding box center [382, 127] width 242 height 45
type input "128 Rue du Moulin"
click at [352, 251] on input "Saints-Anges" at bounding box center [382, 230] width 242 height 45
type input "Lac-Etchemin"
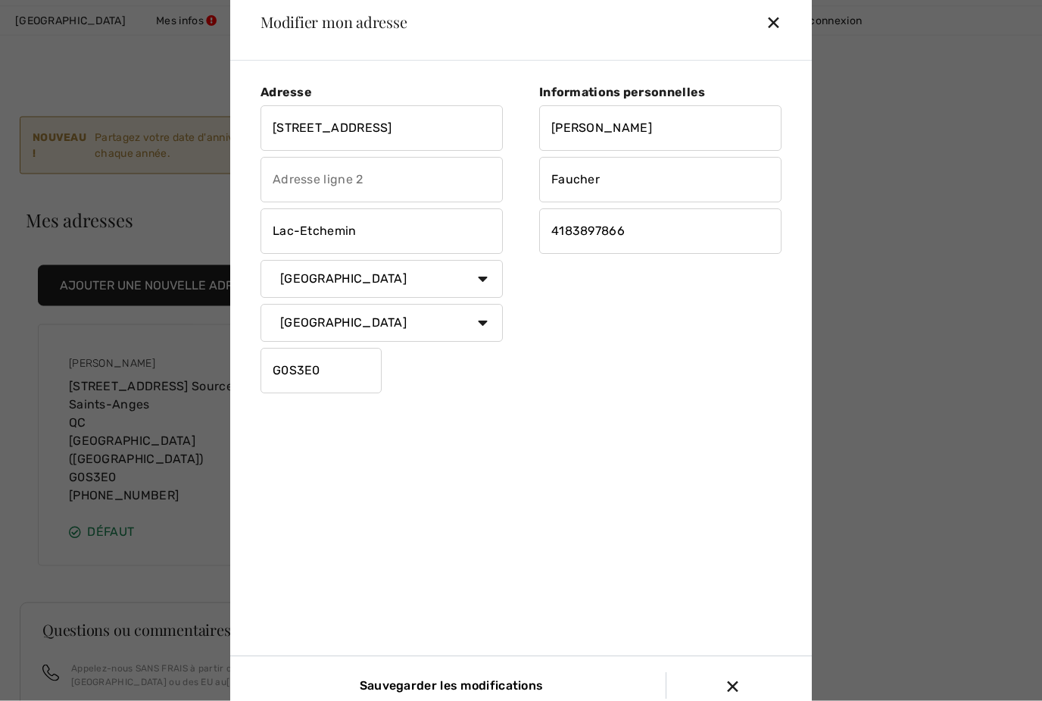
click at [317, 393] on input "G0S3E0" at bounding box center [321, 370] width 121 height 45
type input "G0R1S0"
click at [704, 523] on div "Adresse 128 Rue du Moulin Lac-Etchemin Pays Canada États-Unis Afghanistan Afriq…" at bounding box center [523, 385] width 551 height 625
click at [450, 699] on input "Sauvegarder les modifications" at bounding box center [448, 686] width 200 height 27
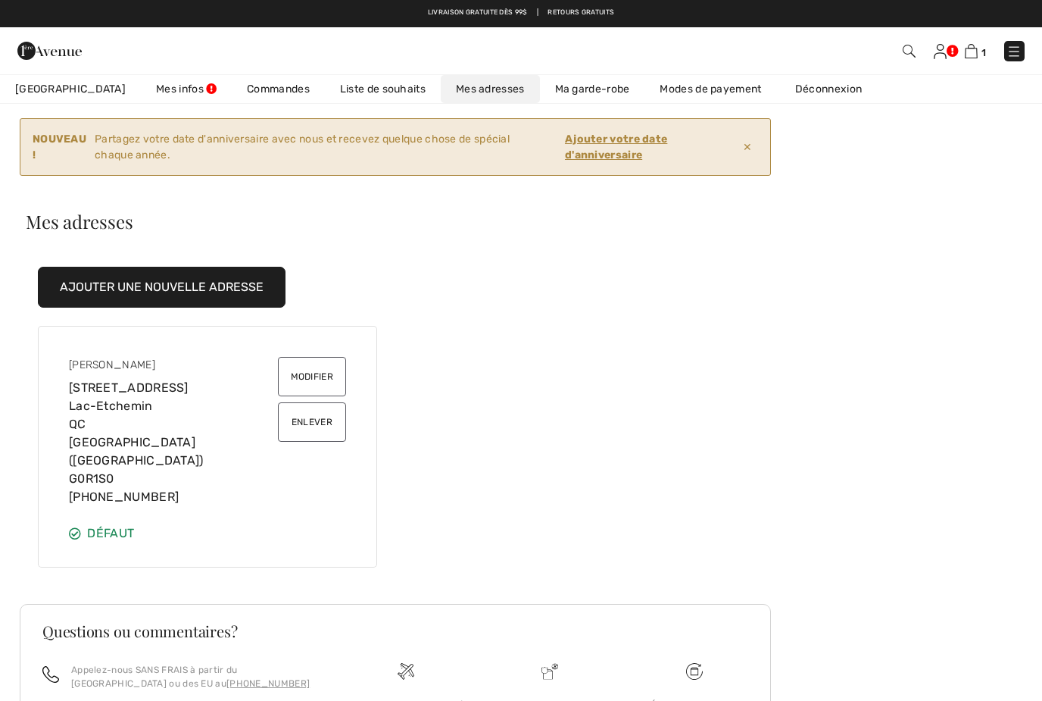
scroll to position [0, 0]
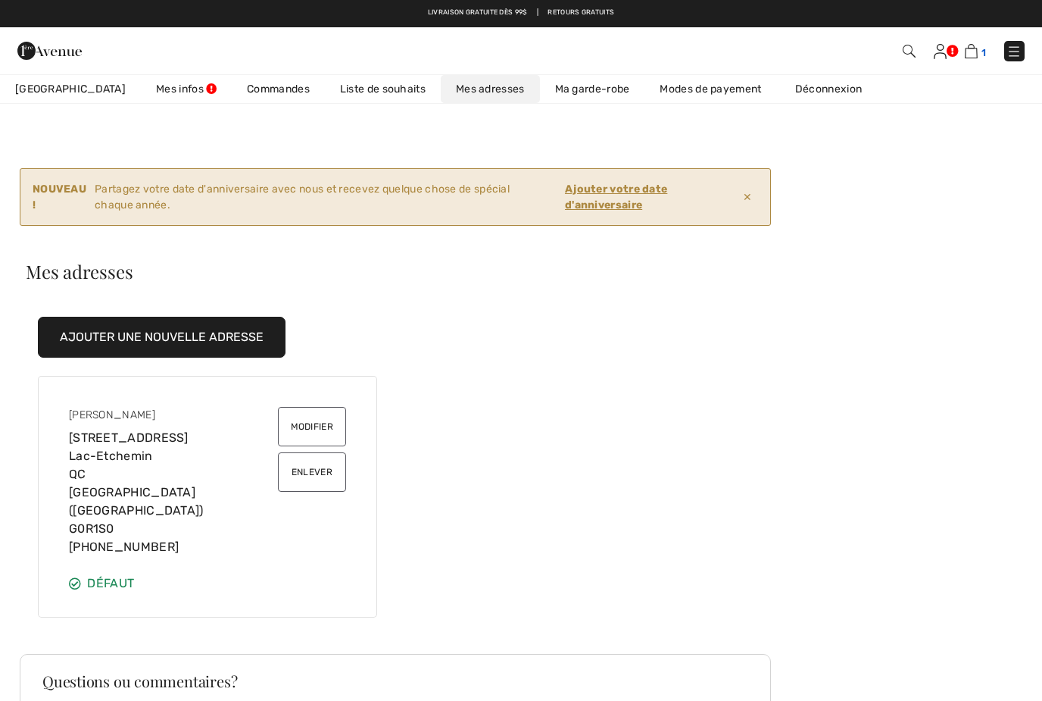
click at [978, 48] on img at bounding box center [971, 51] width 13 height 14
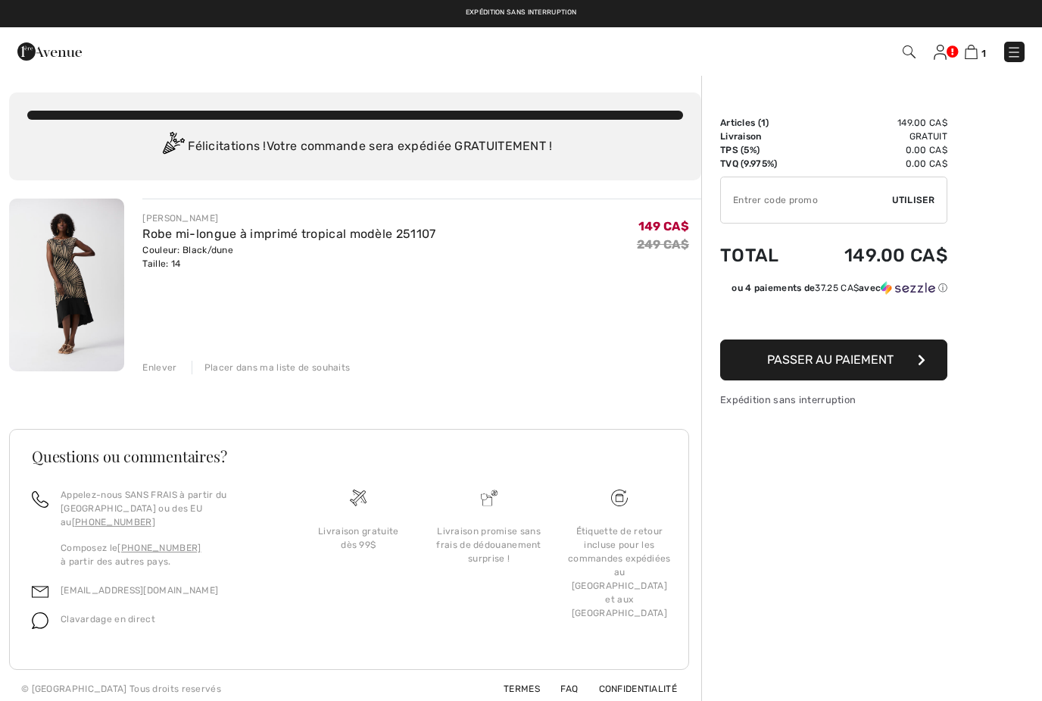
scroll to position [3, 0]
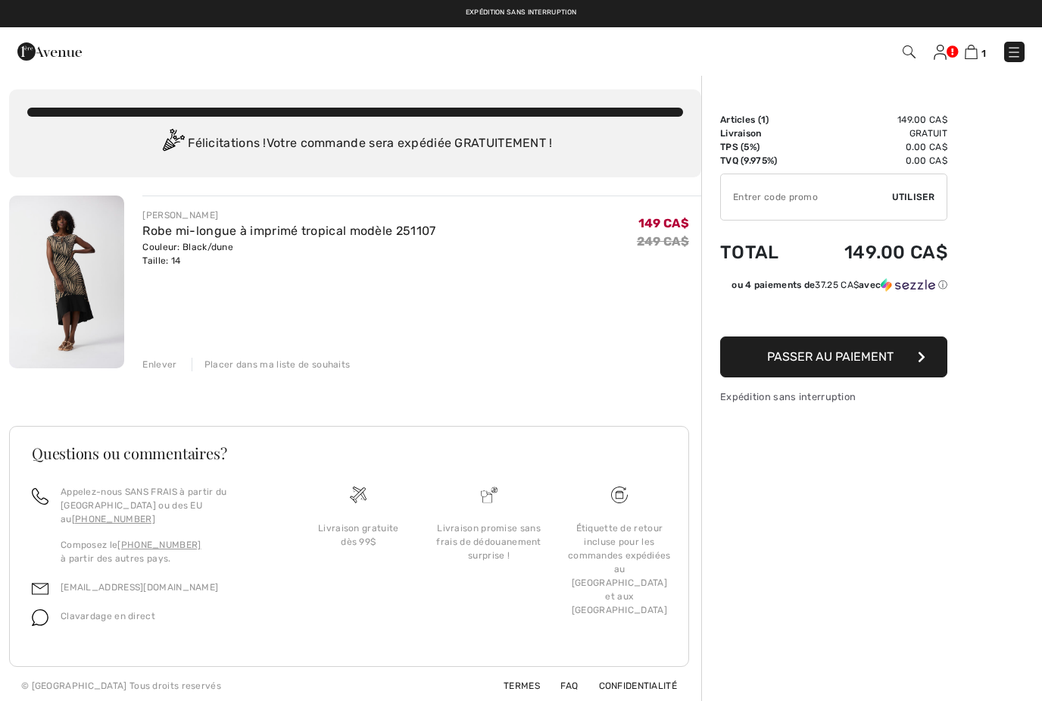
click at [886, 363] on span "Passer au paiement" at bounding box center [830, 356] width 126 height 14
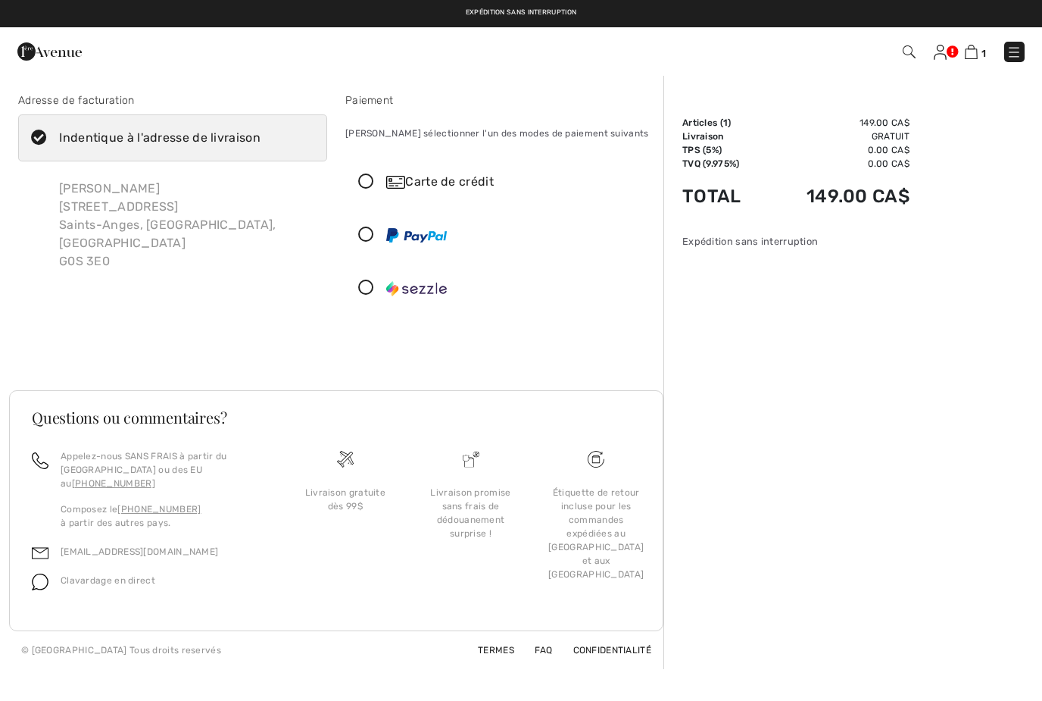
click at [367, 181] on icon at bounding box center [366, 182] width 40 height 16
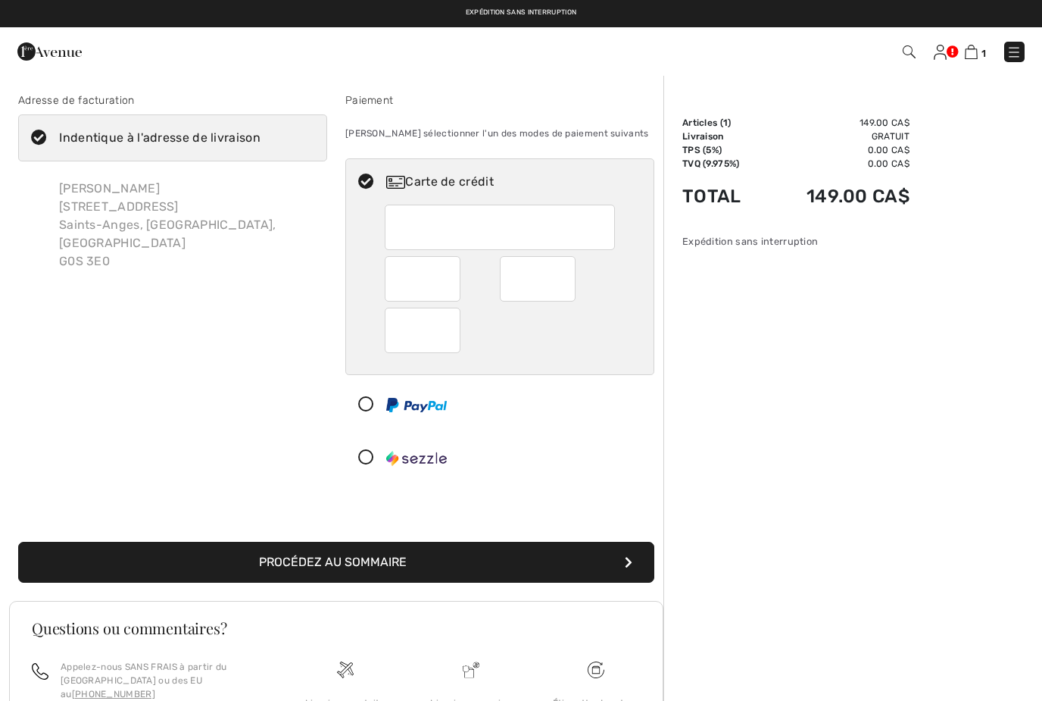
click at [136, 560] on button "Procédez au sommaire" at bounding box center [336, 561] width 636 height 41
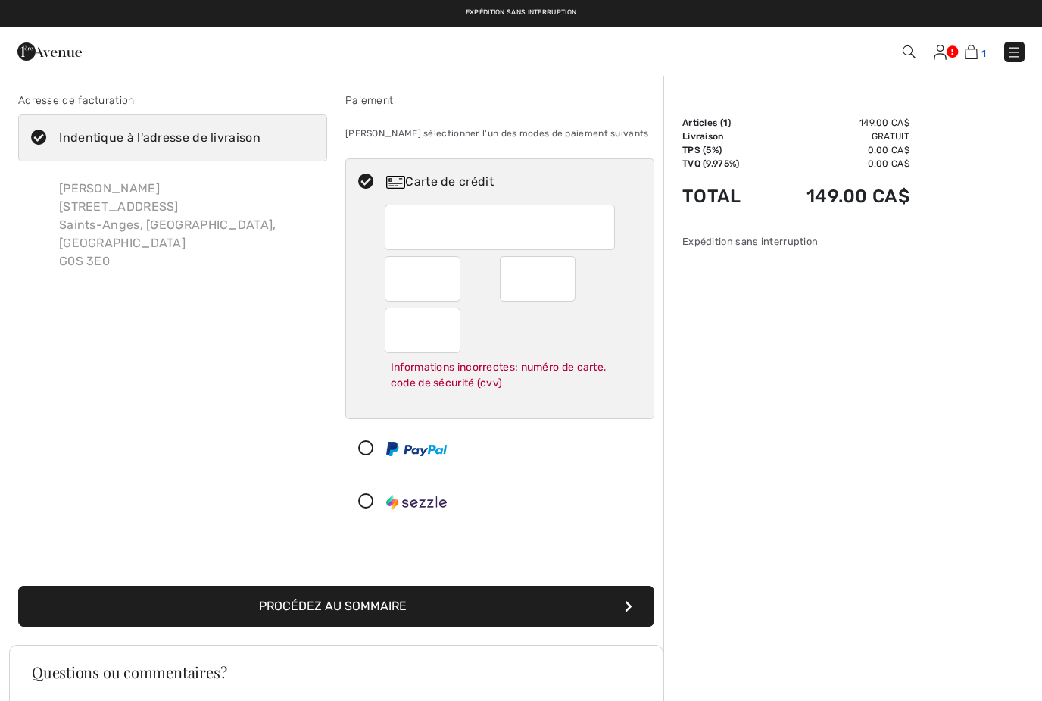
click at [971, 51] on img at bounding box center [971, 52] width 13 height 14
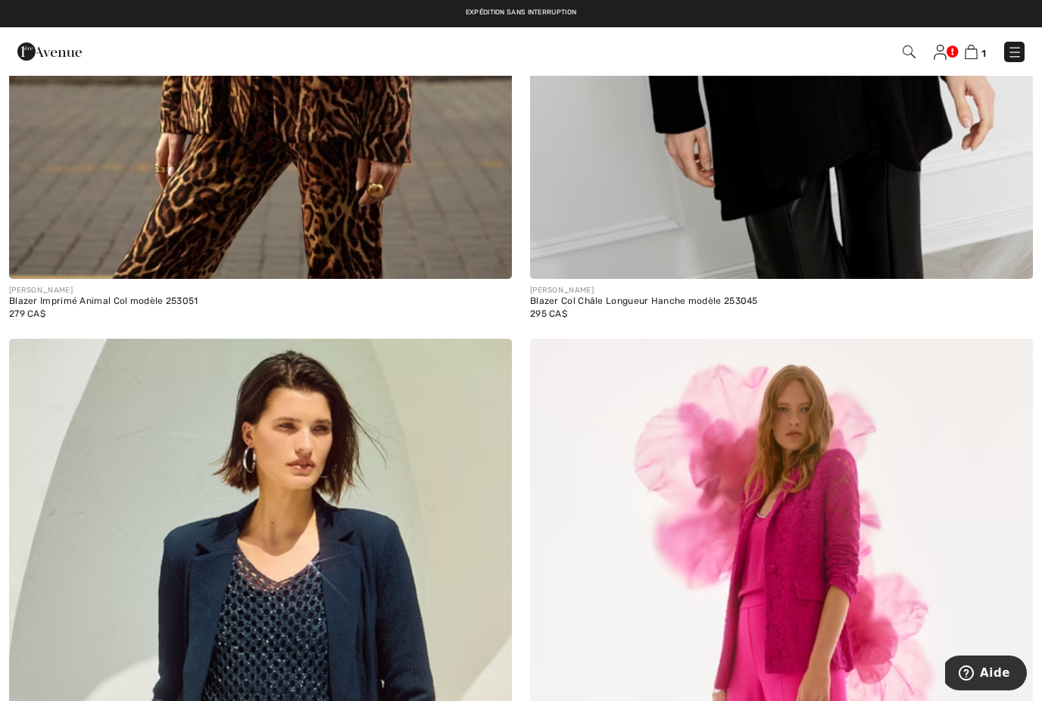
scroll to position [13306, 0]
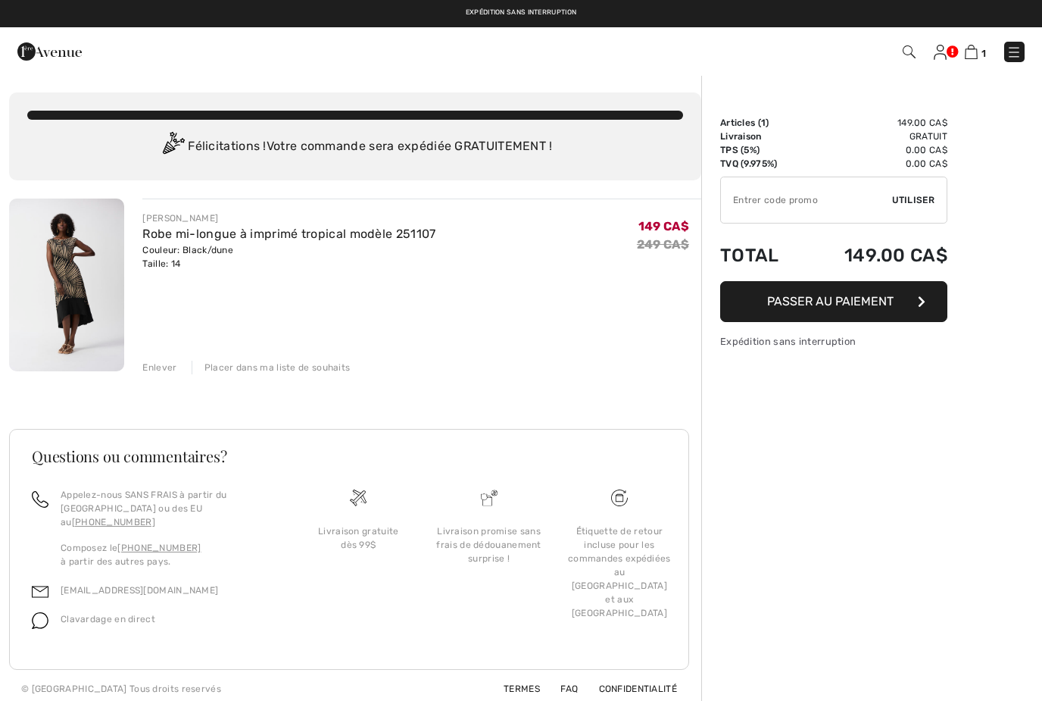
click at [60, 273] on img at bounding box center [66, 284] width 115 height 173
